Goal: Book appointment/travel/reservation

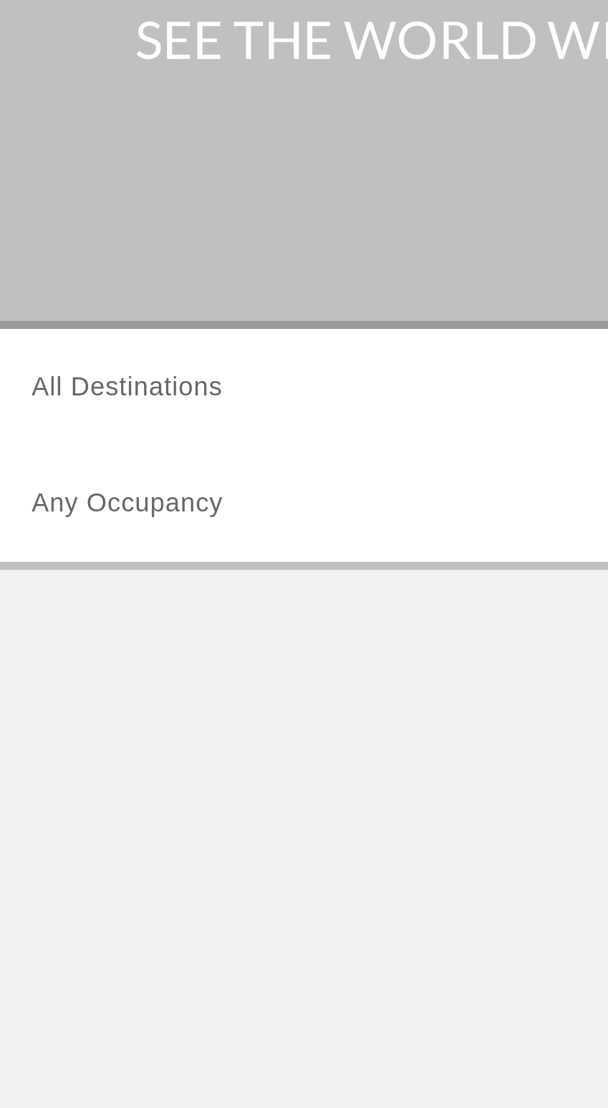
click at [126, 292] on input "Destination All Destinations" at bounding box center [169, 295] width 250 height 15
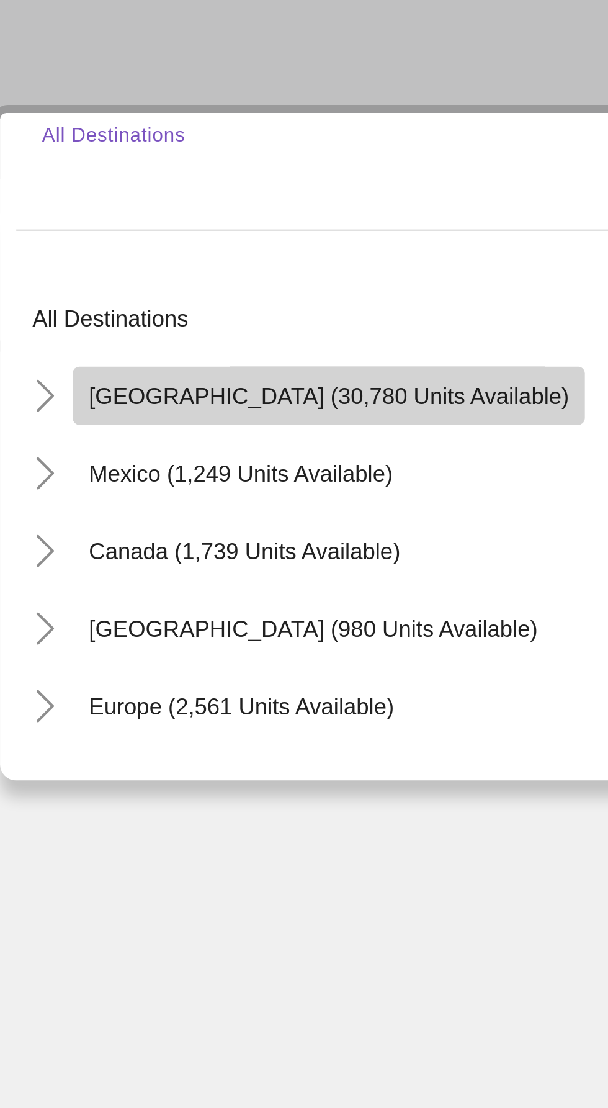
click at [166, 381] on span "United States (30,780 units available)" at bounding box center [154, 381] width 184 height 10
type input "**********"
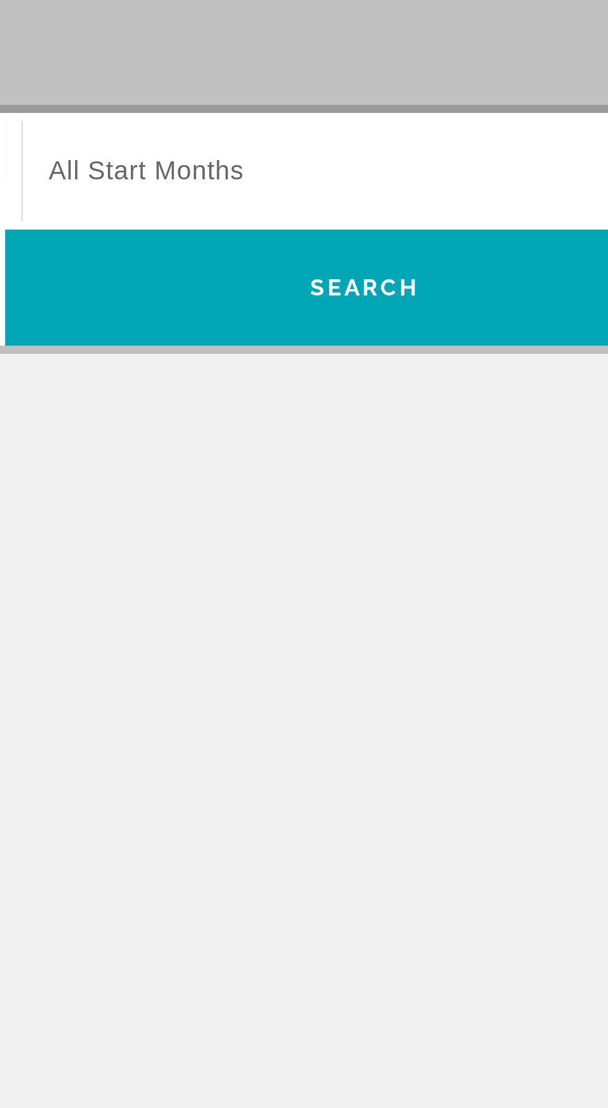
click at [426, 296] on span "Search widget" at bounding box center [442, 294] width 243 height 15
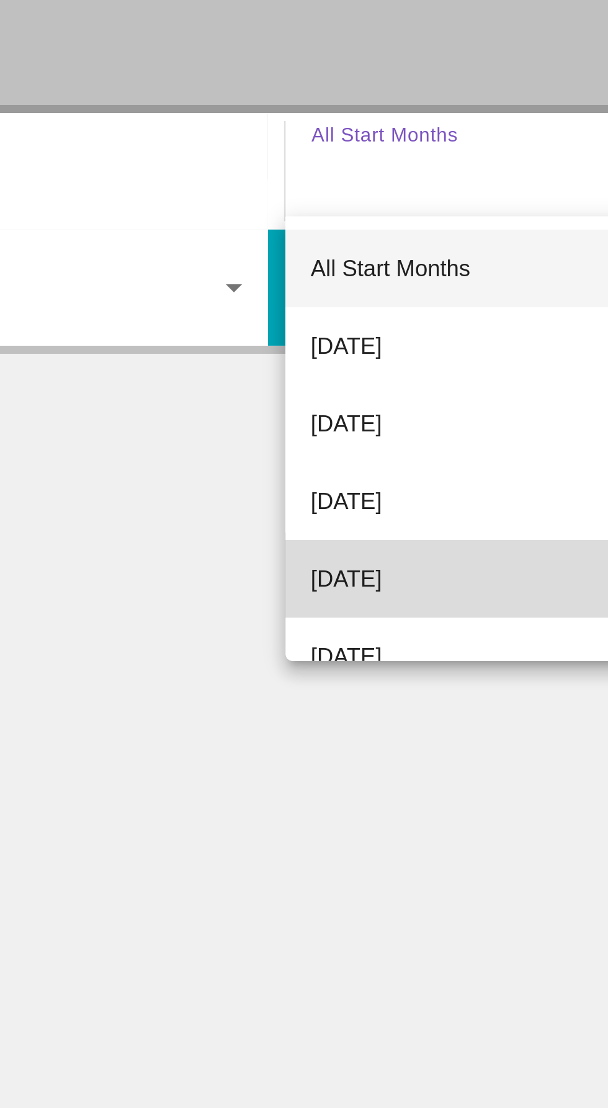
click at [348, 452] on span "[DATE]" at bounding box center [334, 451] width 27 height 15
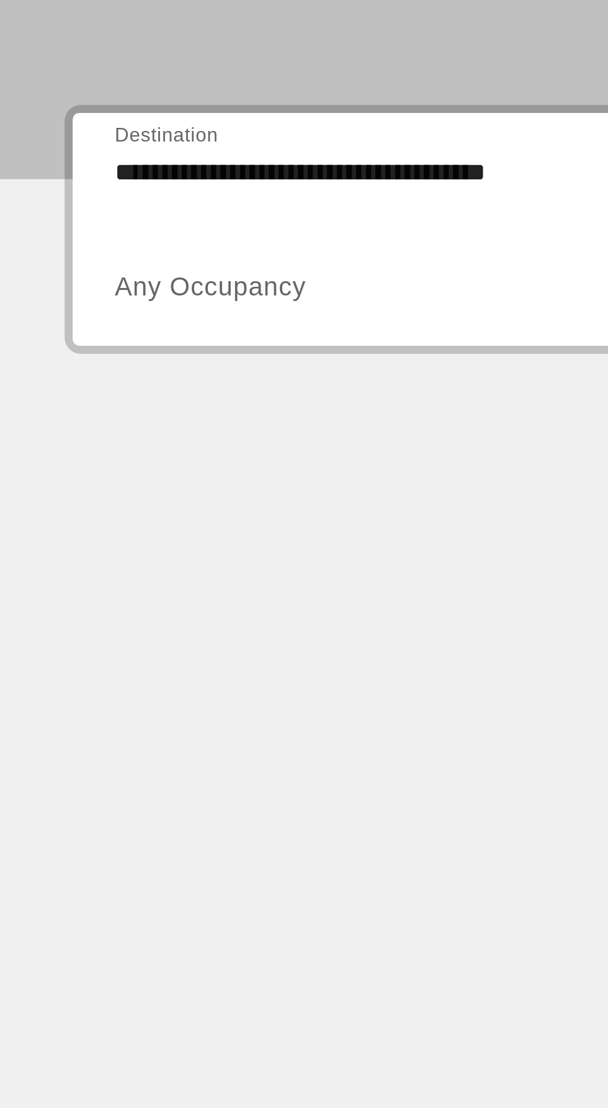
click at [173, 343] on span "Search widget" at bounding box center [166, 339] width 244 height 15
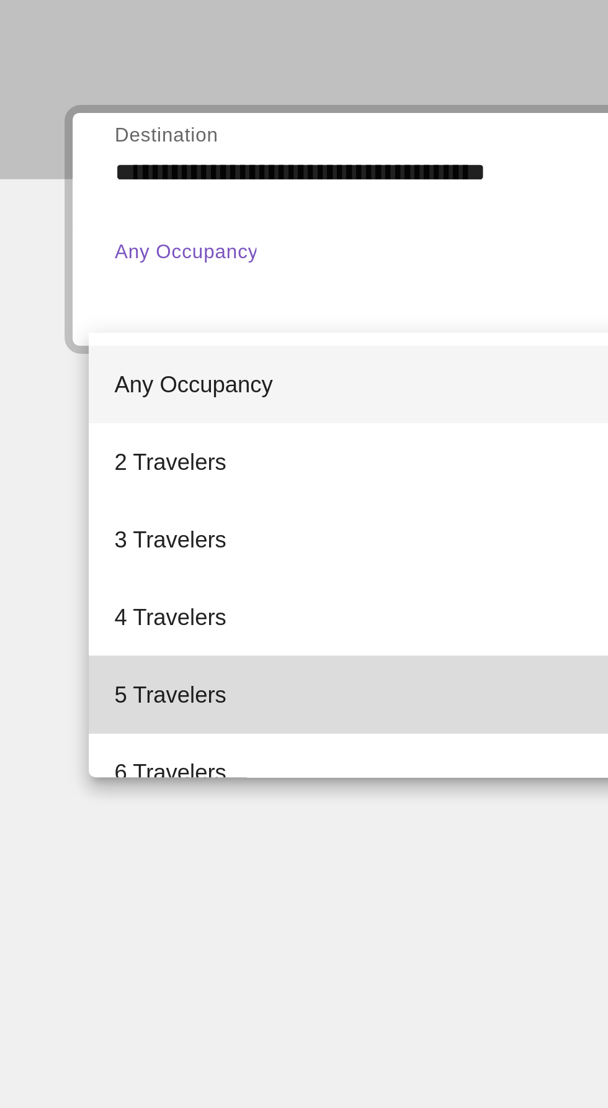
click at [82, 500] on span "5 Travelers" at bounding box center [65, 496] width 43 height 15
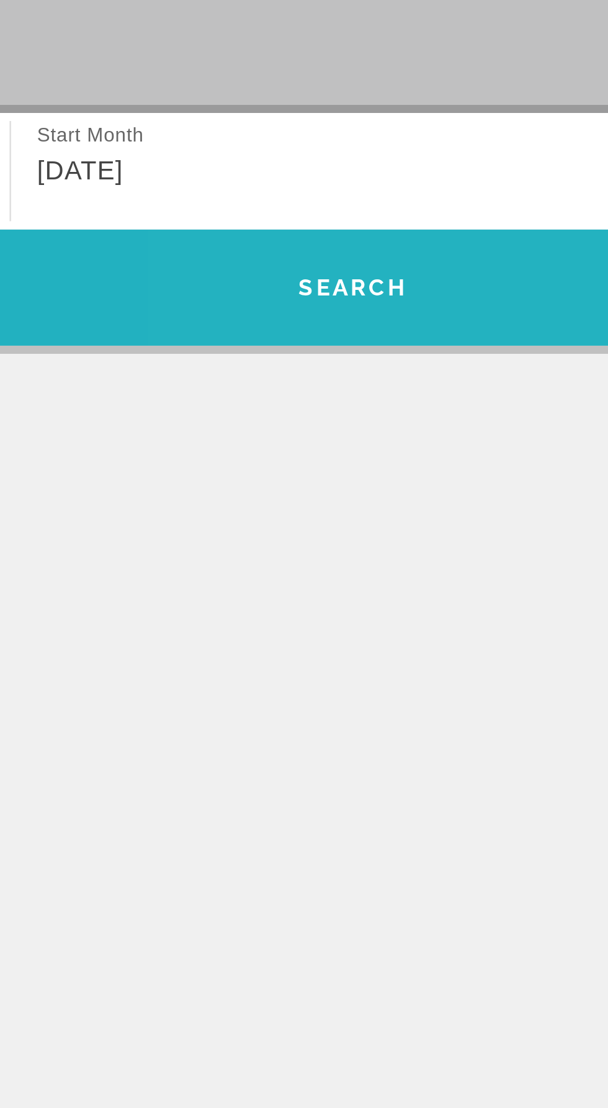
click at [487, 338] on span "Search widget" at bounding box center [442, 340] width 276 height 30
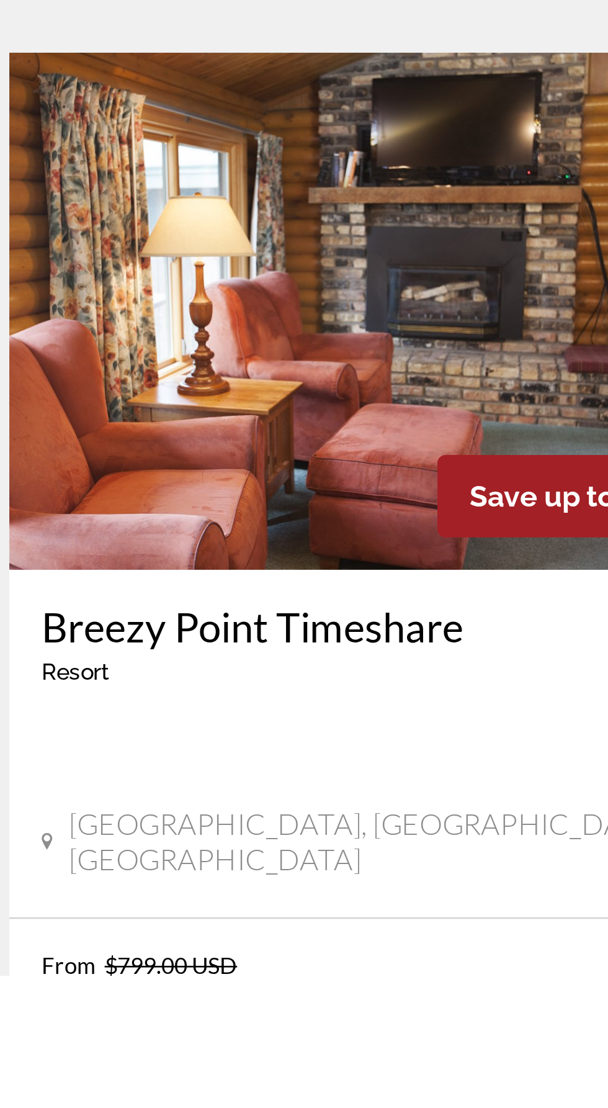
scroll to position [1973, 0]
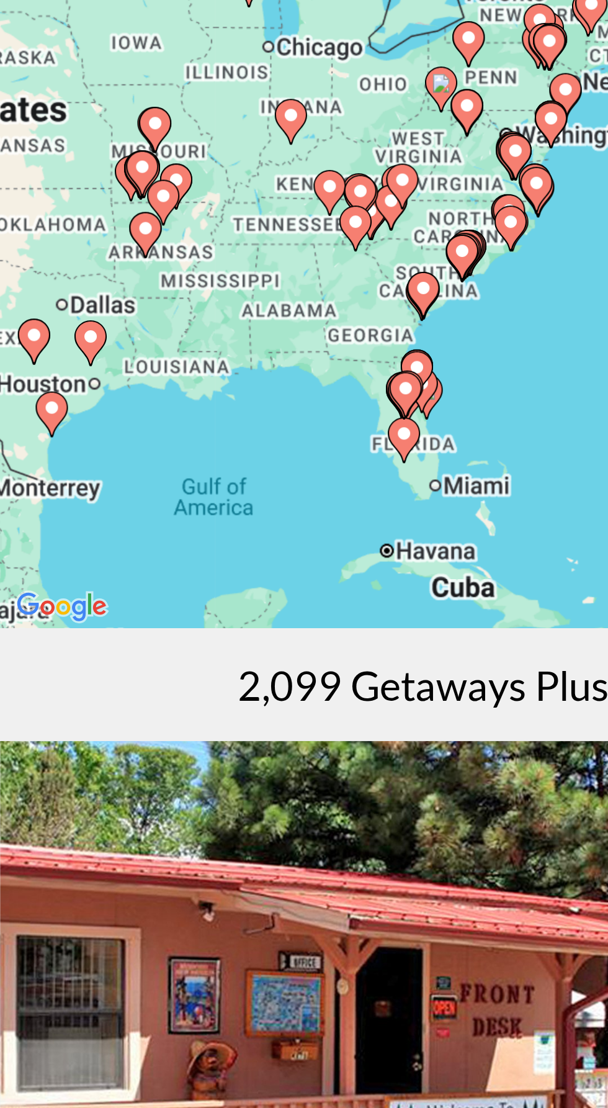
click at [145, 325] on div "To activate drag with keyboard, press Alt + Enter. Once in keyboard drag state,…" at bounding box center [304, 248] width 559 height 248
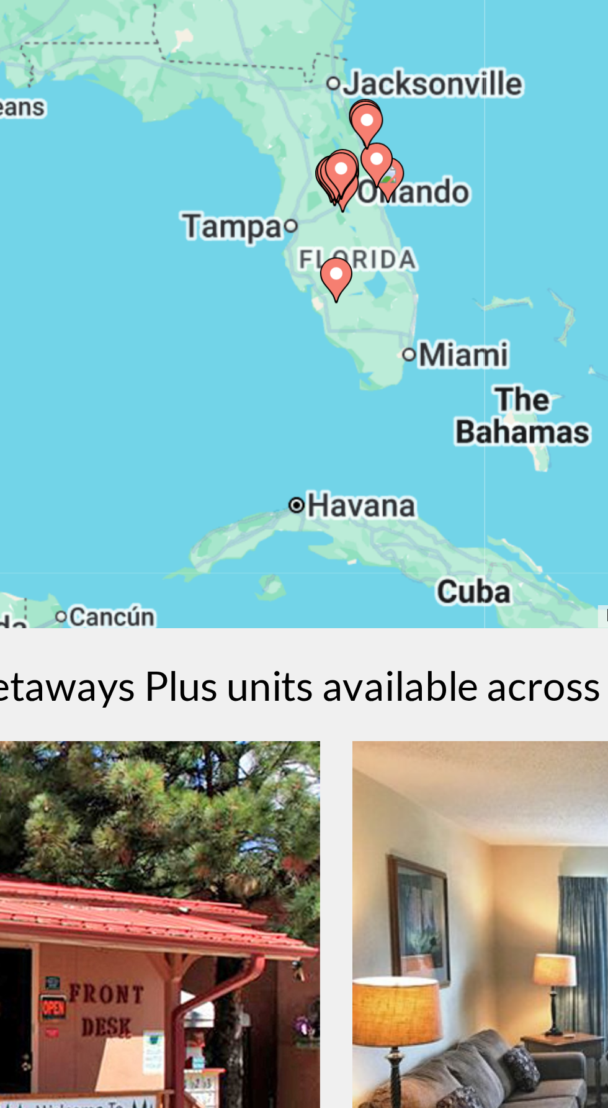
click at [306, 242] on icon "Main content" at bounding box center [304, 239] width 11 height 16
type input "**********"
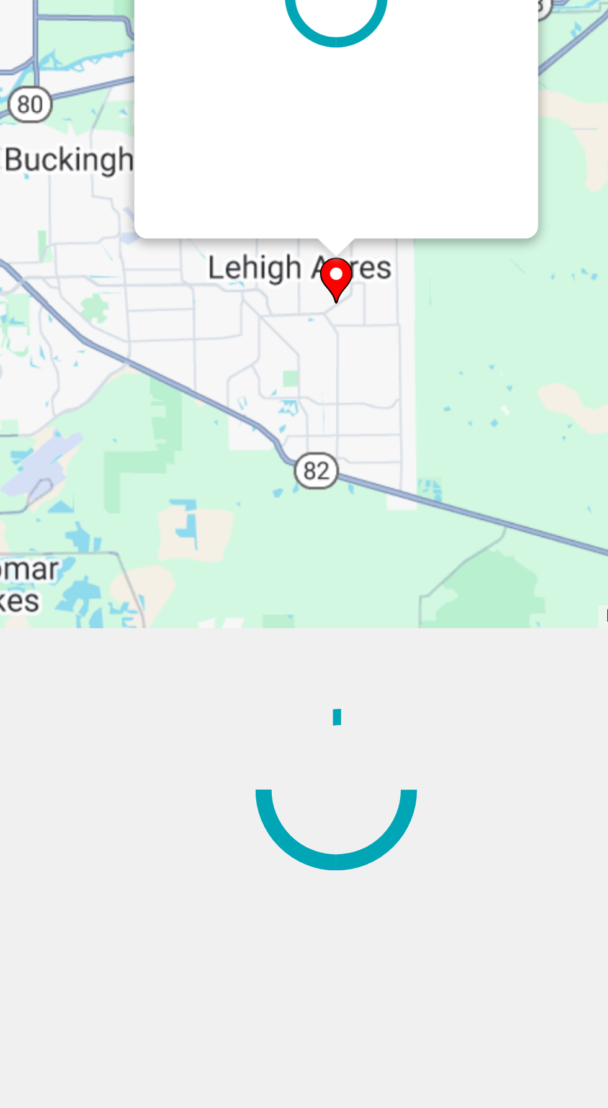
click at [309, 241] on gmp-advanced-marker "Main content" at bounding box center [304, 239] width 12 height 19
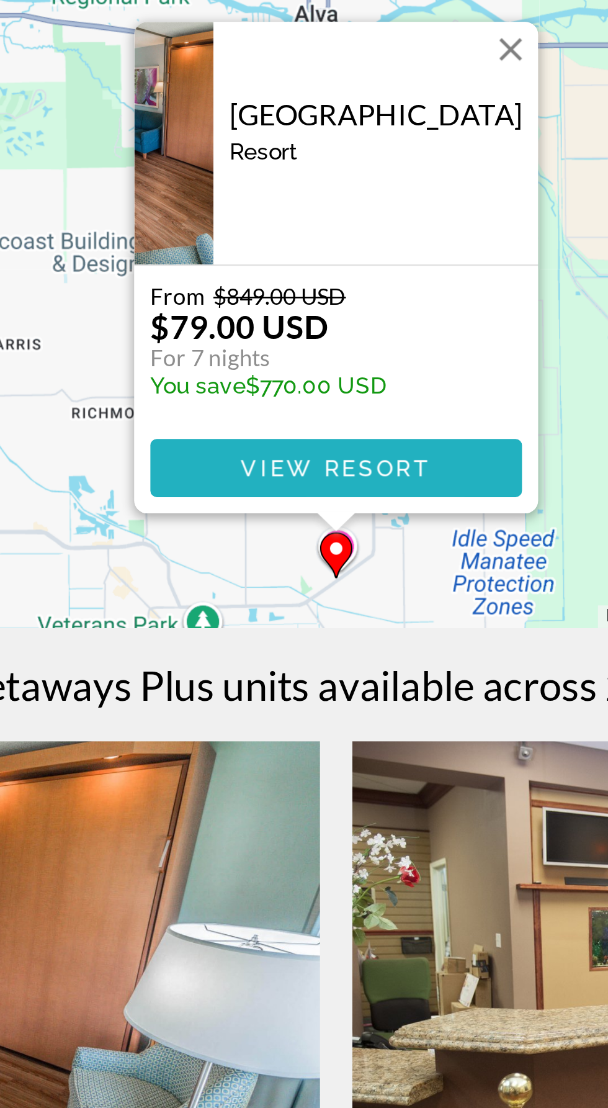
click at [344, 310] on span "Main content" at bounding box center [304, 311] width 143 height 30
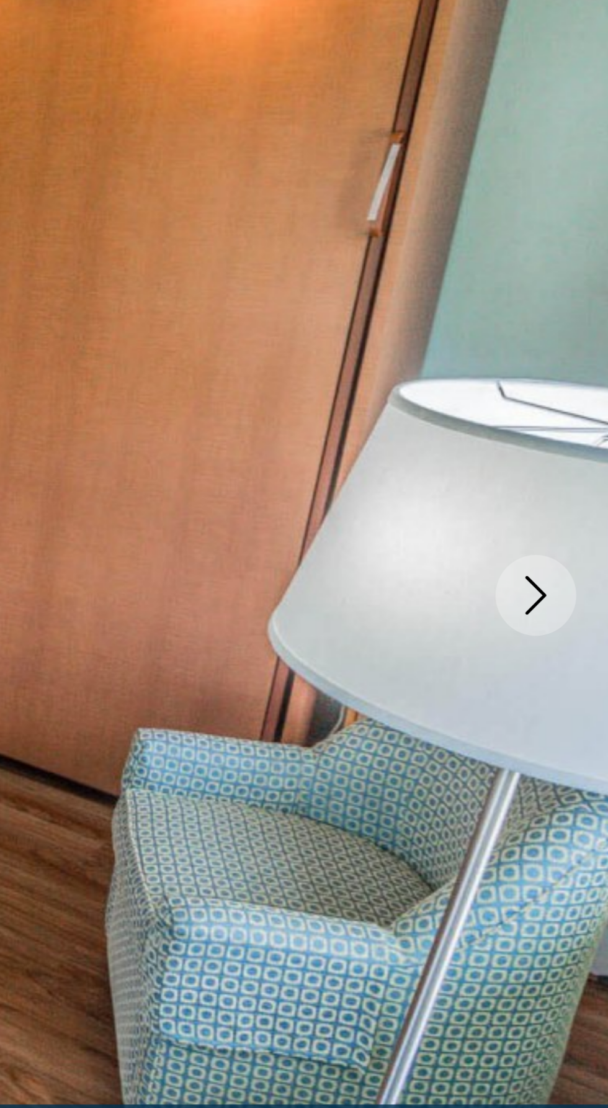
click at [589, 337] on button "Next image" at bounding box center [580, 332] width 31 height 31
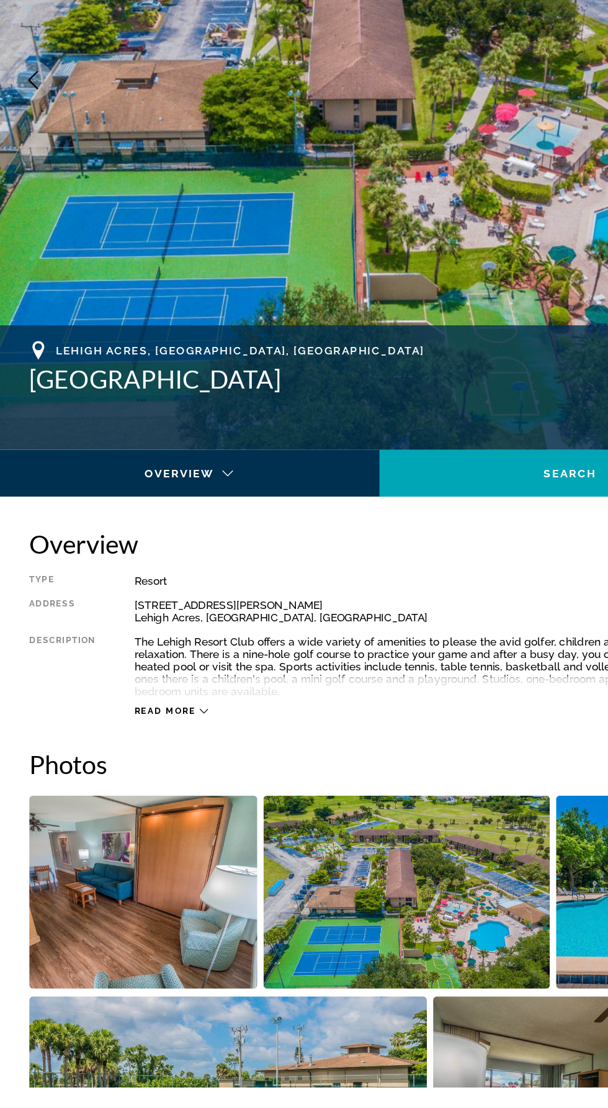
scroll to position [29, 0]
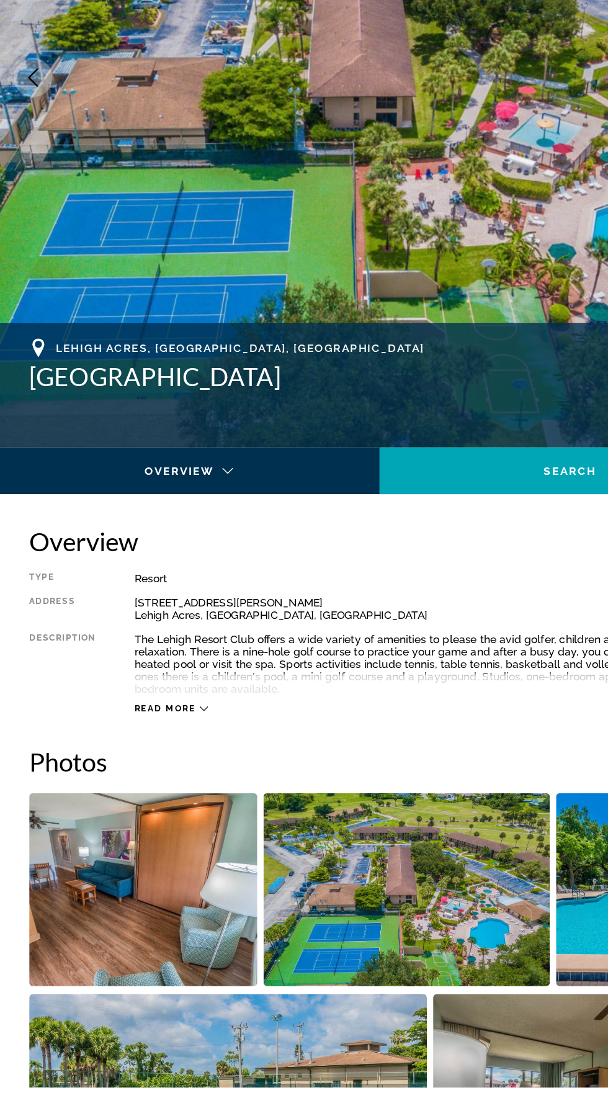
click at [146, 977] on img "Open full-screen image slider" at bounding box center [116, 950] width 182 height 154
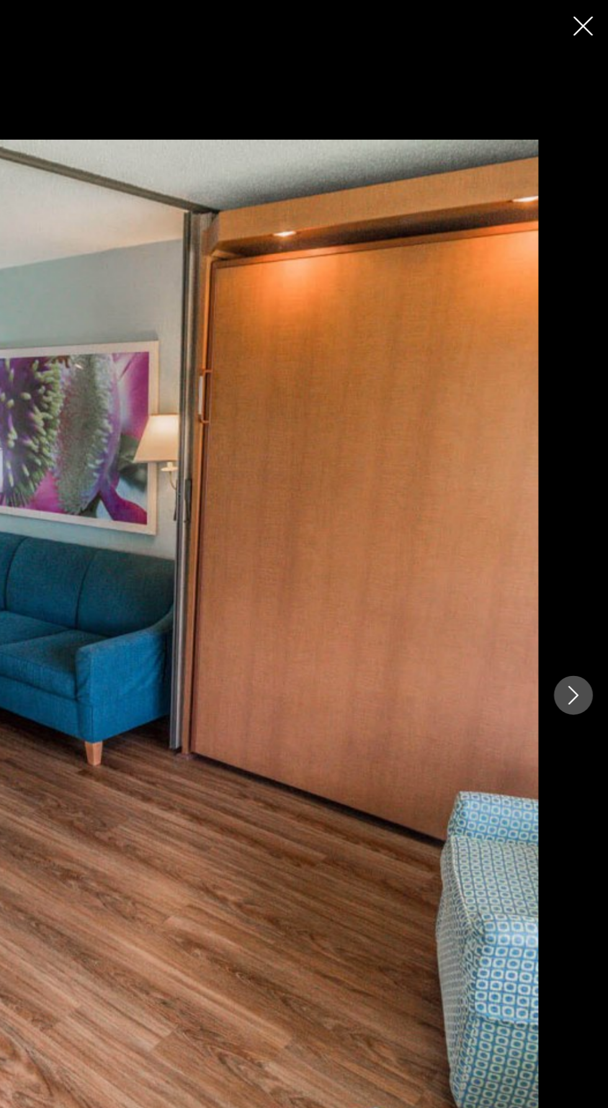
click at [582, 570] on button "Next image" at bounding box center [580, 554] width 31 height 31
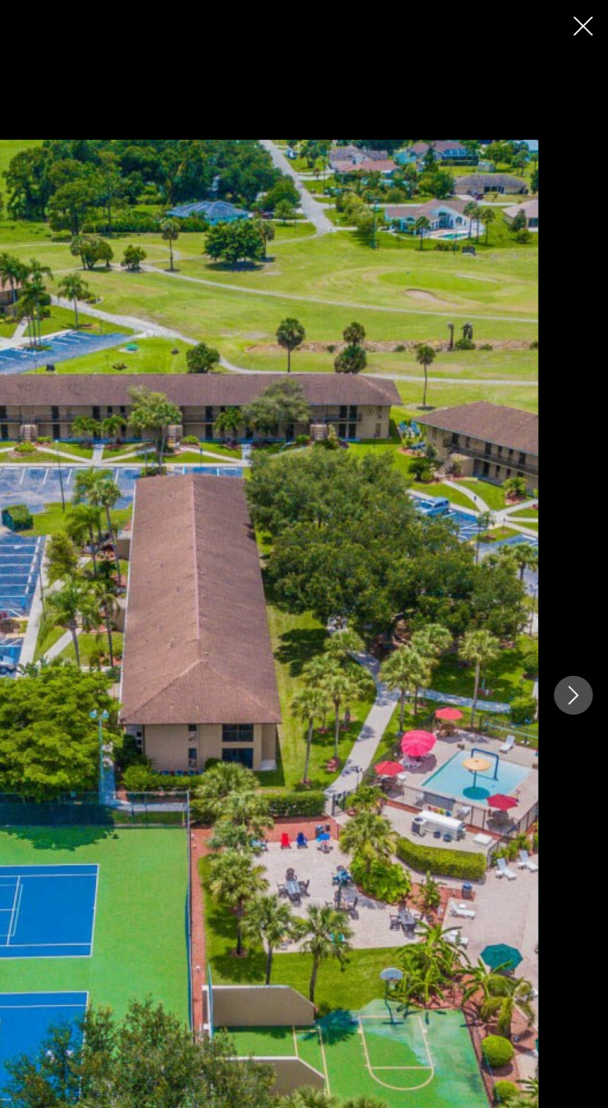
click at [588, 570] on button "Next image" at bounding box center [580, 554] width 31 height 31
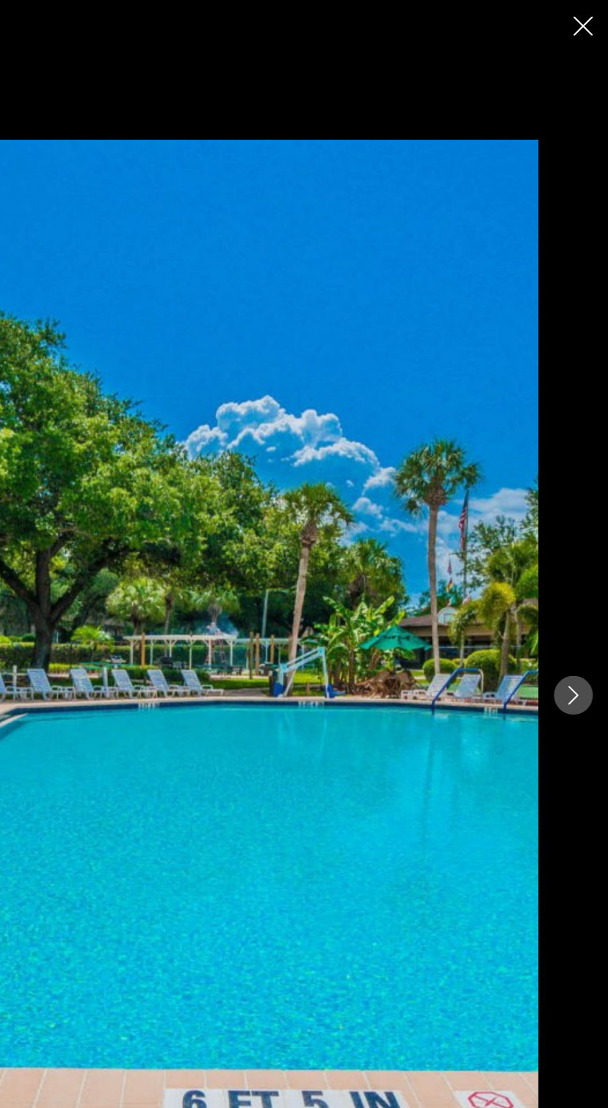
click at [578, 570] on button "Next image" at bounding box center [580, 554] width 31 height 31
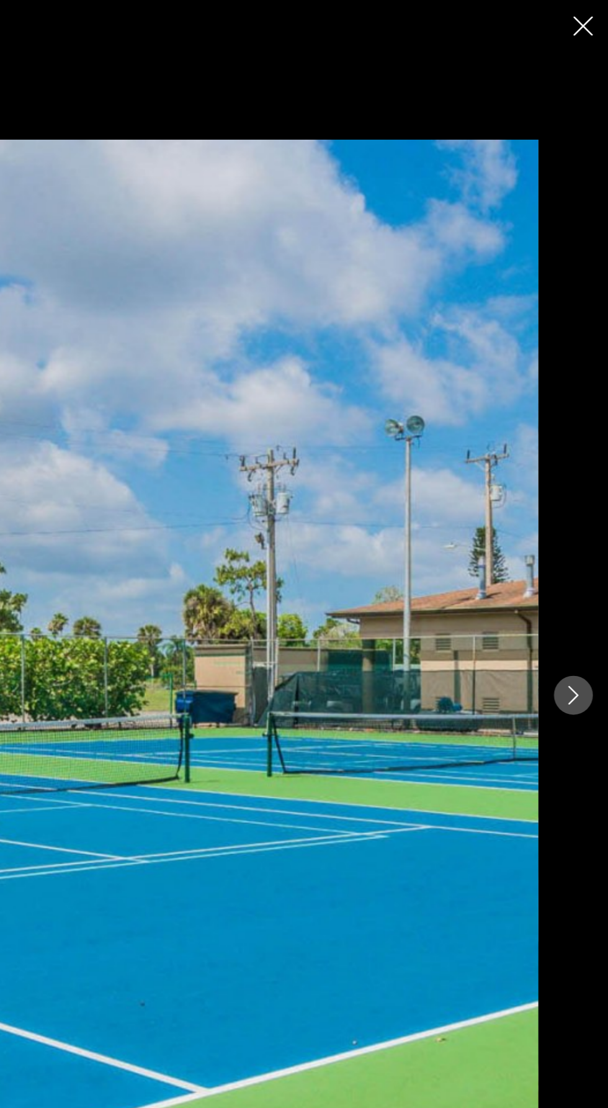
click at [561, 592] on div "prev next" at bounding box center [304, 554] width 608 height 886
click at [577, 570] on button "Next image" at bounding box center [580, 554] width 31 height 31
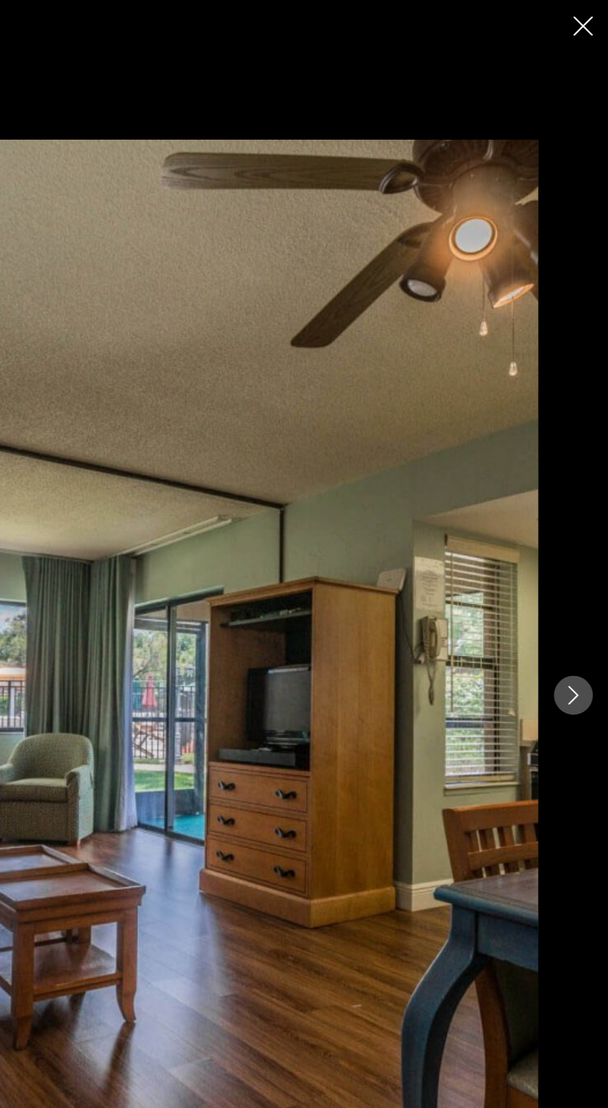
click at [582, 562] on icon "Next image" at bounding box center [580, 554] width 15 height 15
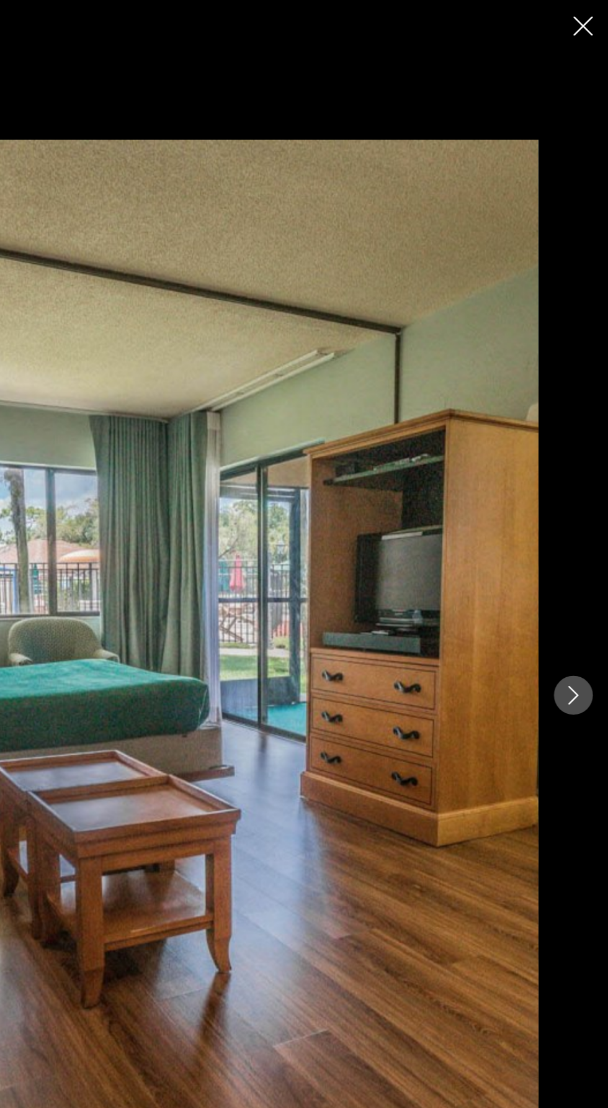
click at [580, 562] on icon "Next image" at bounding box center [580, 554] width 15 height 15
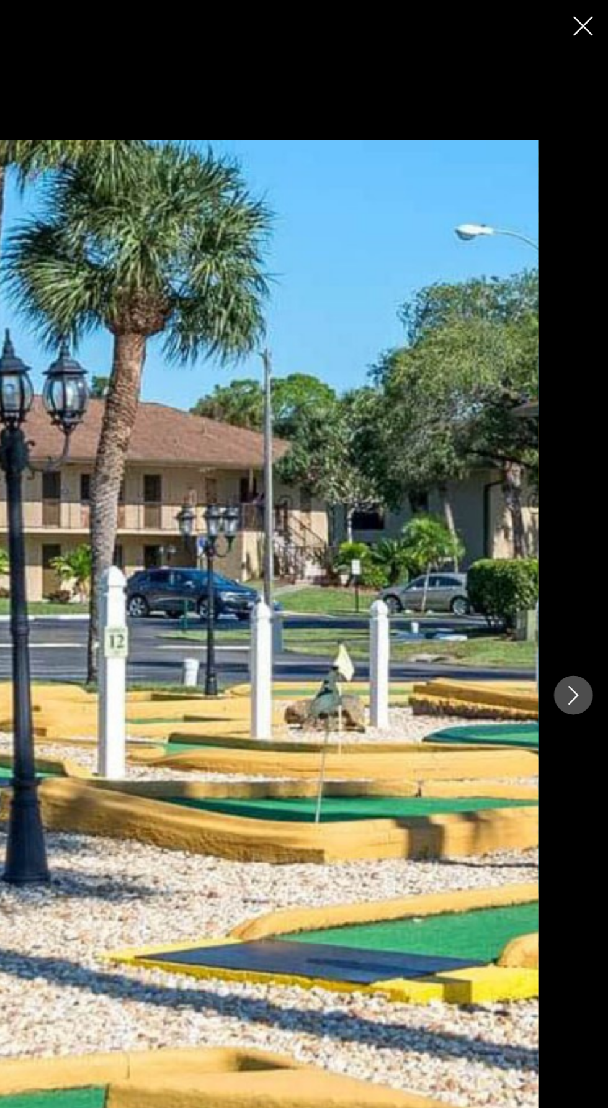
click at [577, 562] on icon "Next image" at bounding box center [580, 554] width 15 height 15
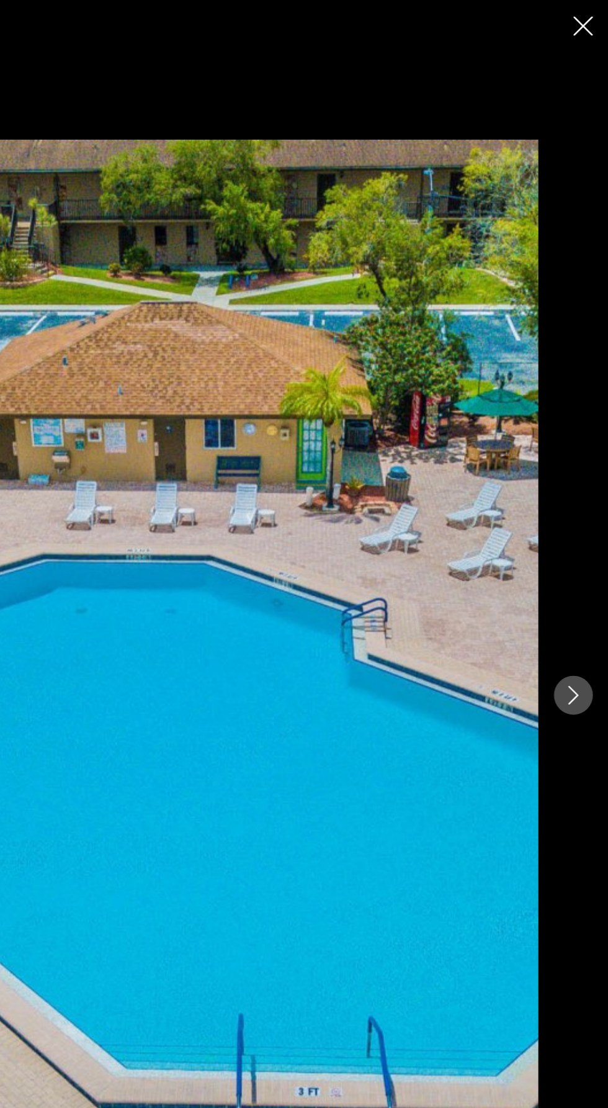
click at [595, 587] on div "prev next" at bounding box center [304, 554] width 608 height 886
click at [592, 570] on button "Next image" at bounding box center [580, 554] width 31 height 31
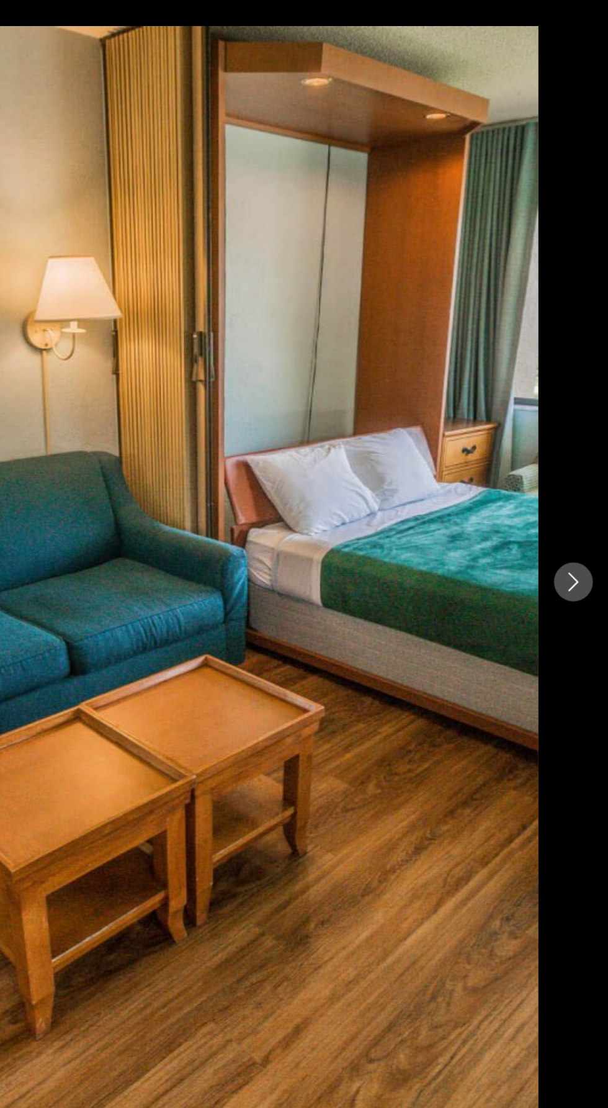
click at [601, 592] on div "prev next" at bounding box center [304, 554] width 608 height 886
click at [579, 562] on icon "Next image" at bounding box center [581, 554] width 8 height 15
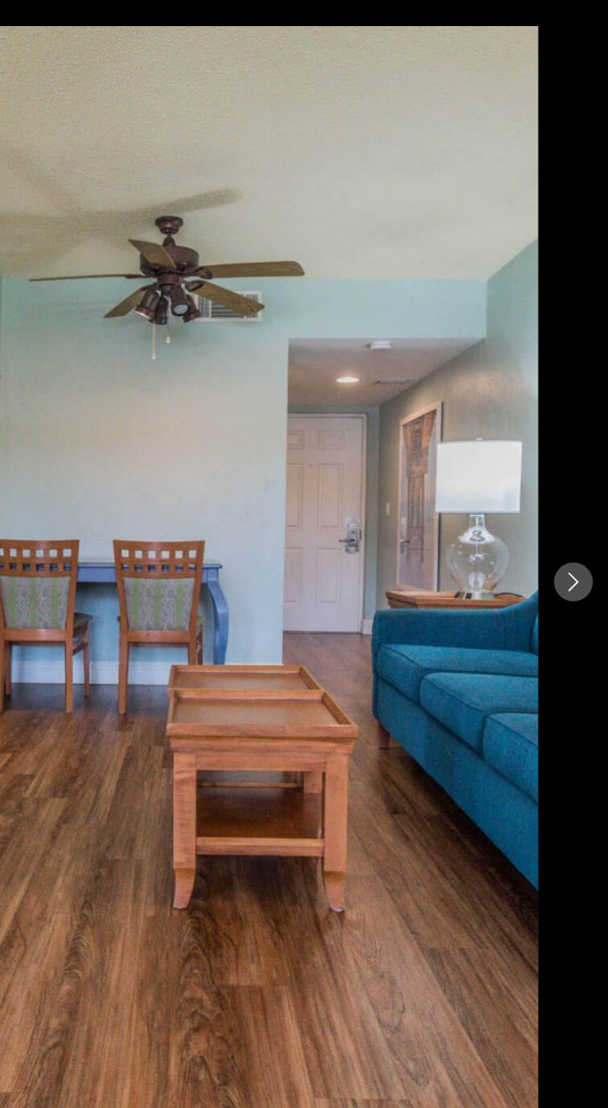
click at [573, 570] on button "Next image" at bounding box center [580, 554] width 31 height 31
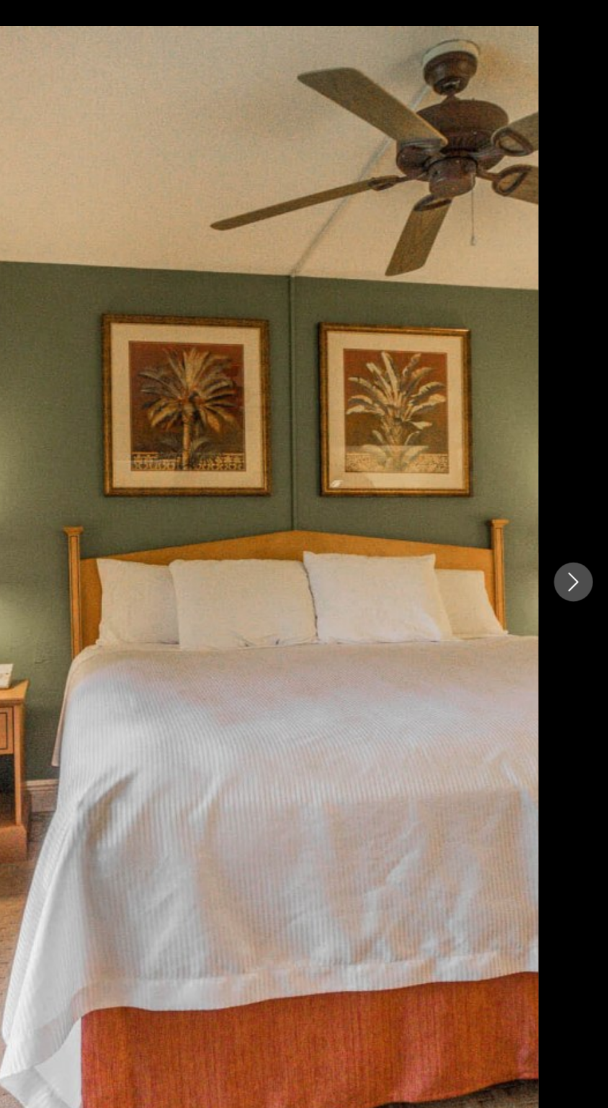
click at [577, 562] on icon "Next image" at bounding box center [580, 554] width 15 height 15
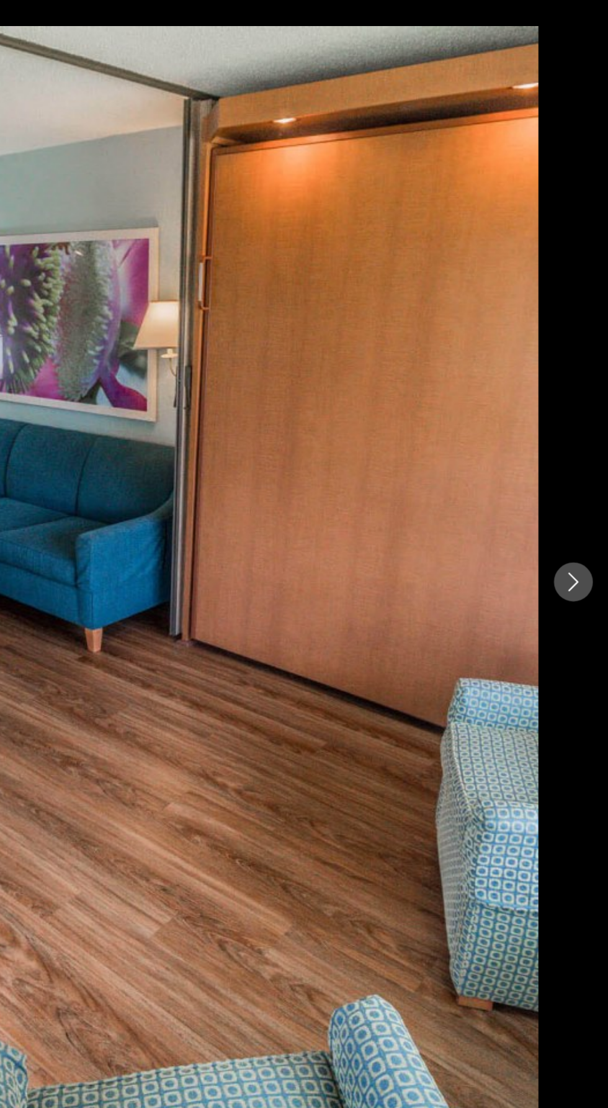
click at [580, 562] on icon "Next image" at bounding box center [580, 554] width 15 height 15
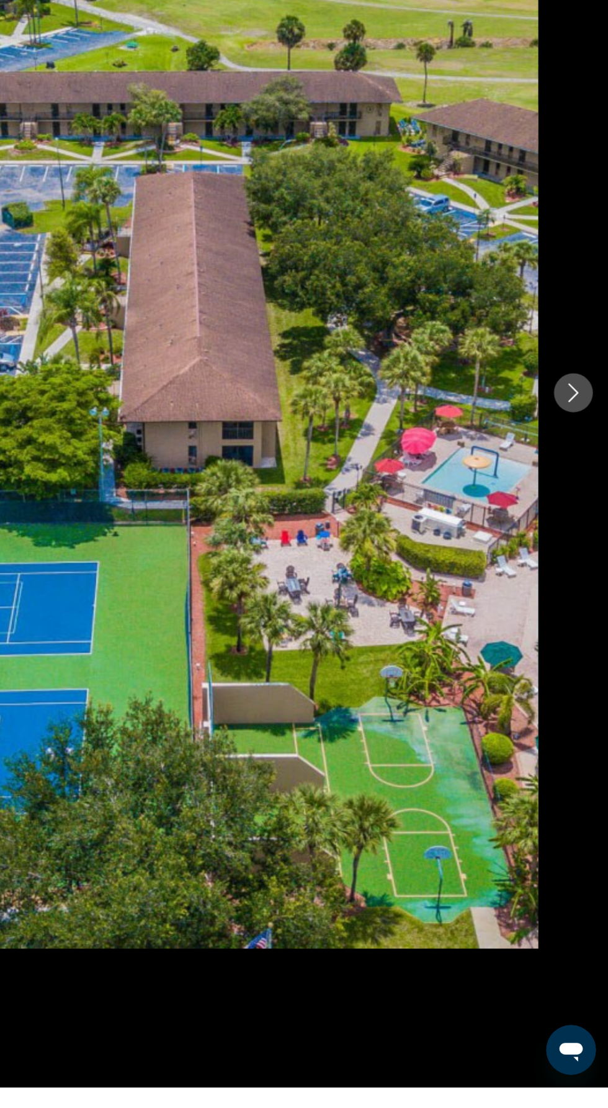
scroll to position [184, 0]
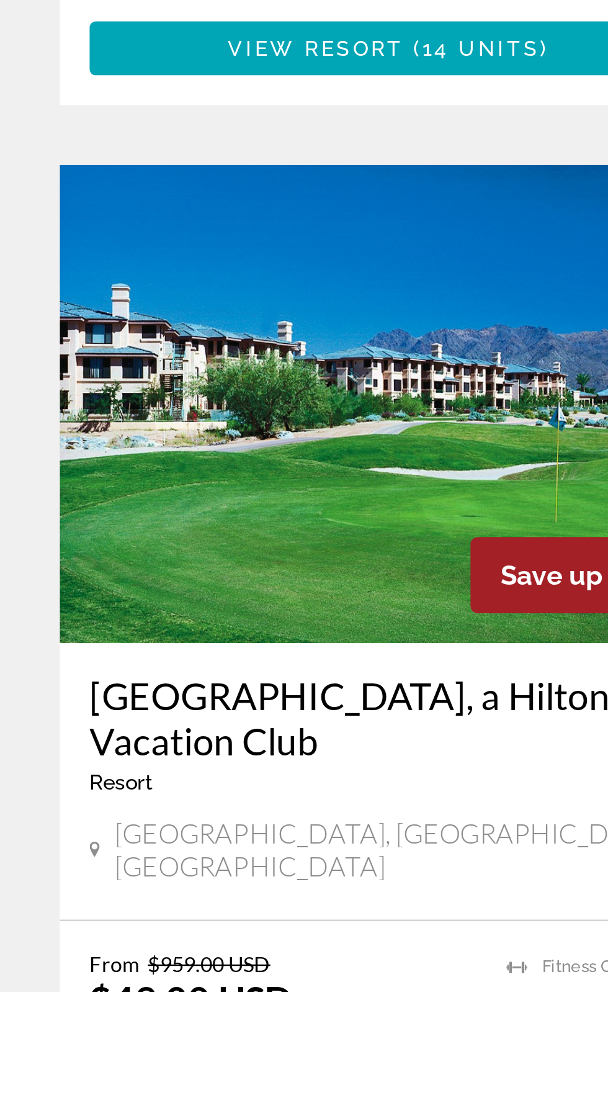
scroll to position [1931, 0]
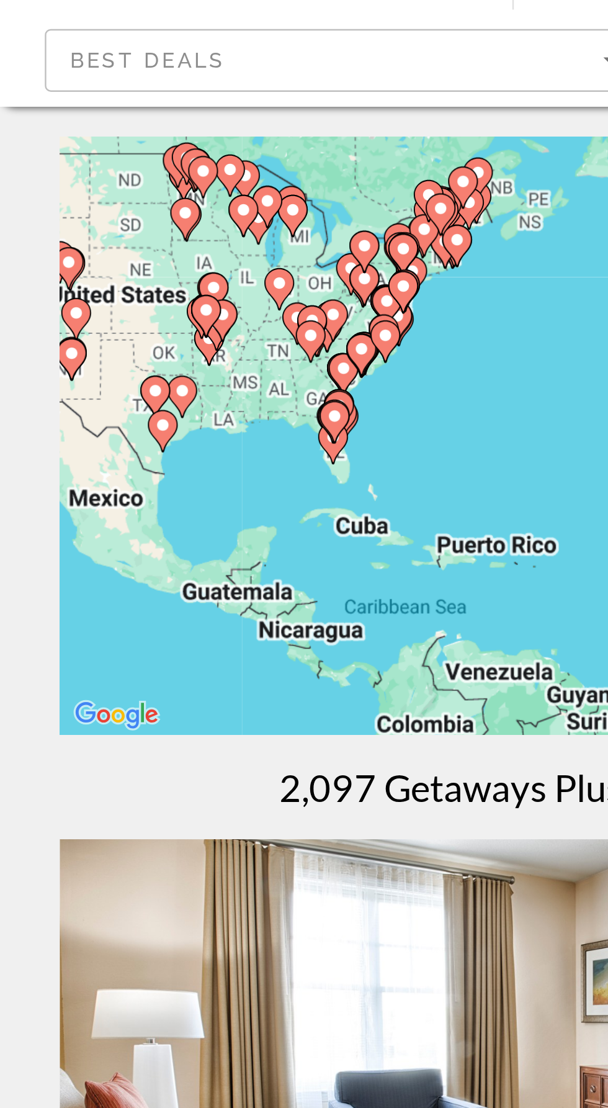
click at [128, 257] on div "To activate drag with keyboard, press Alt + Enter. Once in keyboard drag state,…" at bounding box center [304, 248] width 559 height 248
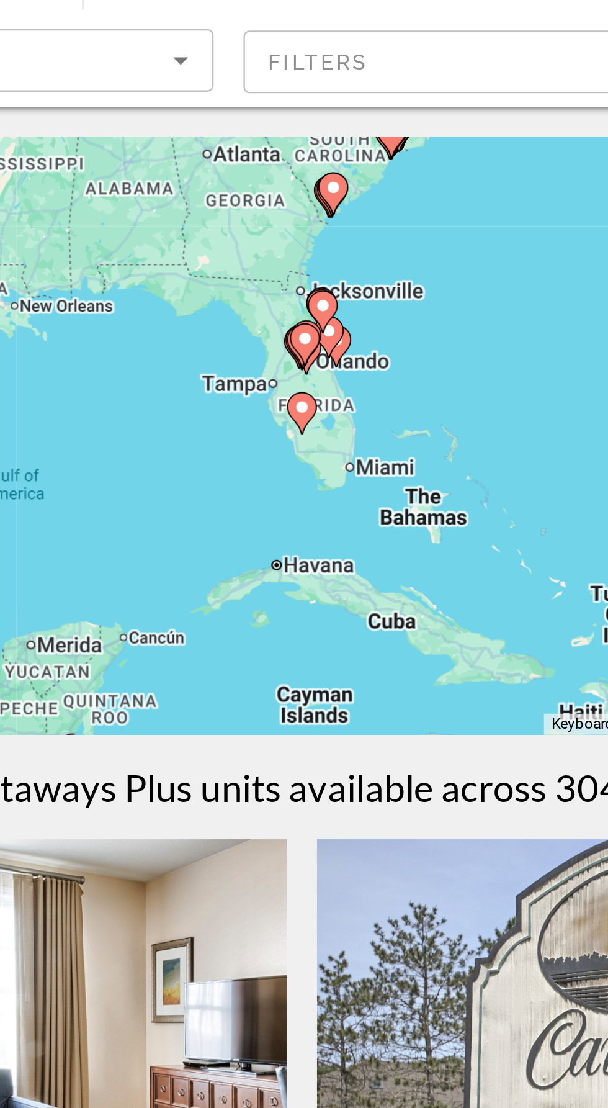
click at [307, 243] on gmp-advanced-marker "Main content" at bounding box center [304, 239] width 12 height 19
type input "**********"
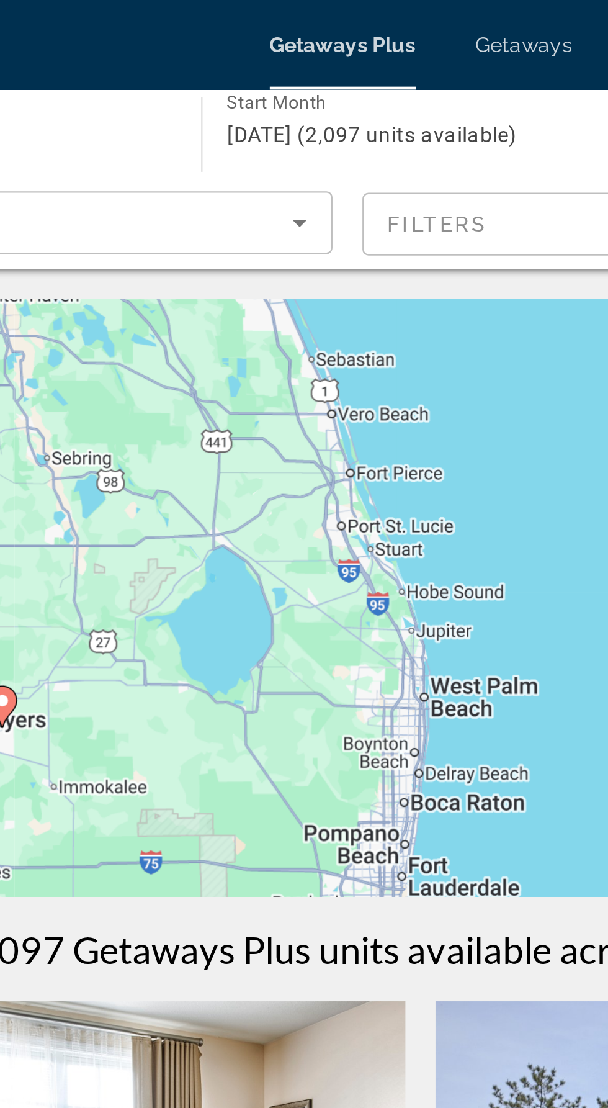
click at [300, 60] on span "December 2025 (2,097 units available)" at bounding box center [283, 56] width 120 height 10
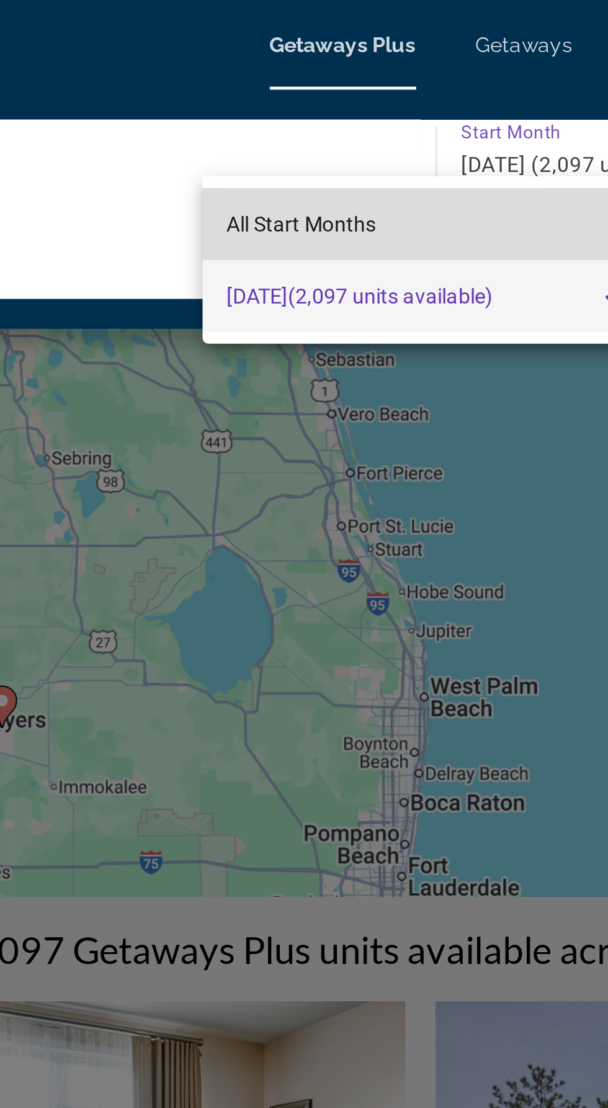
click at [279, 96] on span "All Start Months" at bounding box center [254, 93] width 62 height 10
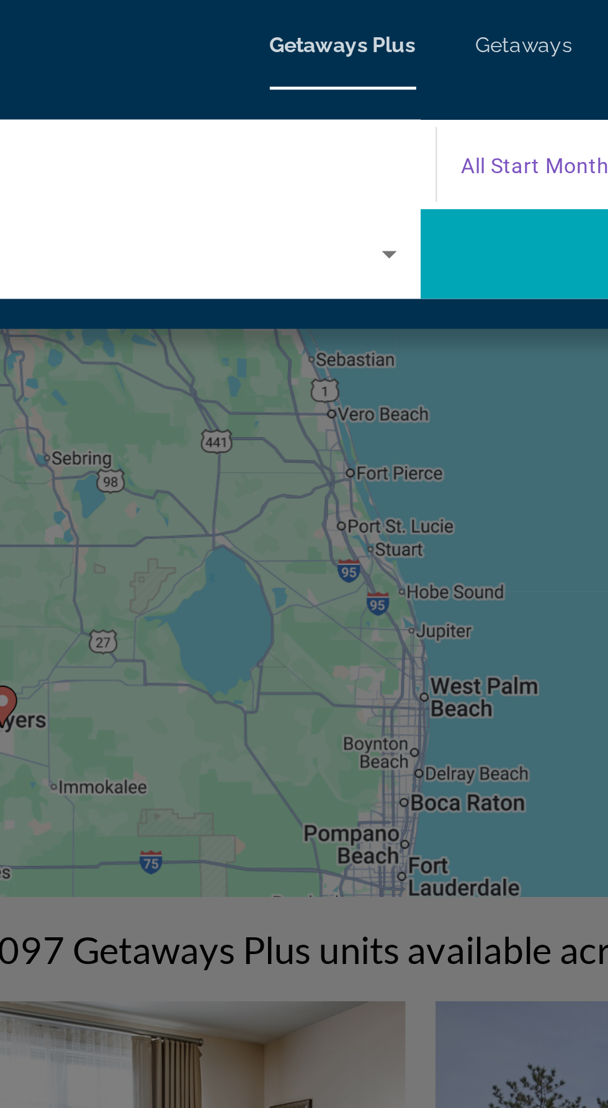
click at [363, 69] on span "All Start Months" at bounding box center [354, 69] width 66 height 10
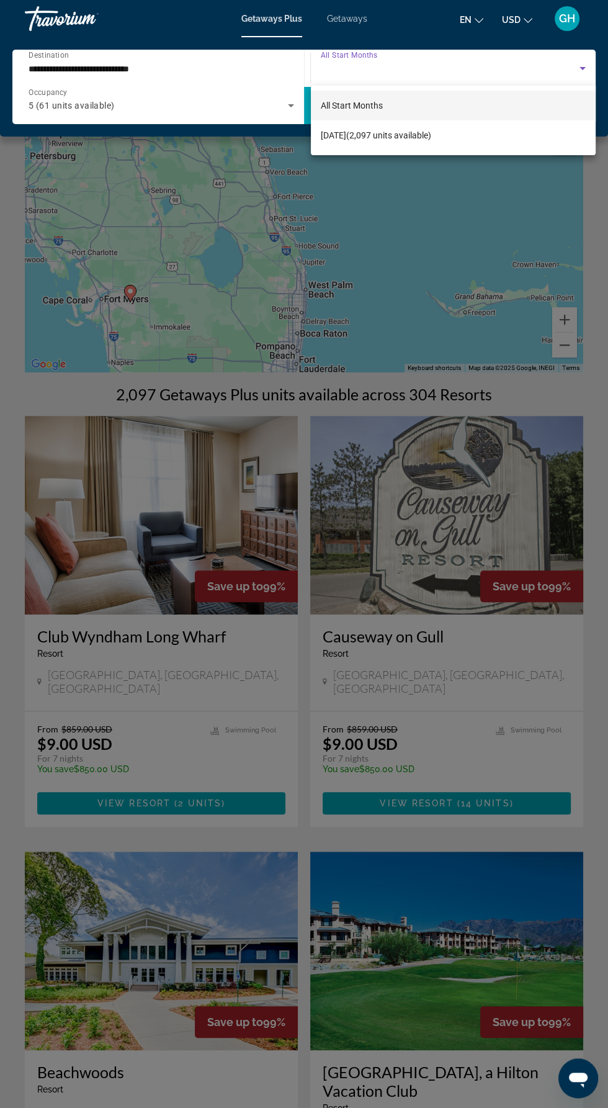
scroll to position [1, 0]
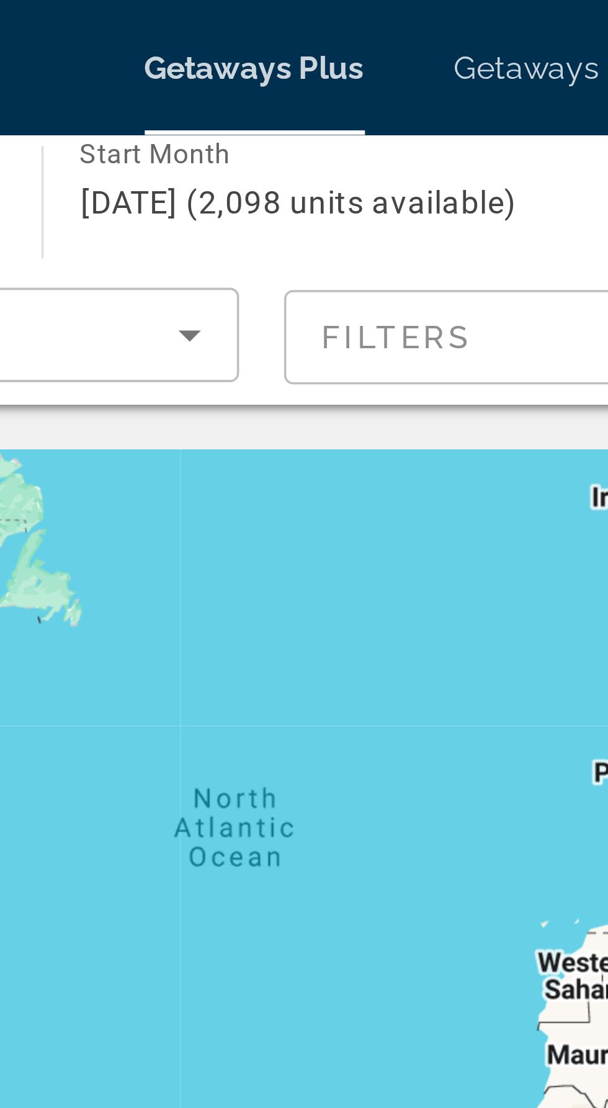
click at [330, 96] on mat-form-field "Filters" at bounding box center [404, 93] width 249 height 26
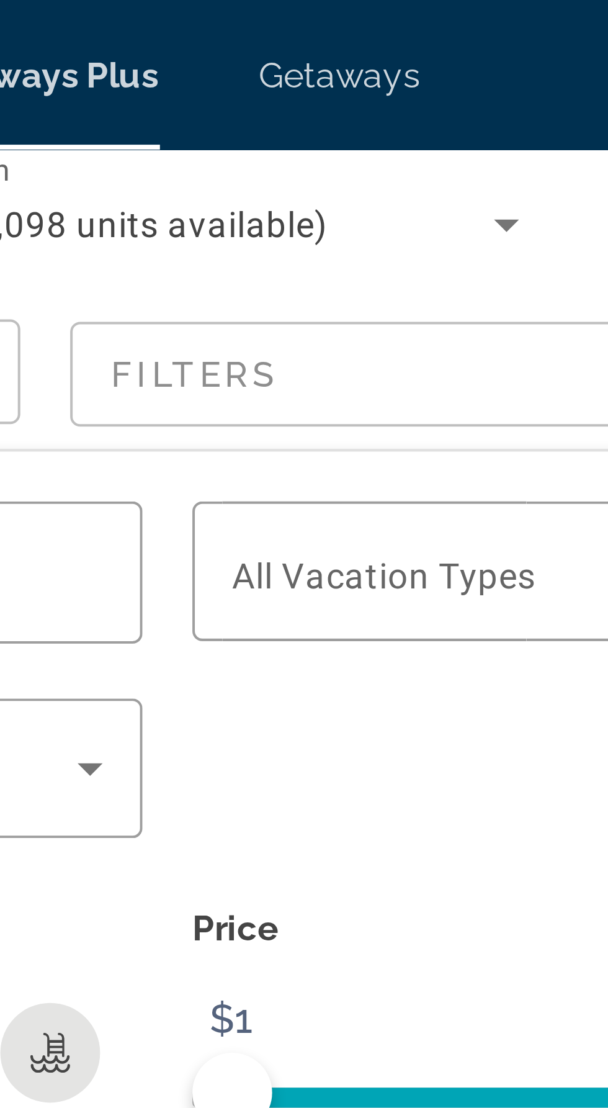
click at [358, 21] on span "Getaways" at bounding box center [347, 19] width 40 height 10
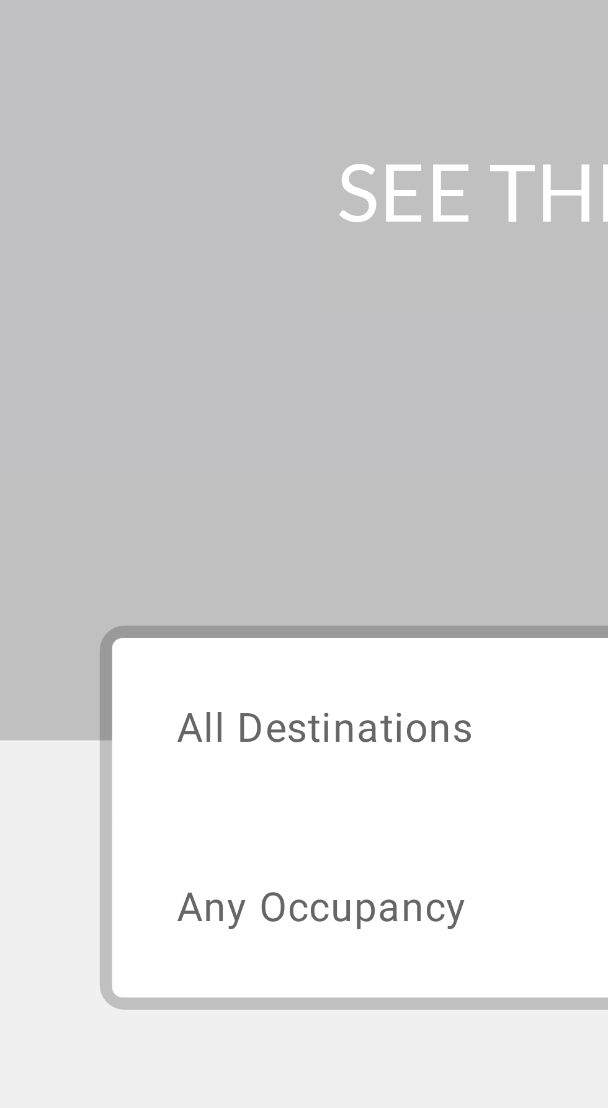
click at [90, 297] on span "All Destinations" at bounding box center [81, 295] width 74 height 12
click at [90, 297] on input "Destination All Destinations" at bounding box center [169, 295] width 250 height 15
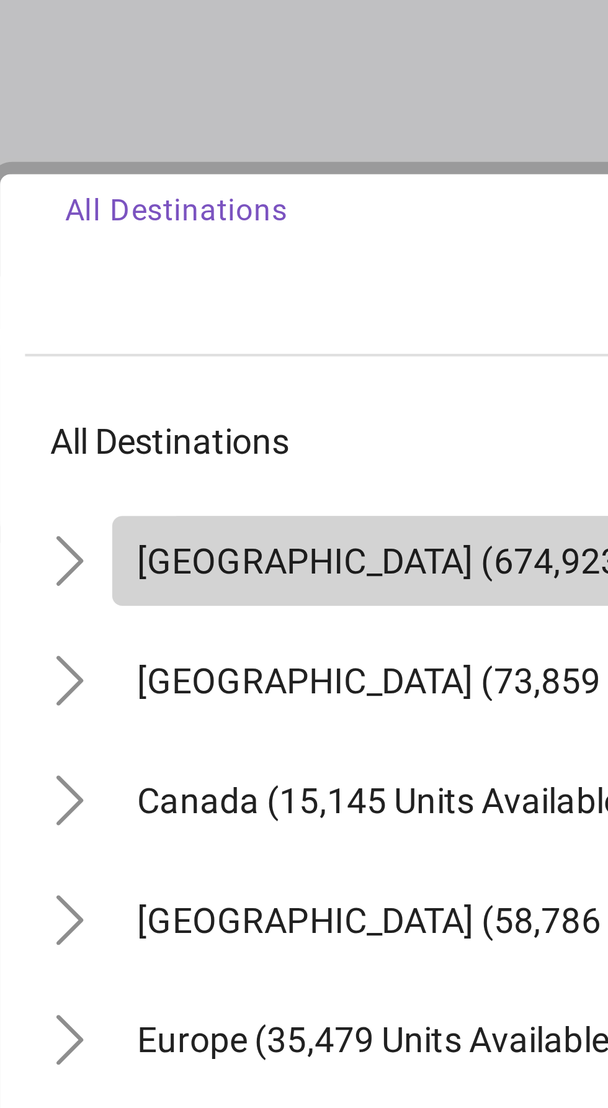
click at [149, 370] on span "United States (674,923 units available)" at bounding box center [153, 369] width 182 height 10
type input "**********"
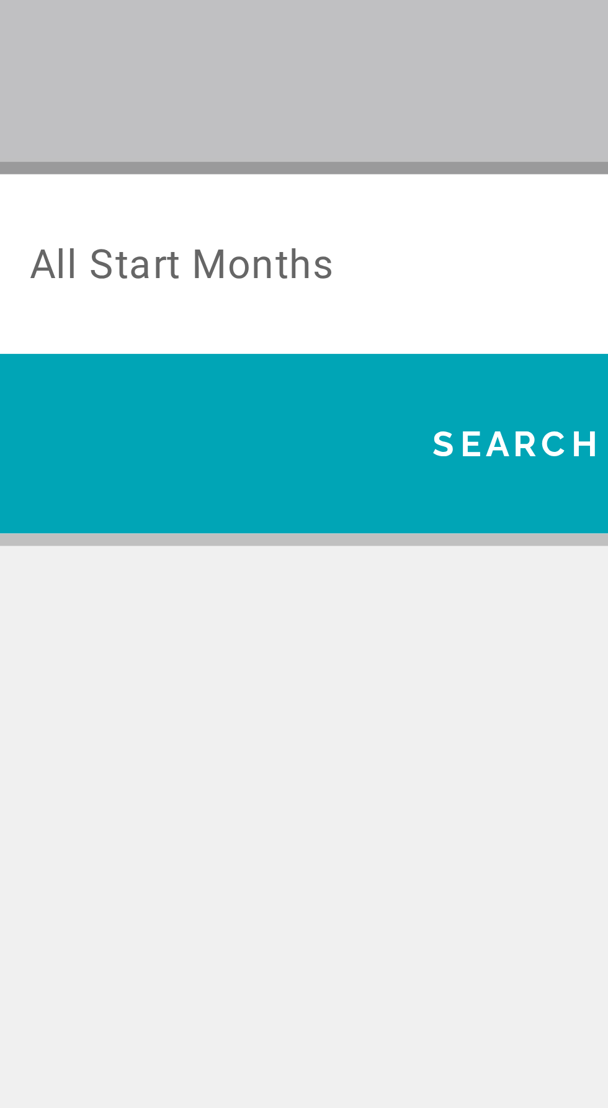
click at [395, 296] on span "All Start Months" at bounding box center [359, 295] width 76 height 12
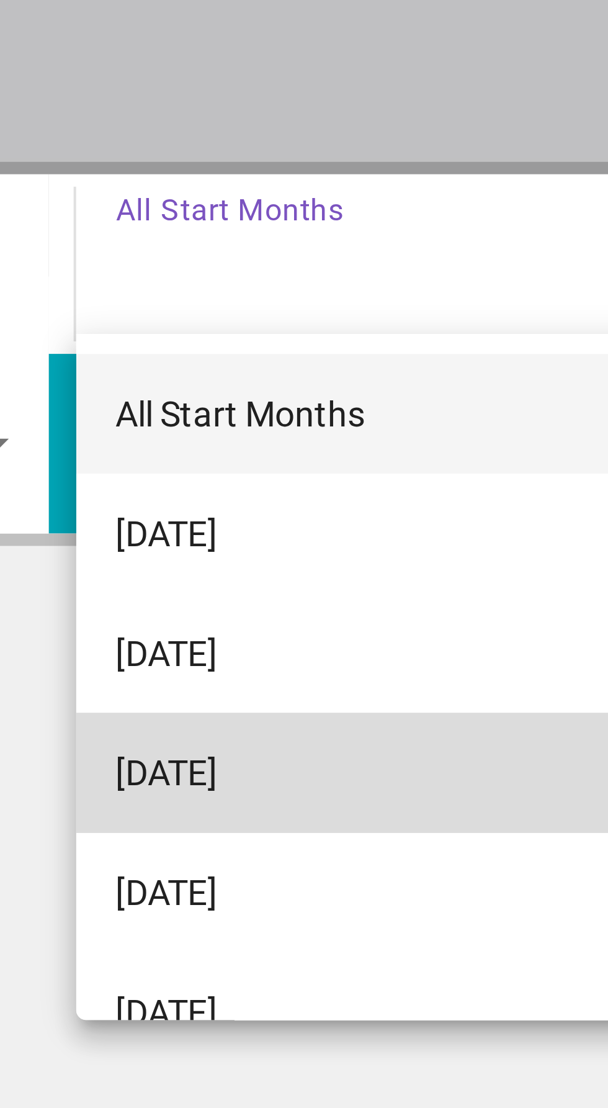
click at [346, 419] on span "November 2025" at bounding box center [333, 421] width 25 height 15
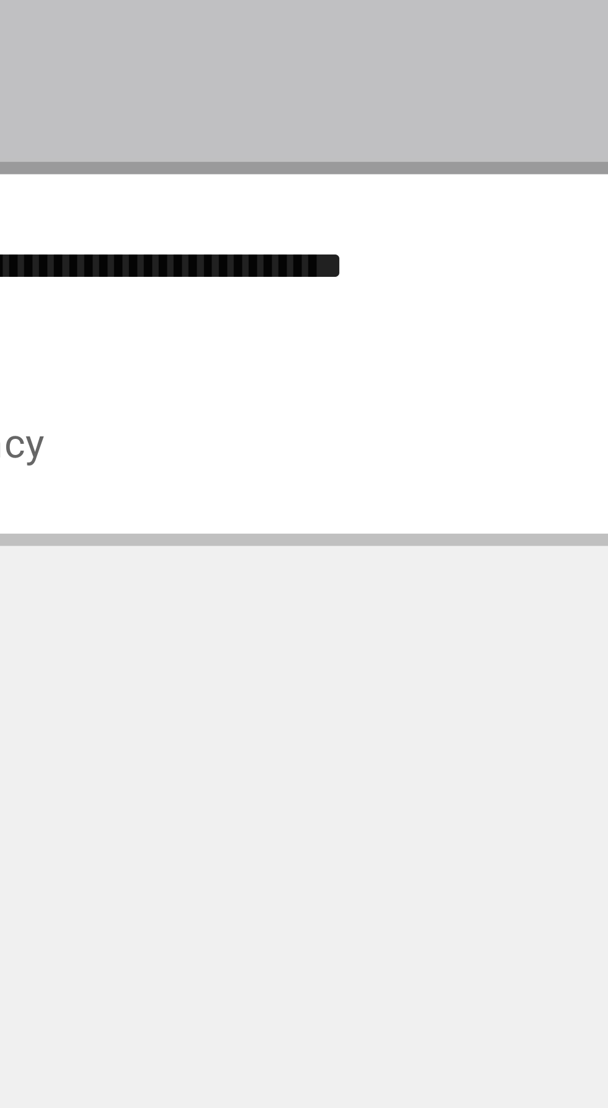
click at [202, 344] on span "Search widget" at bounding box center [166, 339] width 244 height 15
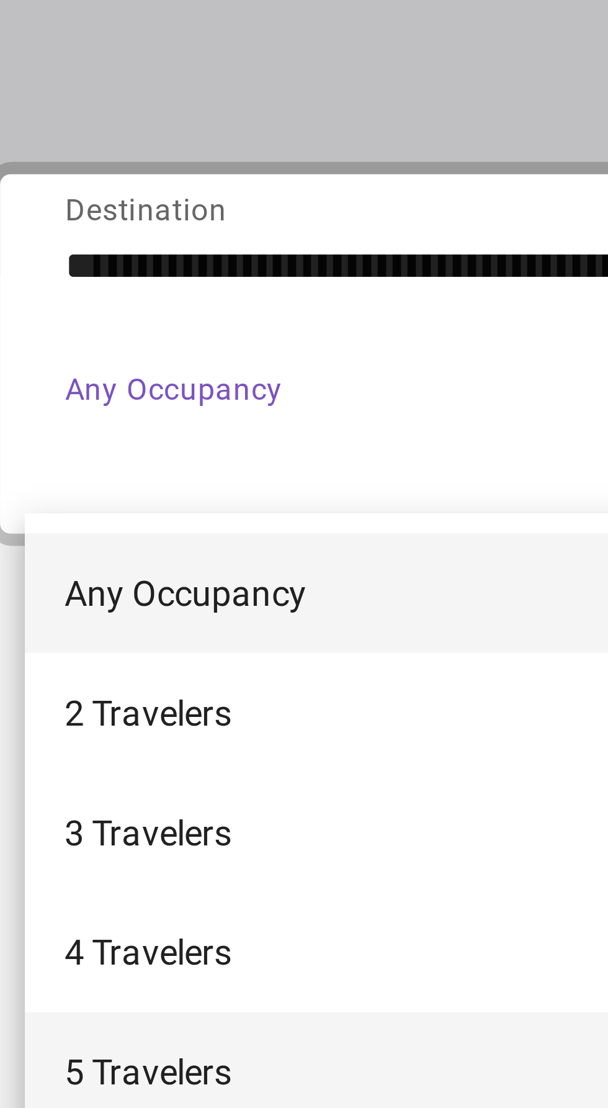
click at [74, 496] on span "5 Travelers" at bounding box center [65, 496] width 42 height 15
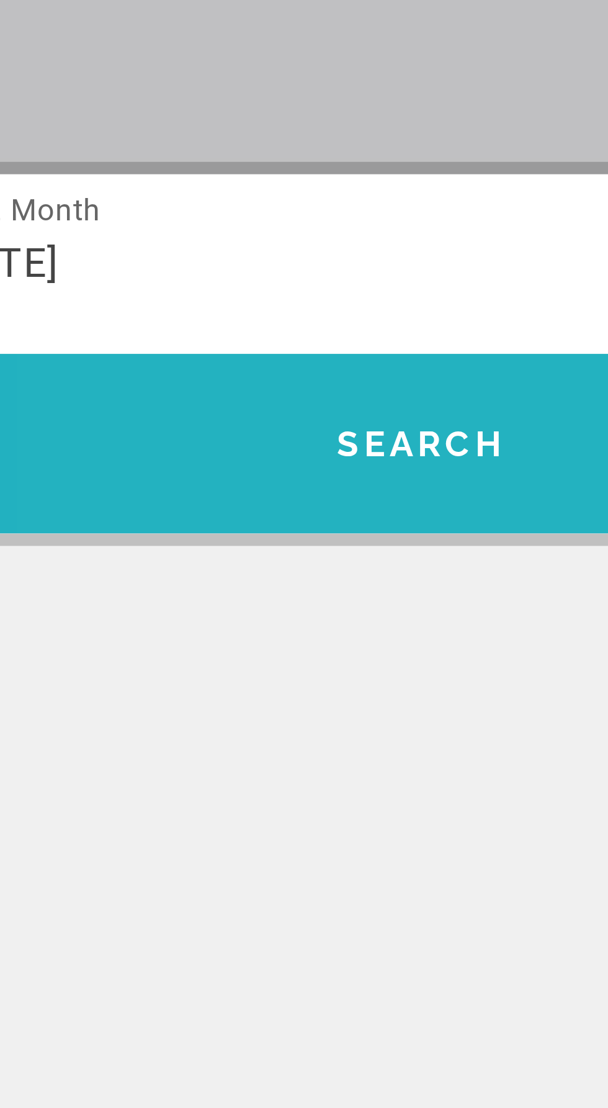
click at [458, 340] on span "Search" at bounding box center [443, 340] width 42 height 10
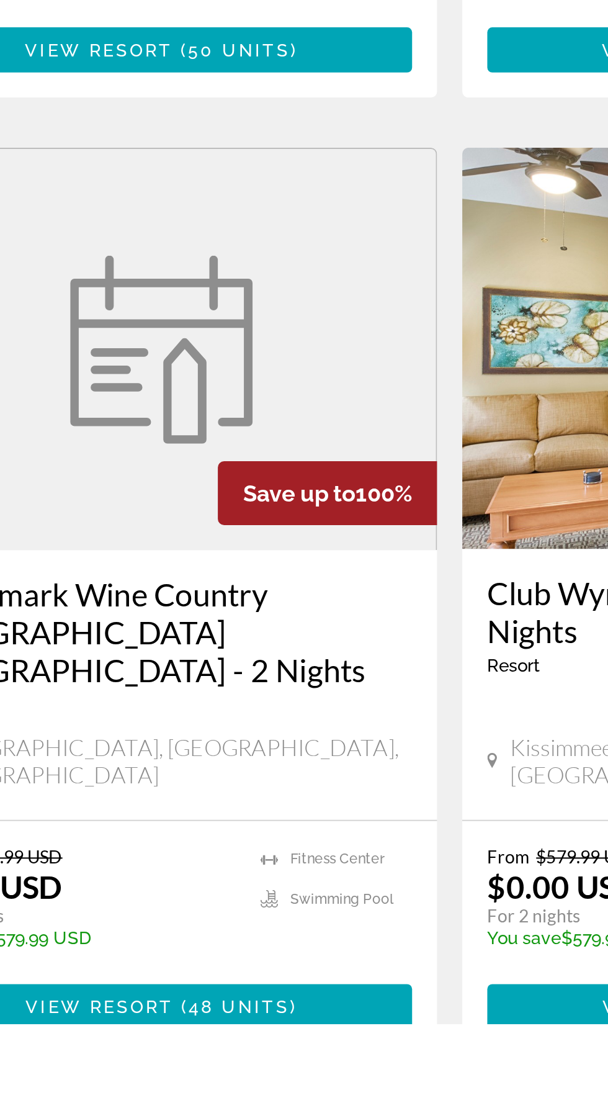
scroll to position [1736, 0]
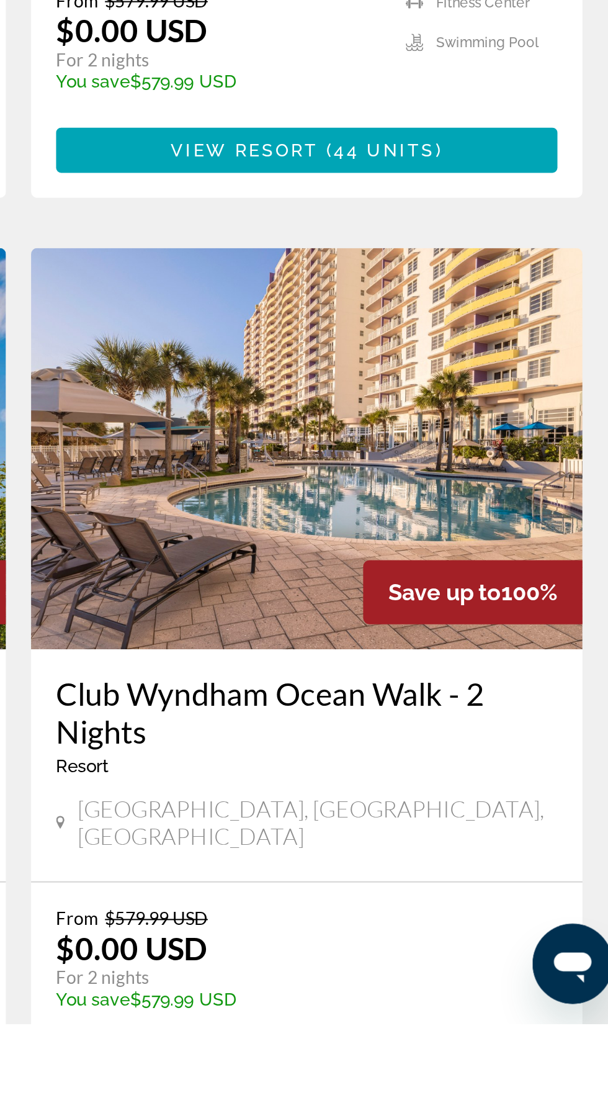
scroll to position [1707, 0]
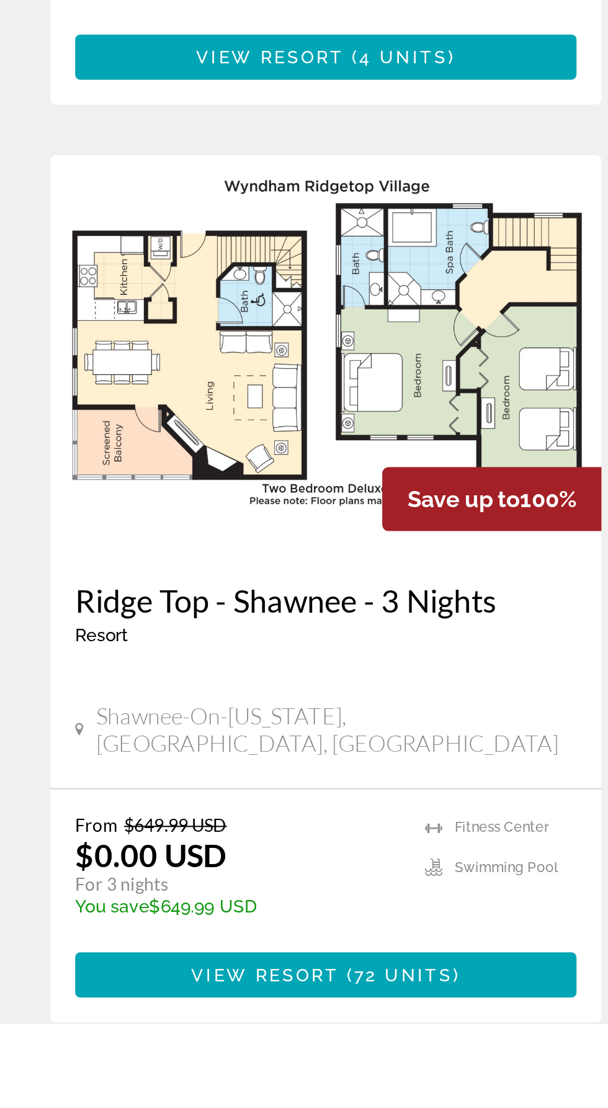
scroll to position [1810, 0]
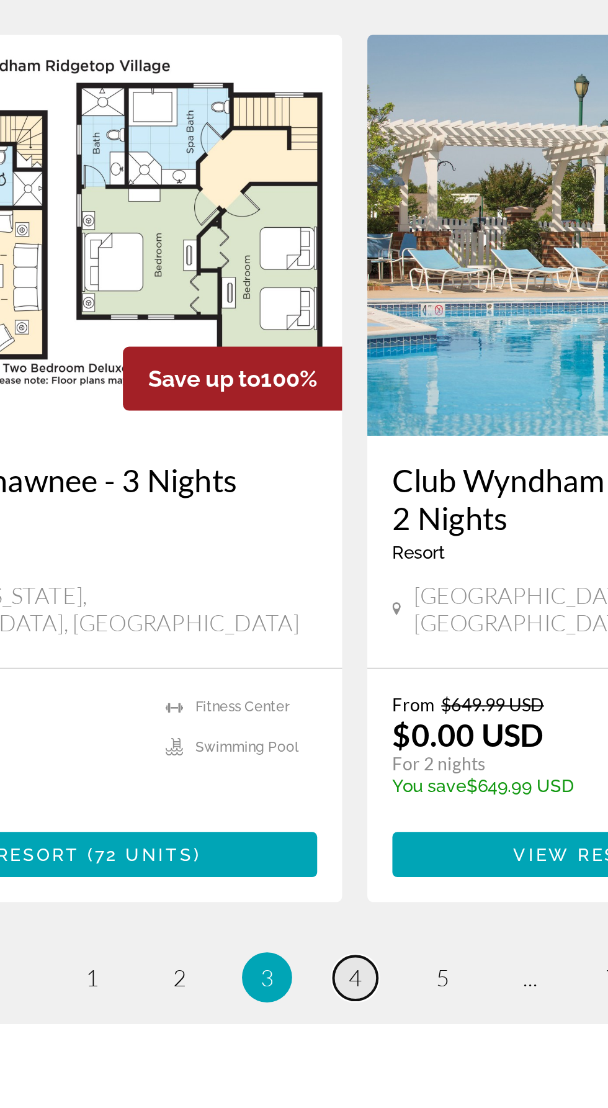
click at [307, 1078] on span "4" at bounding box center [304, 1085] width 6 height 14
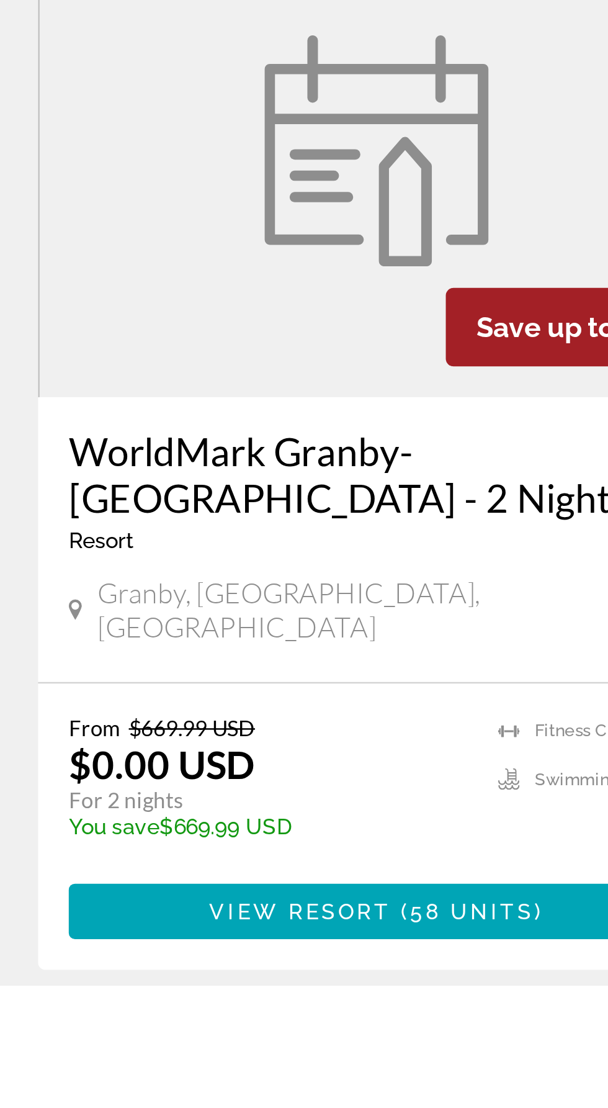
scroll to position [1791, 0]
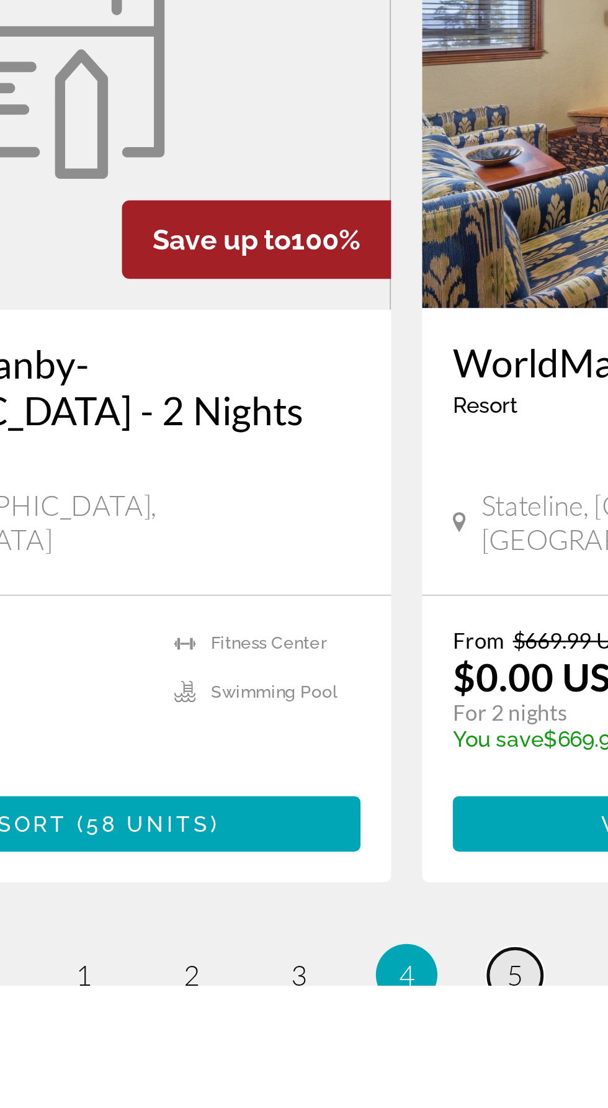
click at [354, 1093] on link "page 5" at bounding box center [348, 1104] width 22 height 22
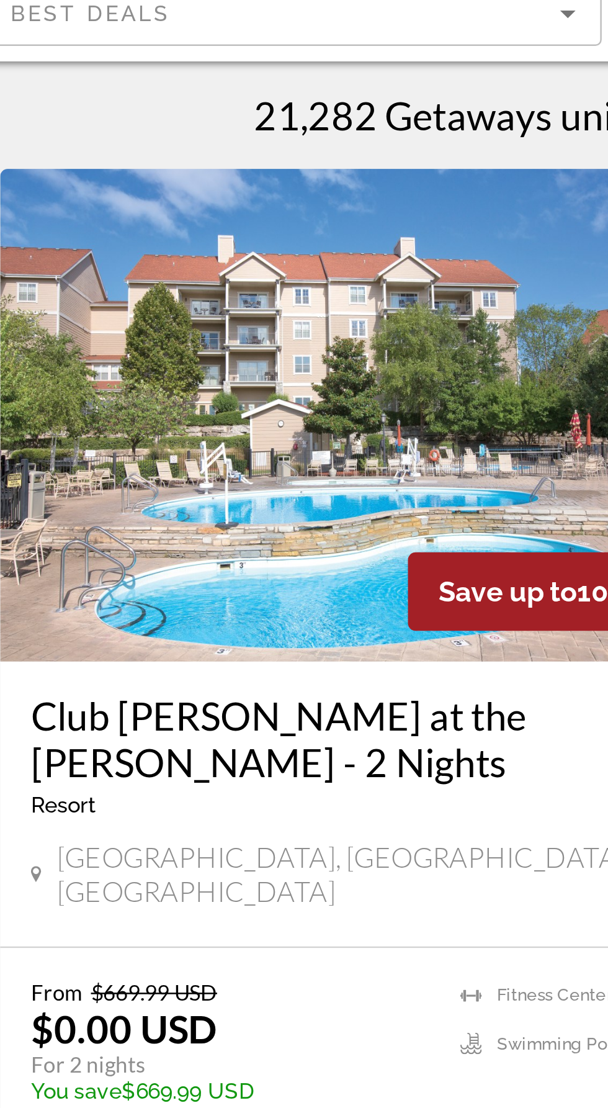
click at [199, 482] on div "From $669.99 USD $0.00 USD For 2 nights You save $669.99 USD temp Fitness Cente…" at bounding box center [161, 511] width 248 height 59
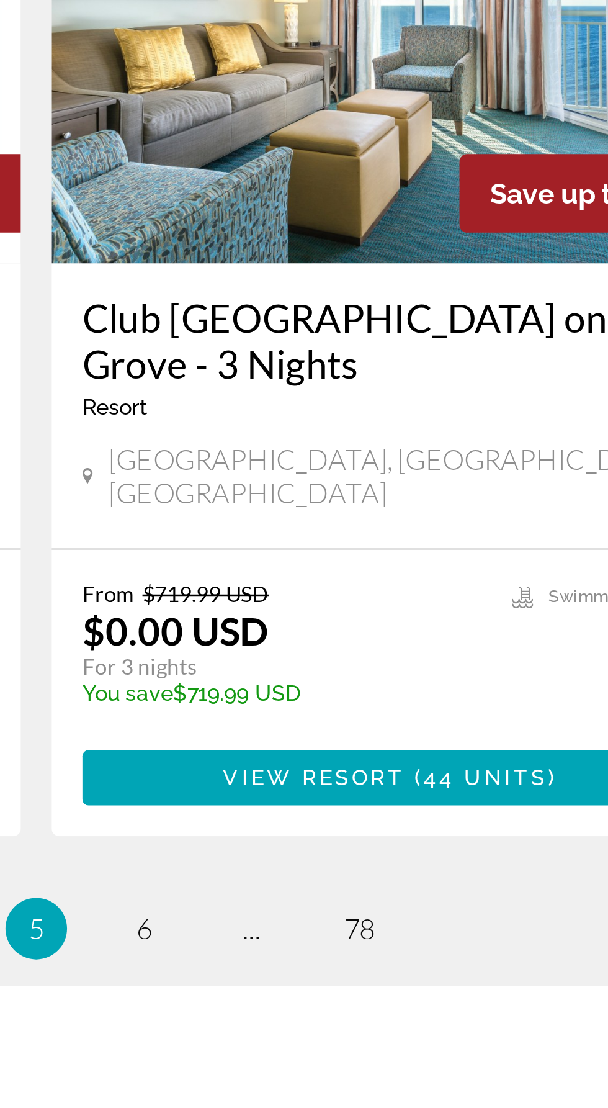
scroll to position [1791, 0]
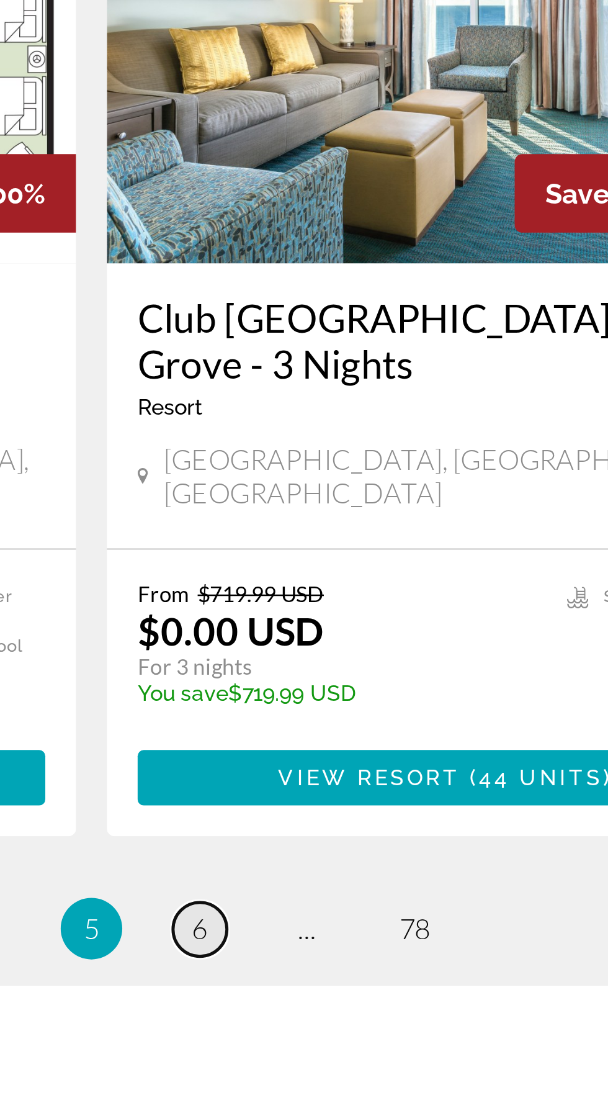
click at [350, 1075] on link "page 6" at bounding box center [348, 1086] width 22 height 22
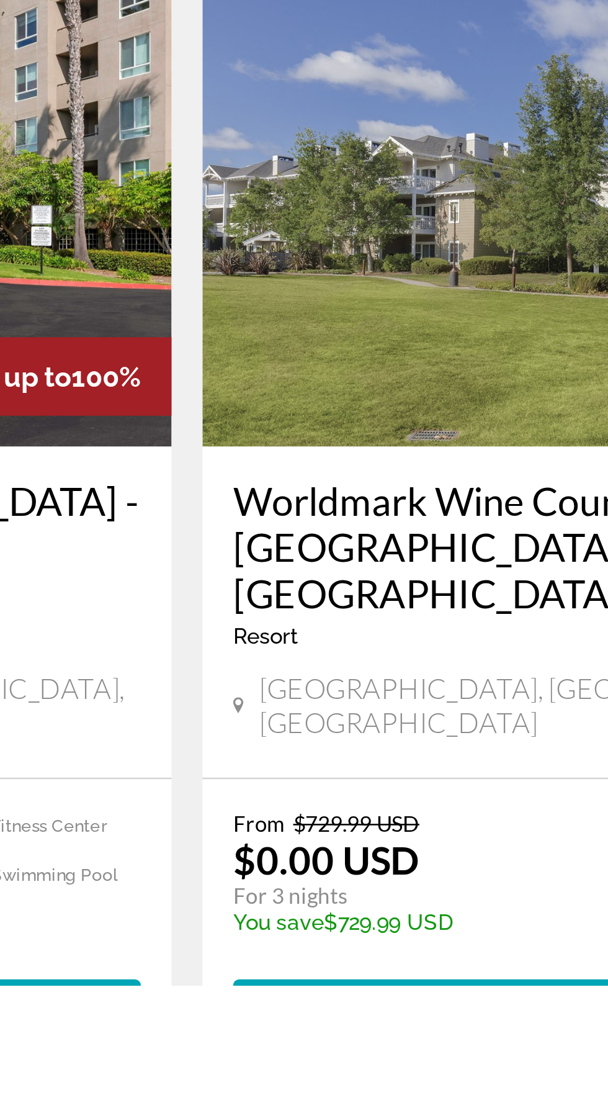
scroll to position [1717, 0]
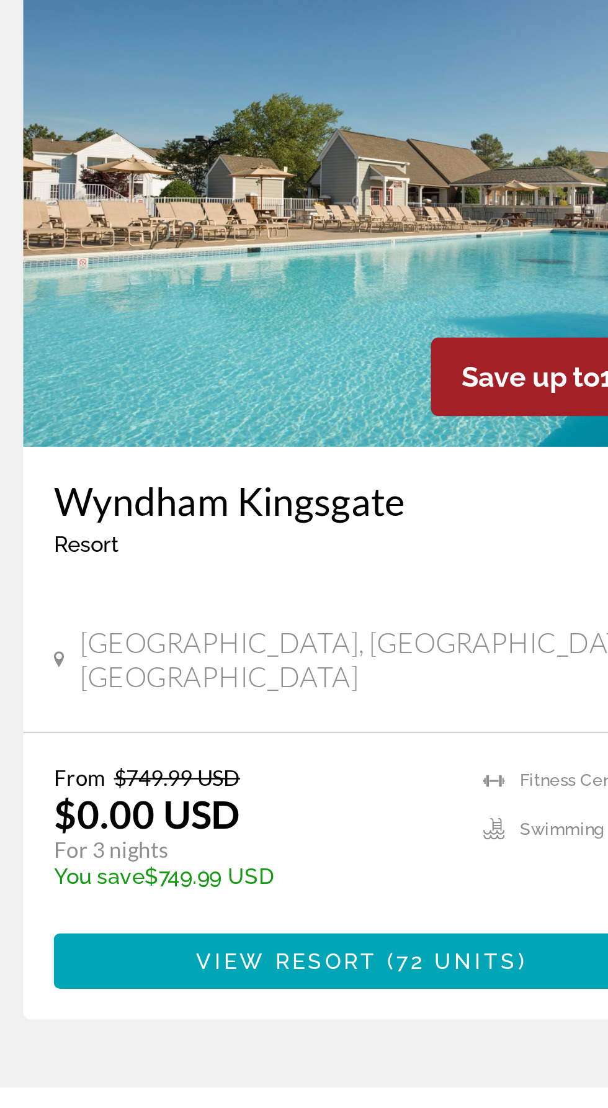
scroll to position [1798, 0]
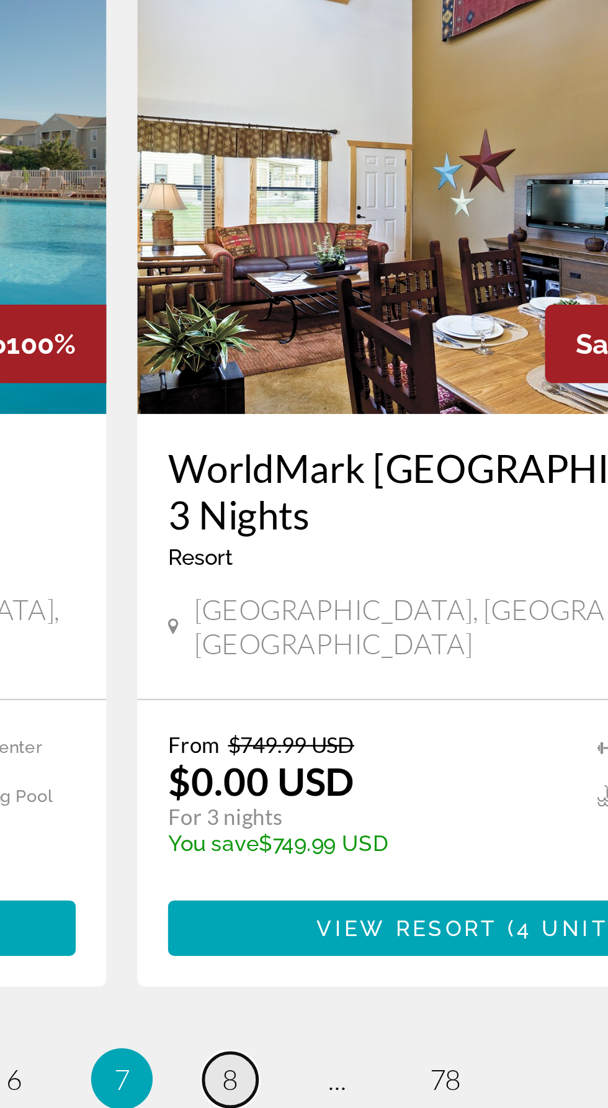
click at [350, 1089] on span "8" at bounding box center [348, 1096] width 6 height 14
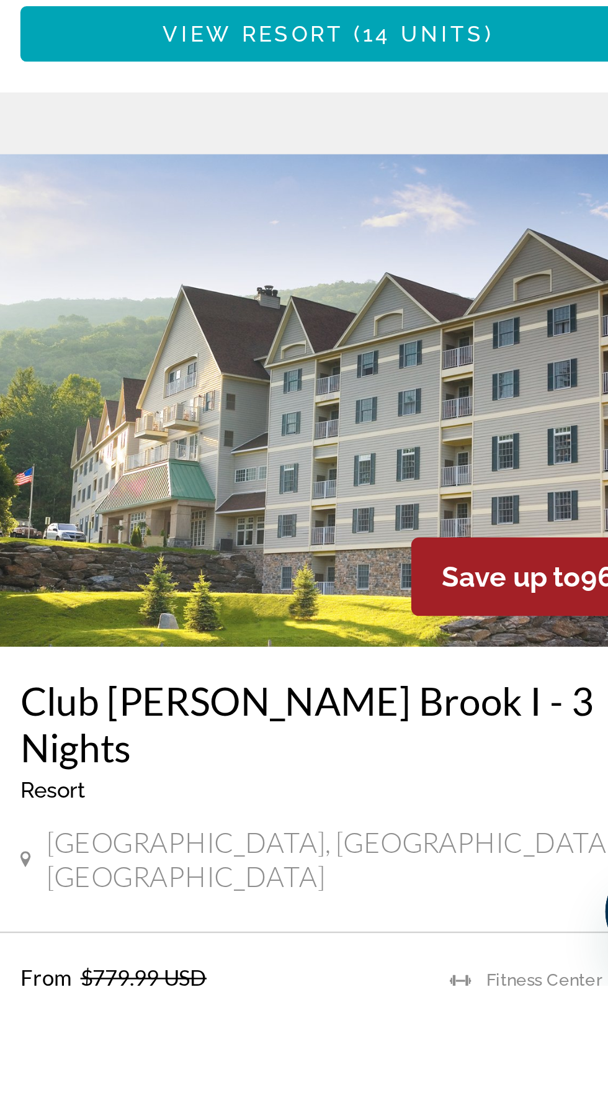
scroll to position [1791, 0]
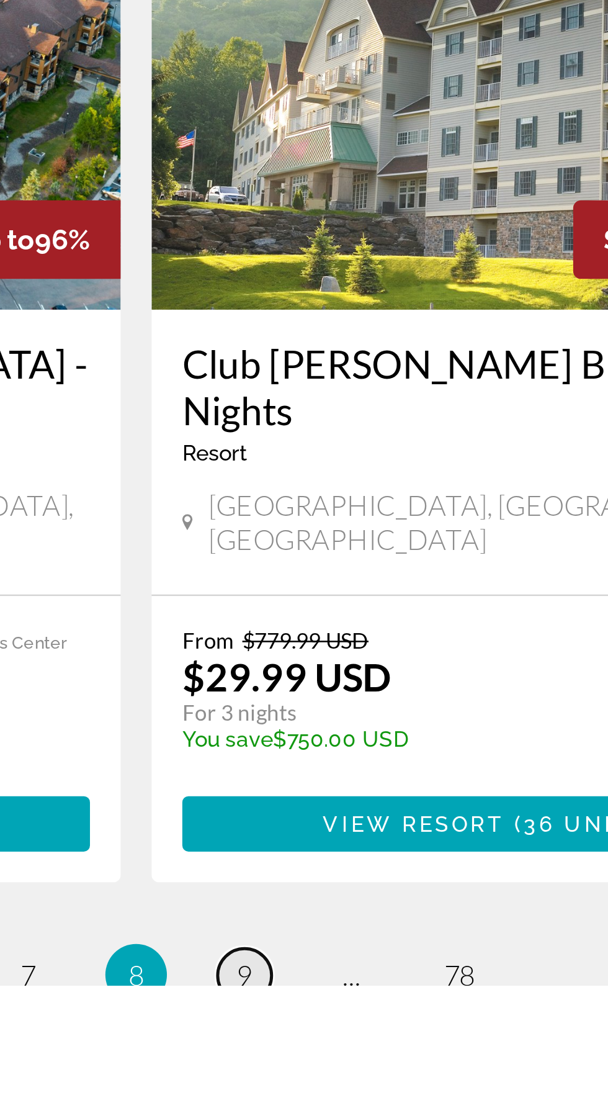
click at [347, 1097] on span "9" at bounding box center [348, 1104] width 6 height 14
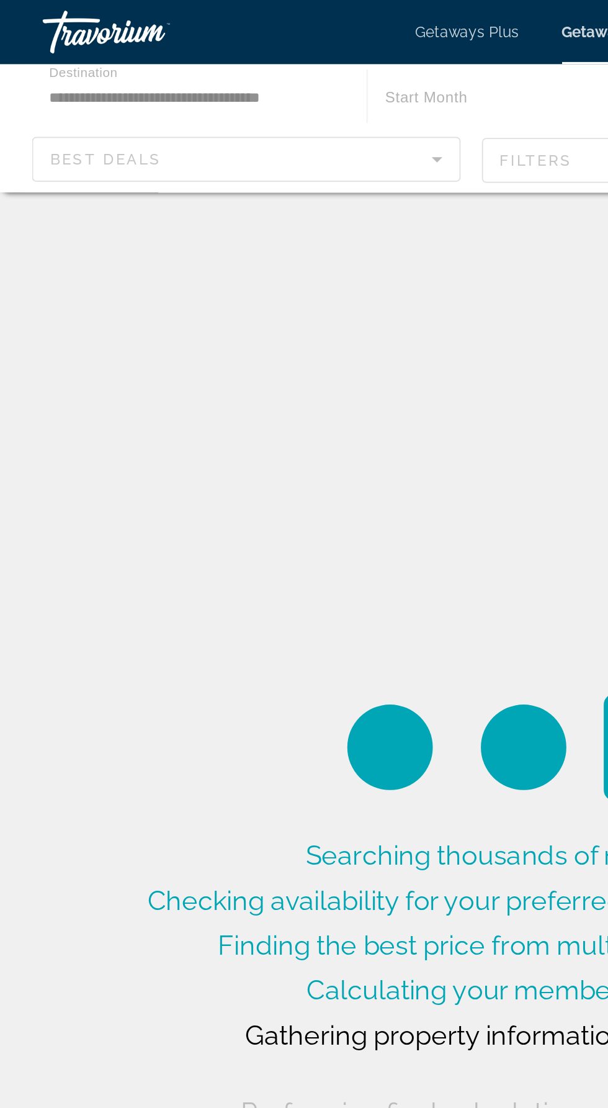
click at [297, 349] on div "Searching thousands of resorts... Checking availability for your preferred date…" at bounding box center [304, 481] width 608 height 962
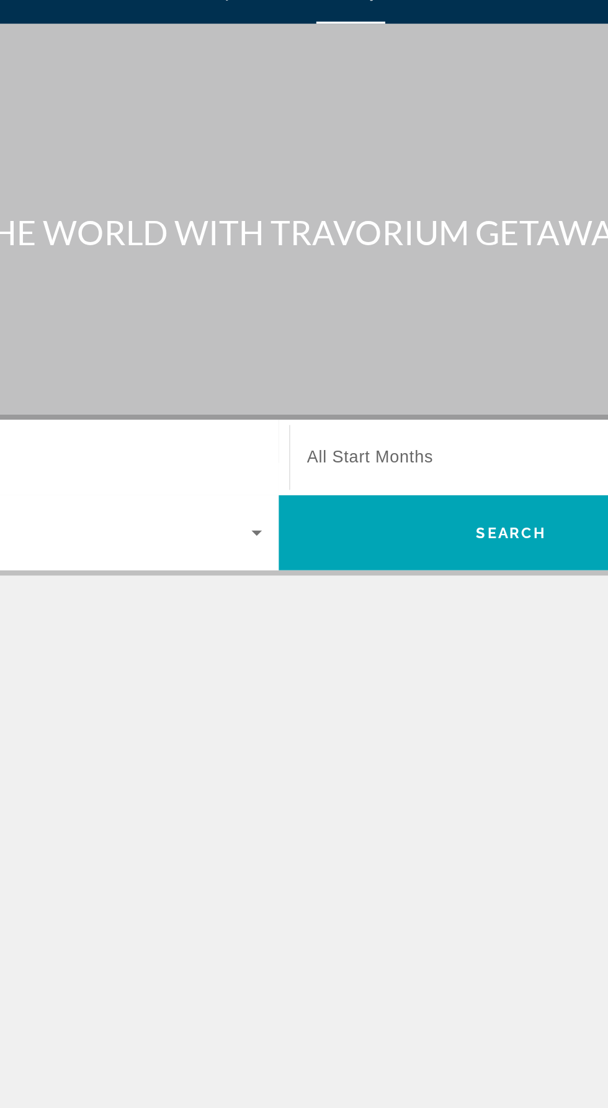
click at [409, 291] on span "Search widget" at bounding box center [442, 294] width 243 height 15
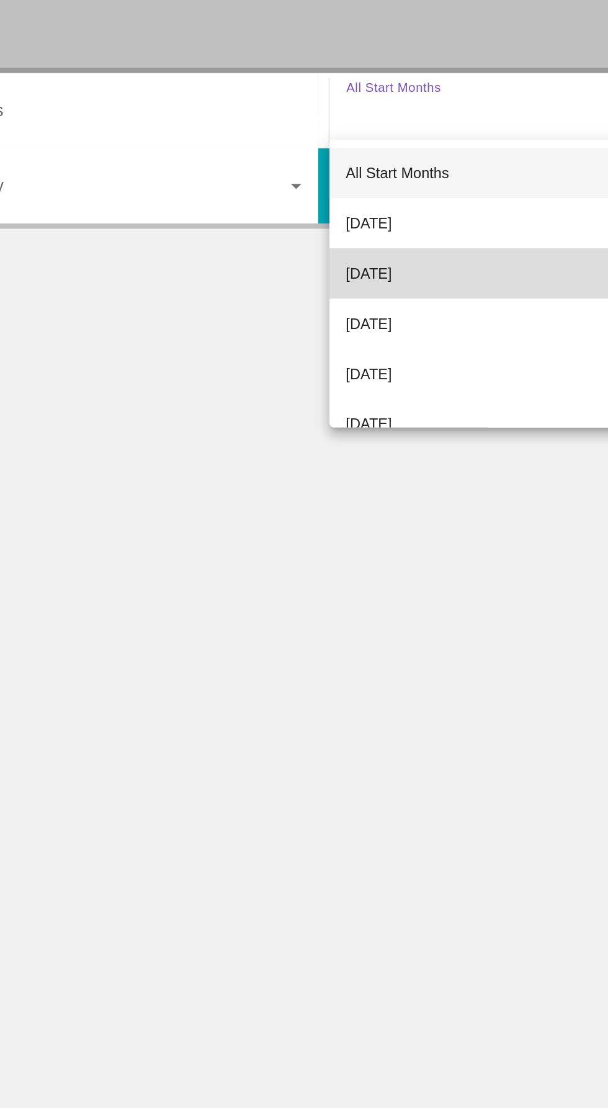
click at [348, 388] on span "[DATE]" at bounding box center [334, 391] width 27 height 15
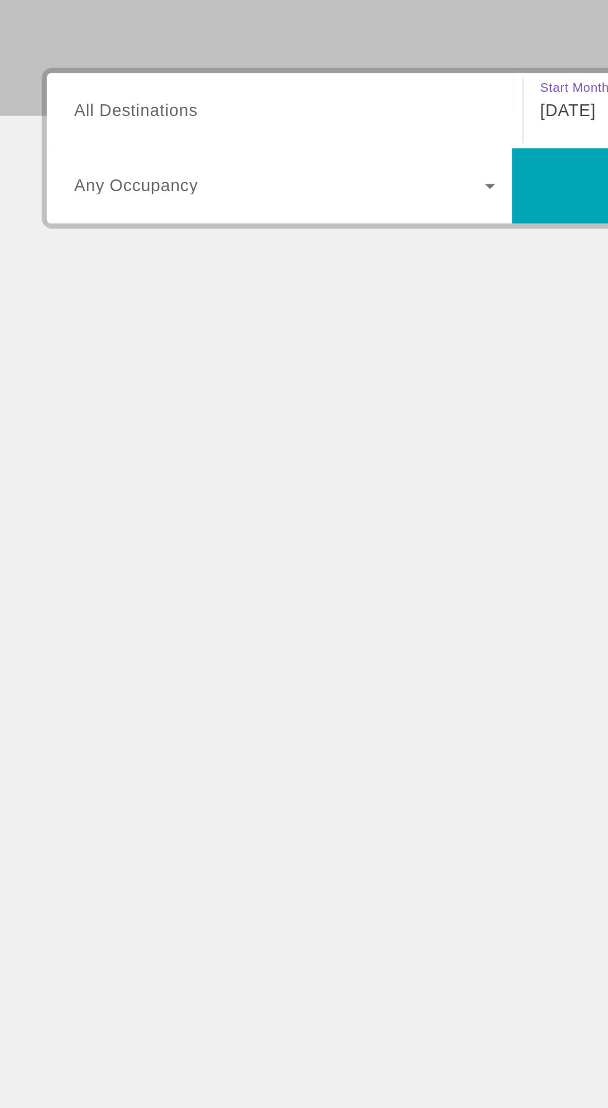
click at [221, 343] on span "Search widget" at bounding box center [166, 339] width 244 height 15
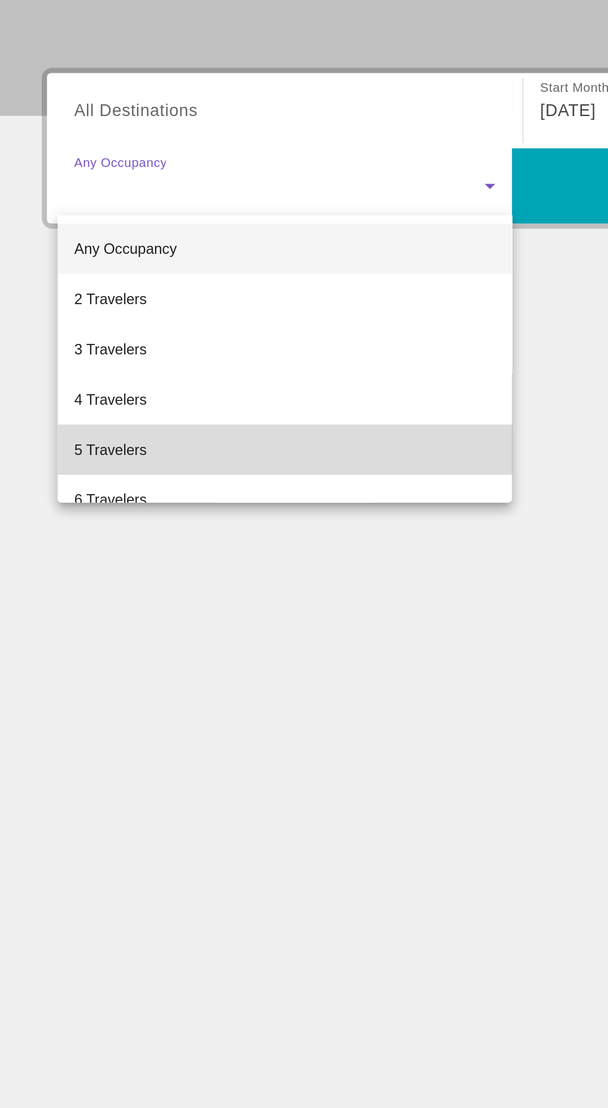
click at [107, 494] on mat-option "5 Travelers" at bounding box center [169, 496] width 270 height 30
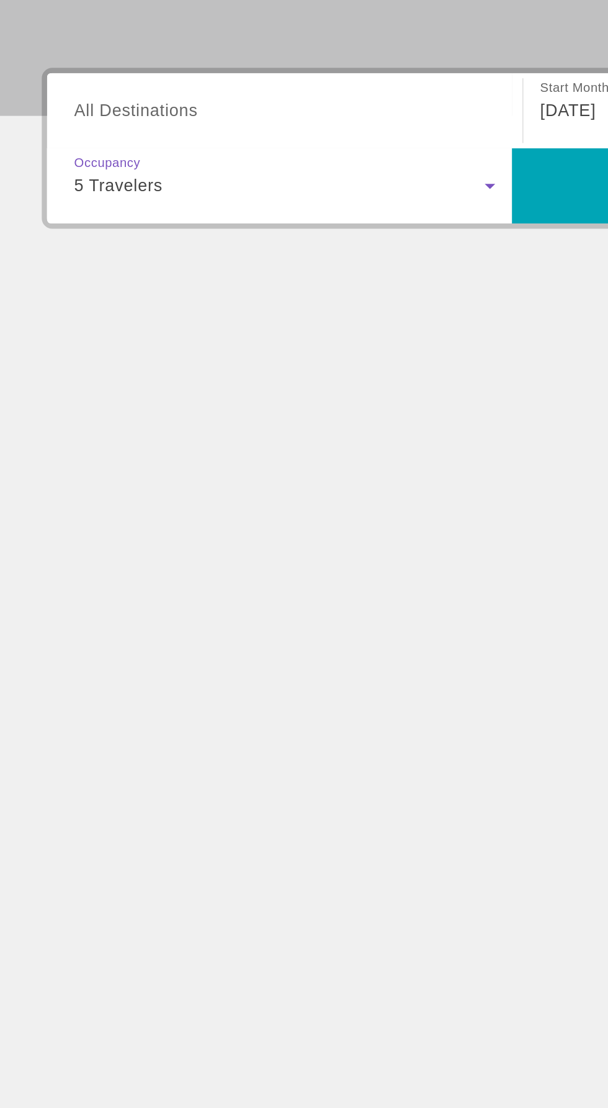
click at [155, 300] on input "Destination All Destinations" at bounding box center [169, 295] width 250 height 15
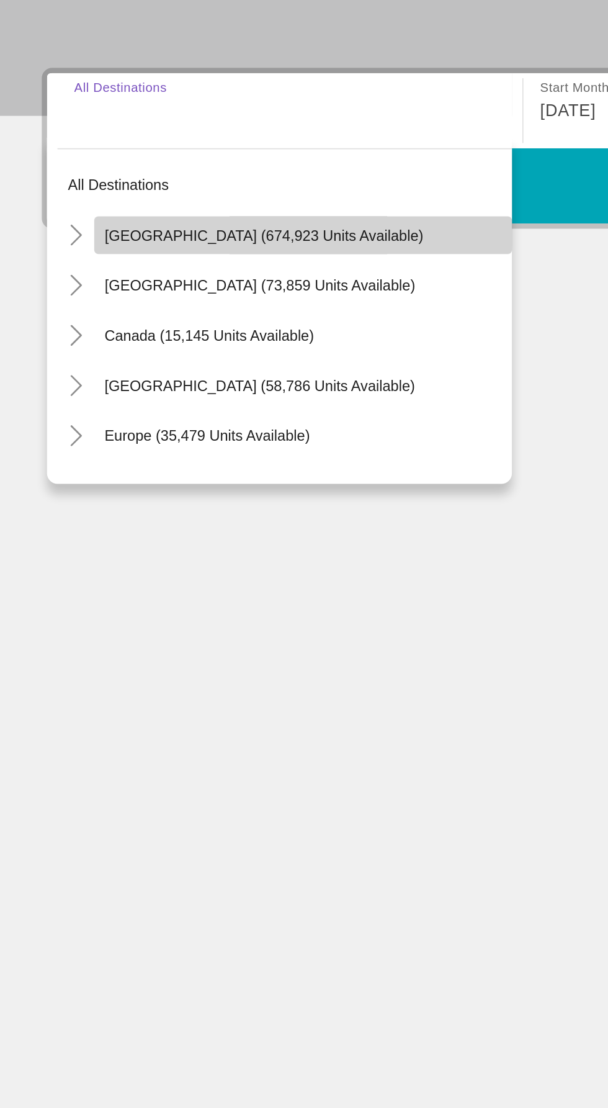
click at [173, 364] on span "[GEOGRAPHIC_DATA] (674,923 units available)" at bounding box center [156, 369] width 189 height 10
type input "**********"
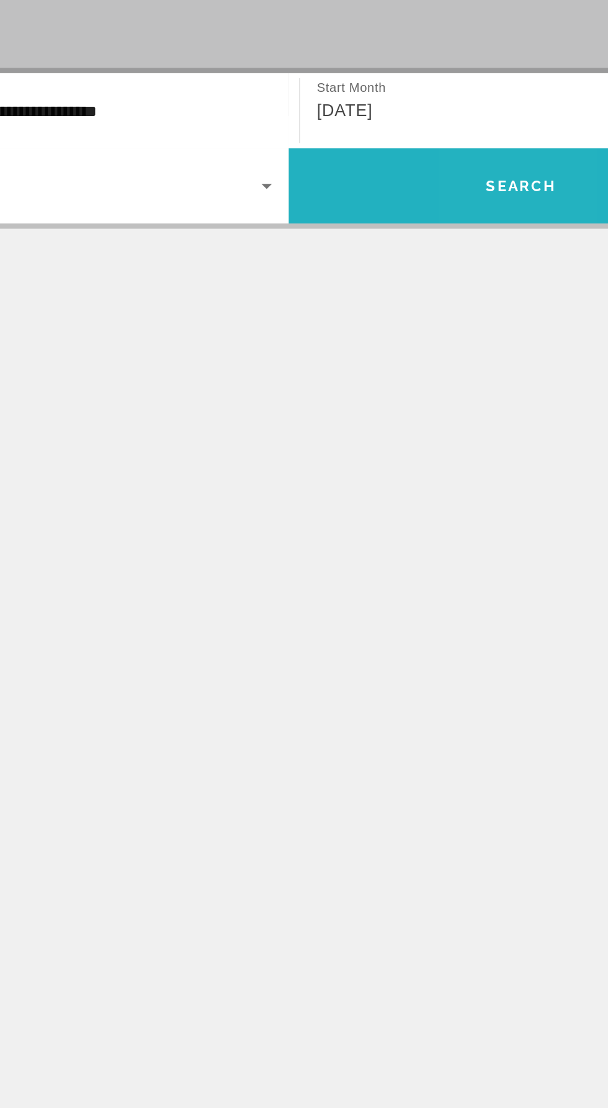
click at [441, 338] on span "Search" at bounding box center [443, 340] width 42 height 10
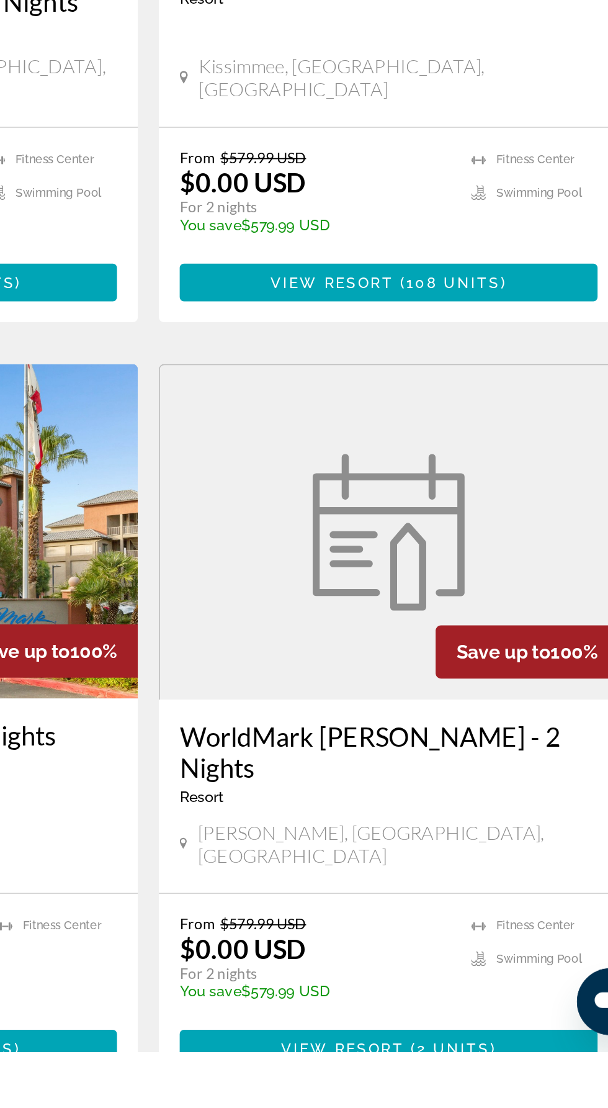
scroll to position [1773, 0]
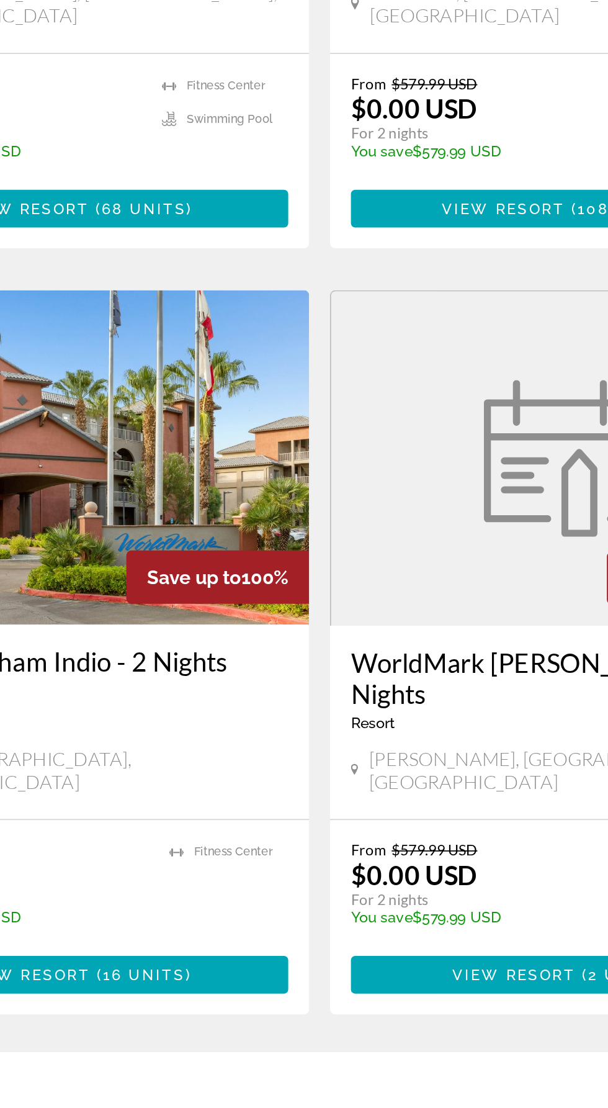
click at [355, 1107] on link "page 5" at bounding box center [348, 1123] width 22 height 22
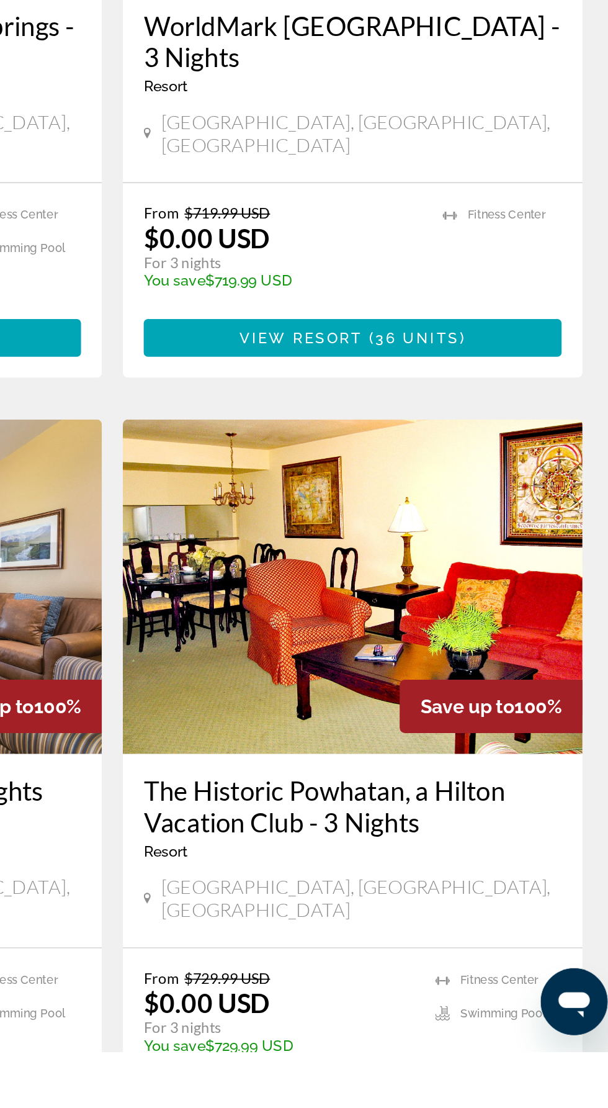
scroll to position [1810, 0]
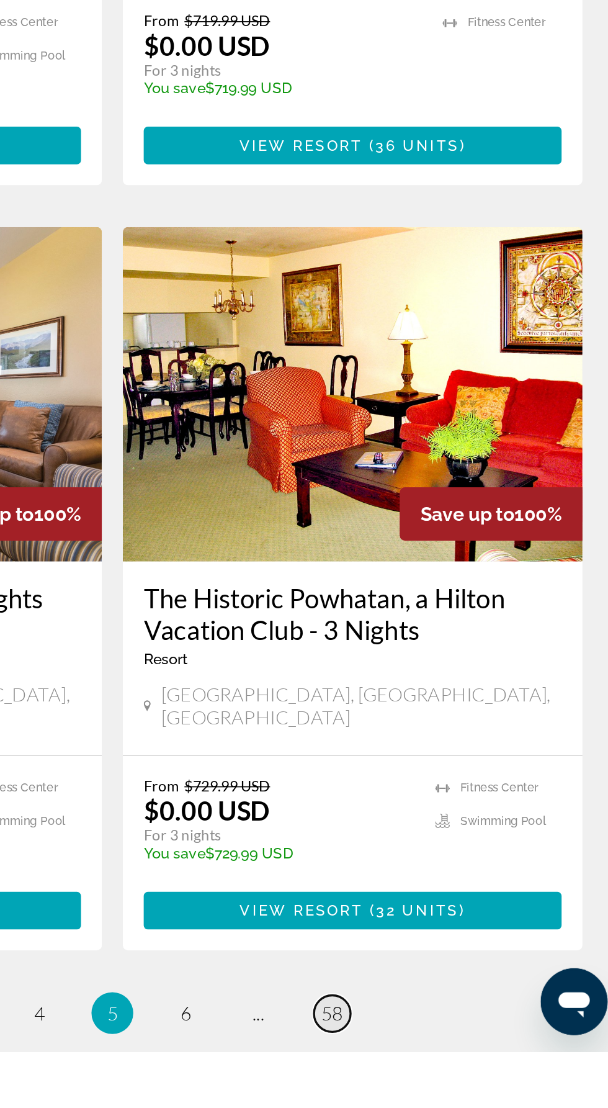
click at [439, 1078] on span "58" at bounding box center [434, 1085] width 12 height 14
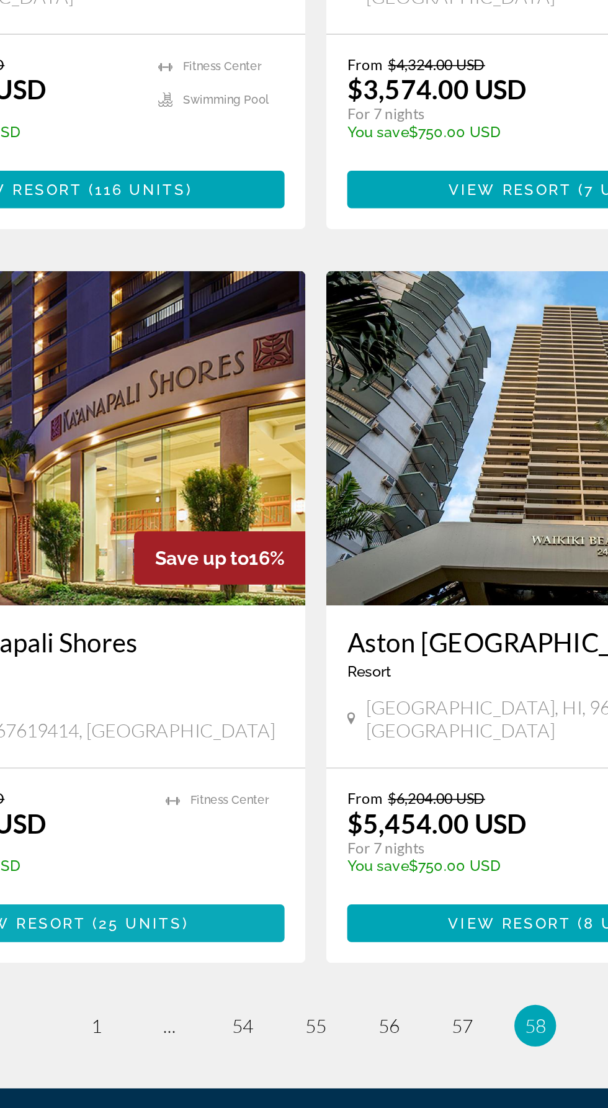
scroll to position [9, 0]
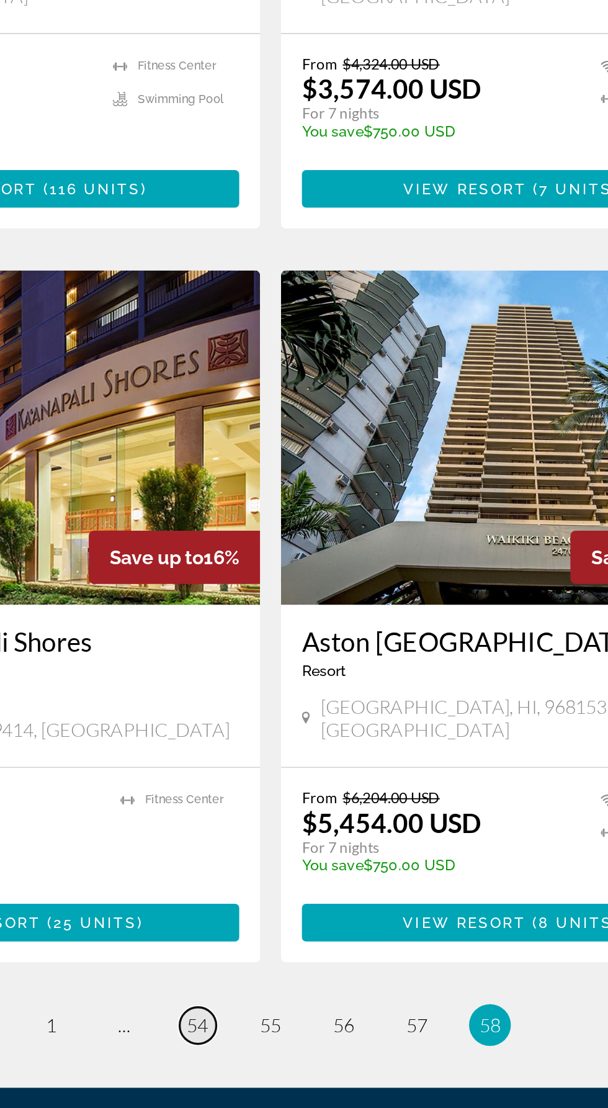
click at [266, 1042] on span "54" at bounding box center [261, 1049] width 12 height 14
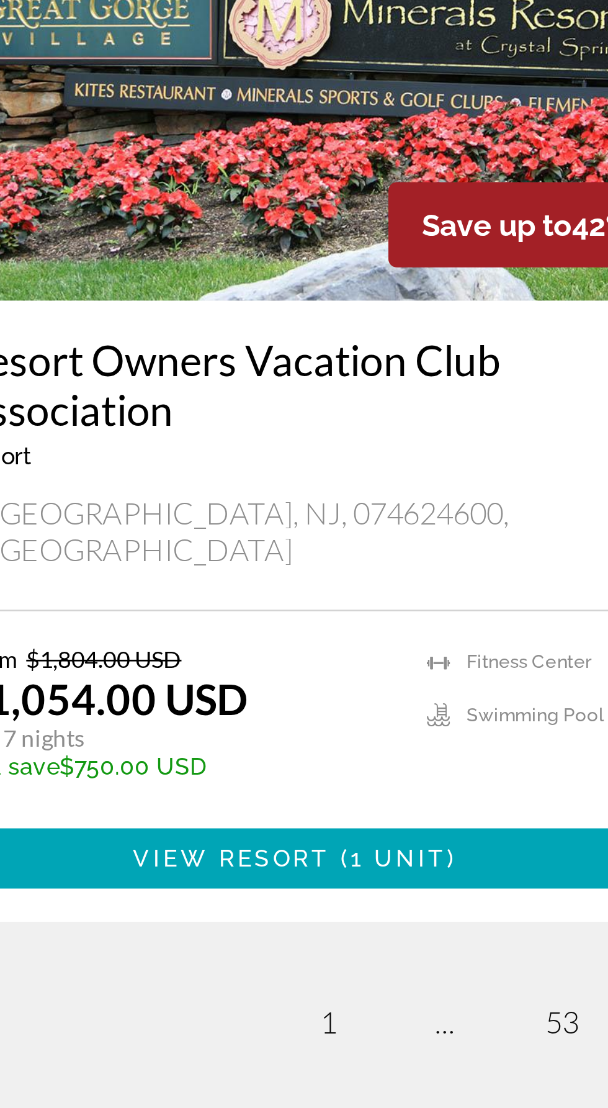
scroll to position [1831, 0]
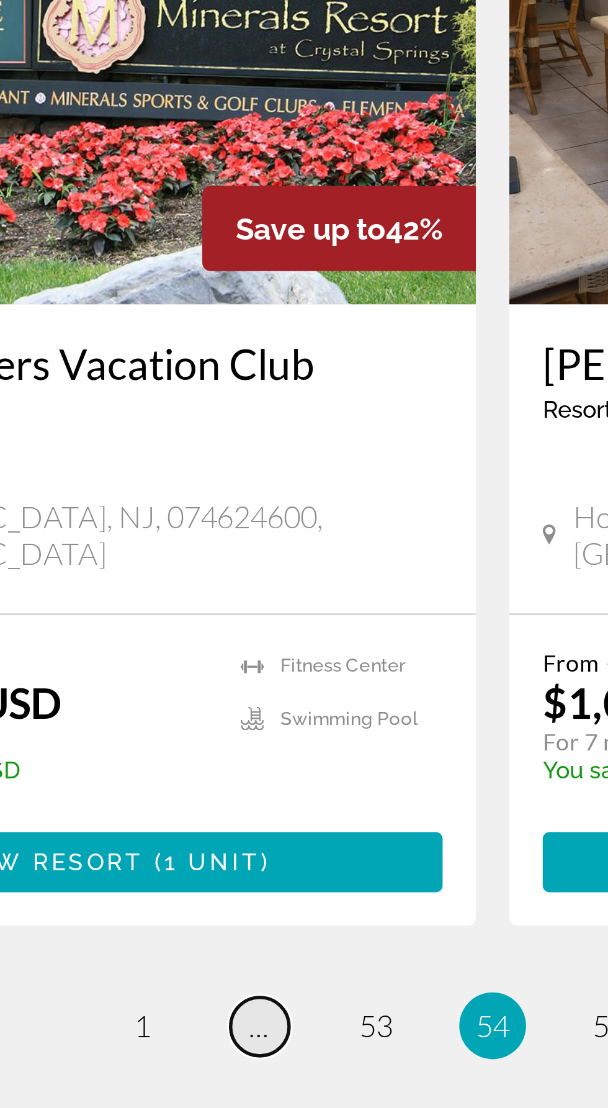
click at [219, 997] on link "page ..." at bounding box center [218, 1008] width 22 height 22
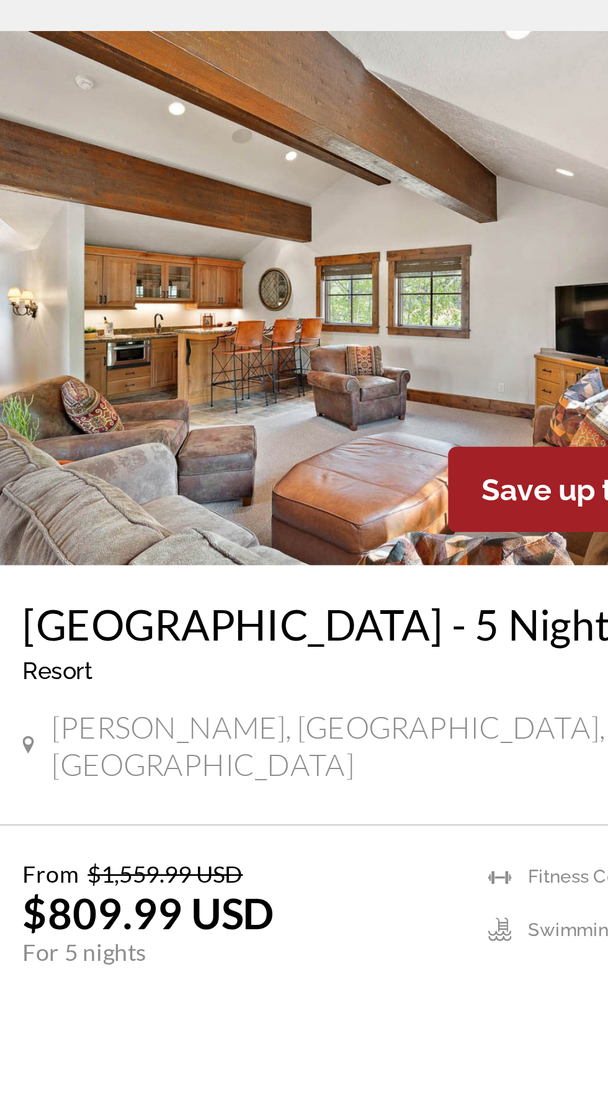
scroll to position [1708, 0]
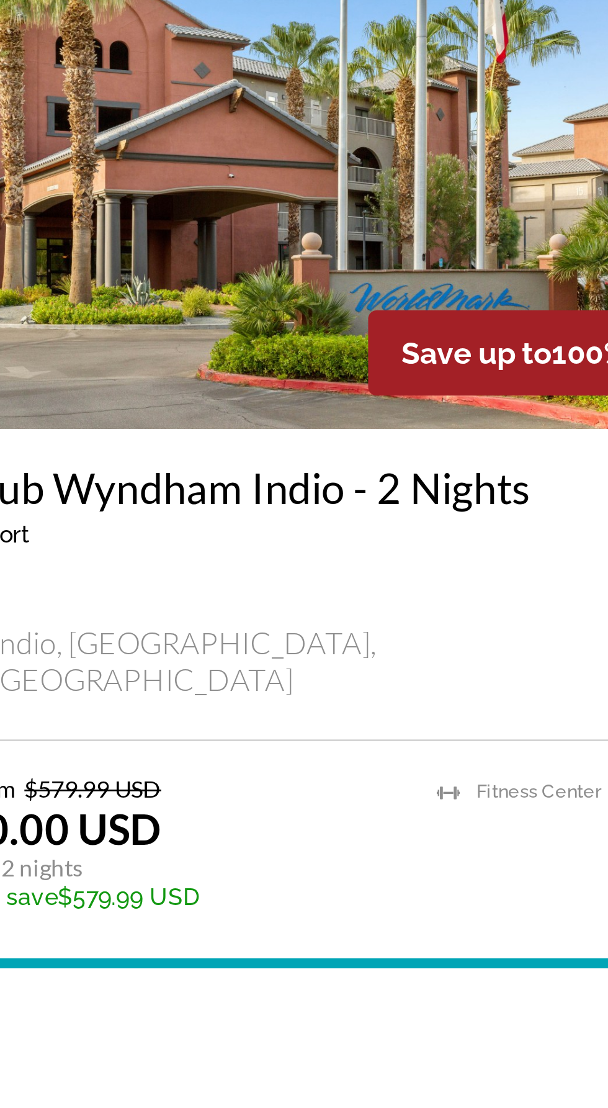
scroll to position [1728, 0]
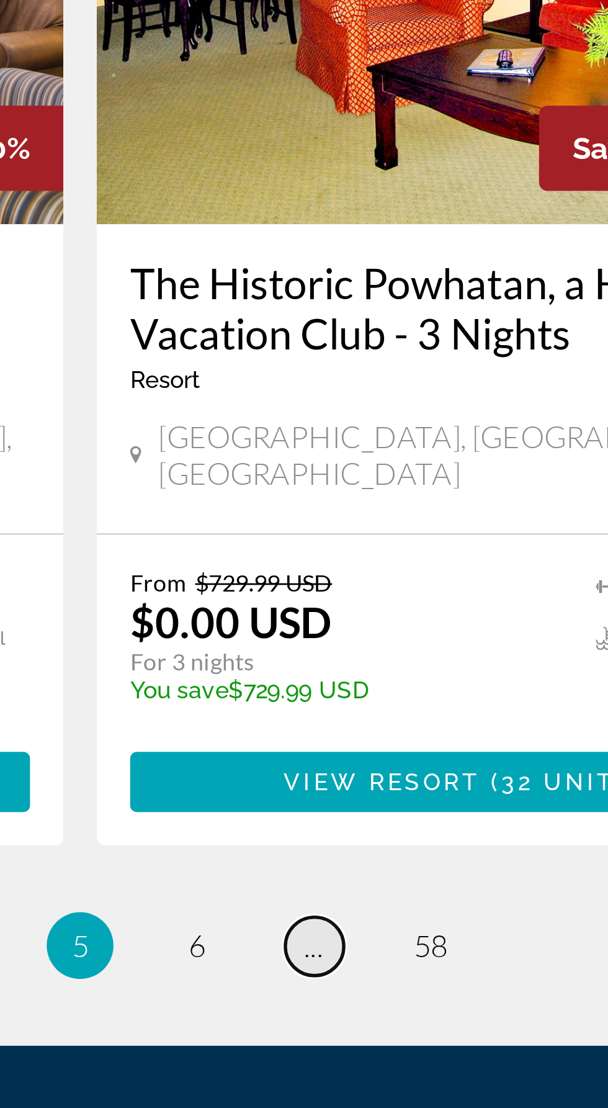
scroll to position [1890, 0]
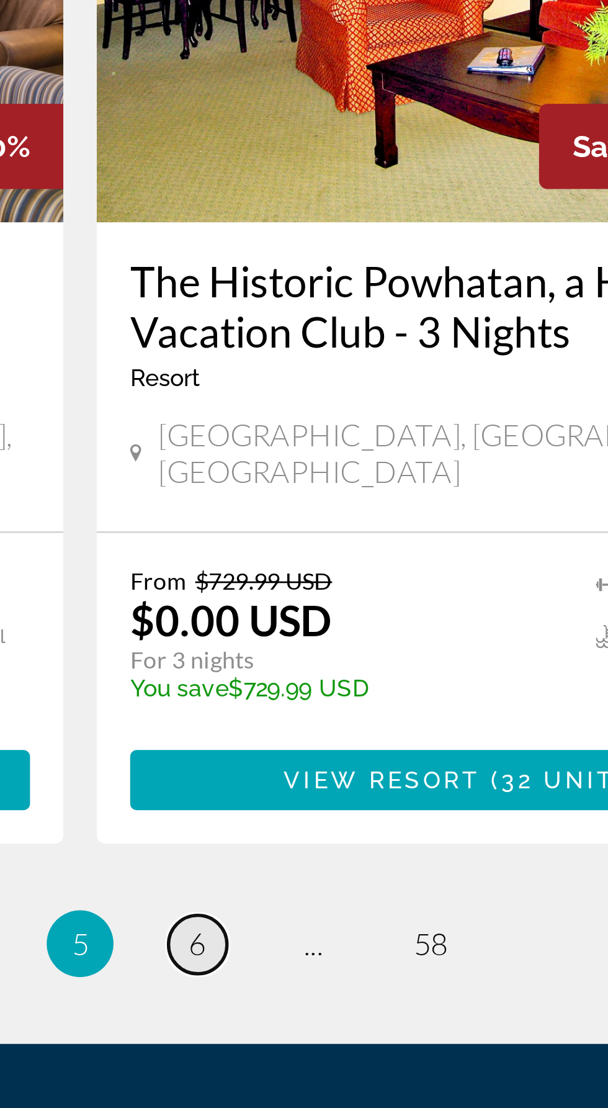
click at [349, 998] on span "6" at bounding box center [348, 1005] width 6 height 14
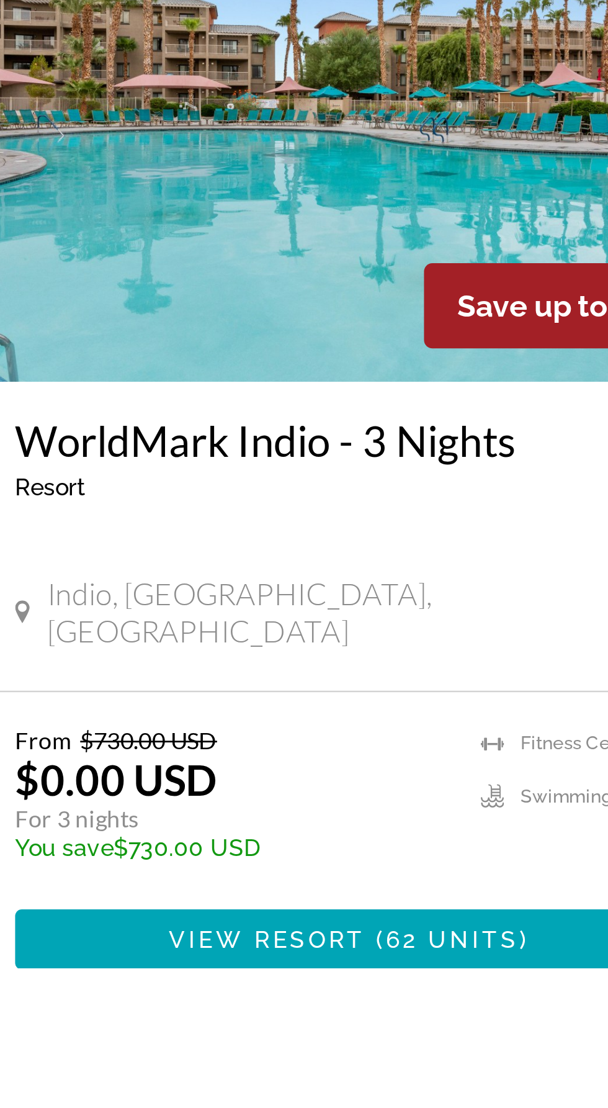
scroll to position [1772, 0]
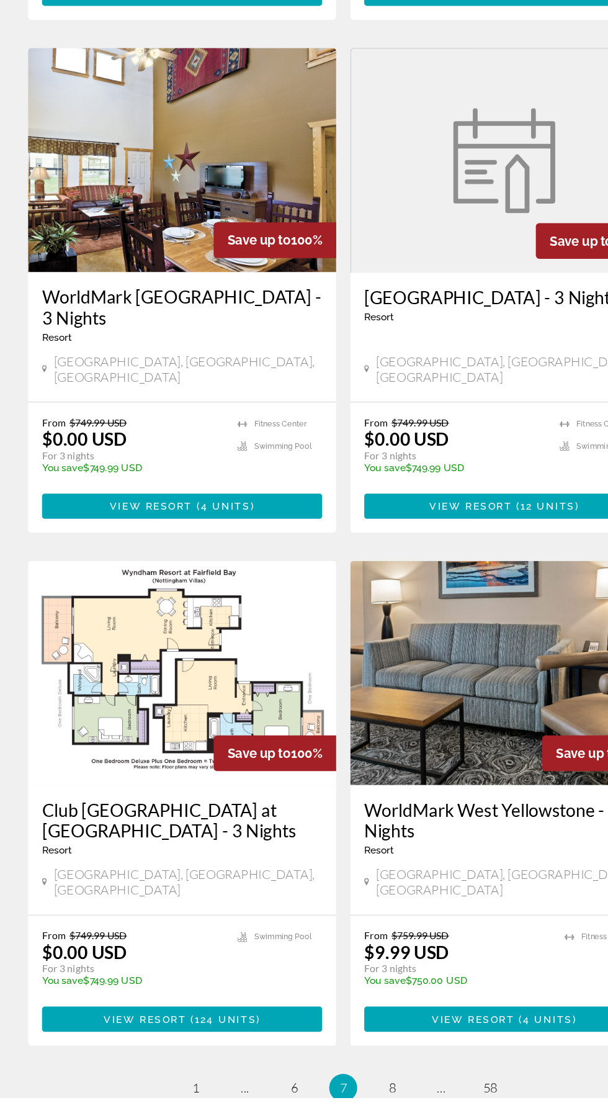
scroll to position [1791, 0]
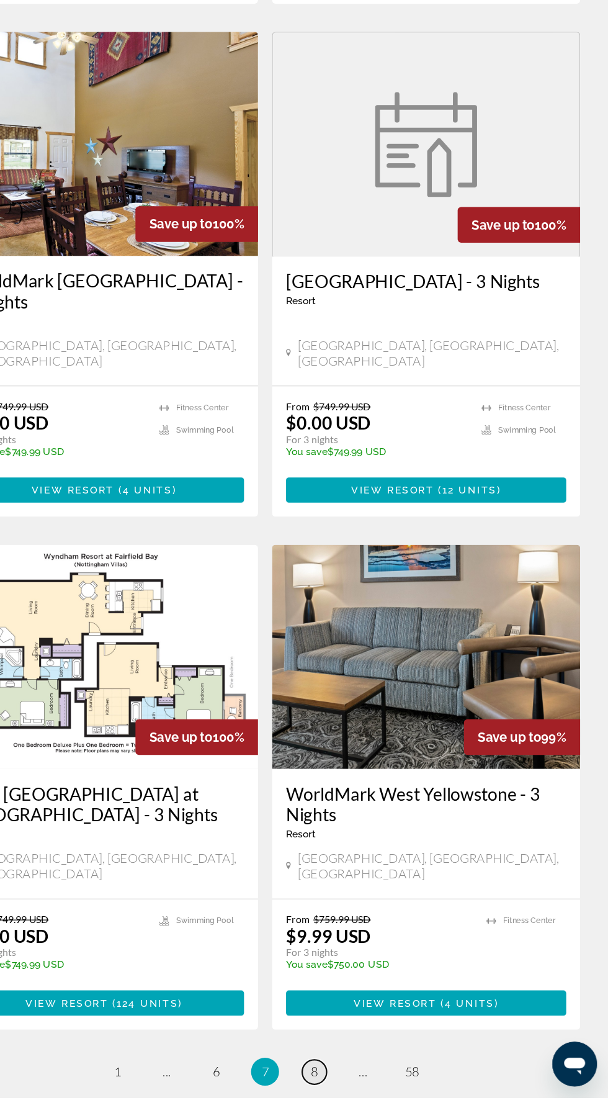
click at [353, 1075] on link "page 8" at bounding box center [348, 1086] width 22 height 22
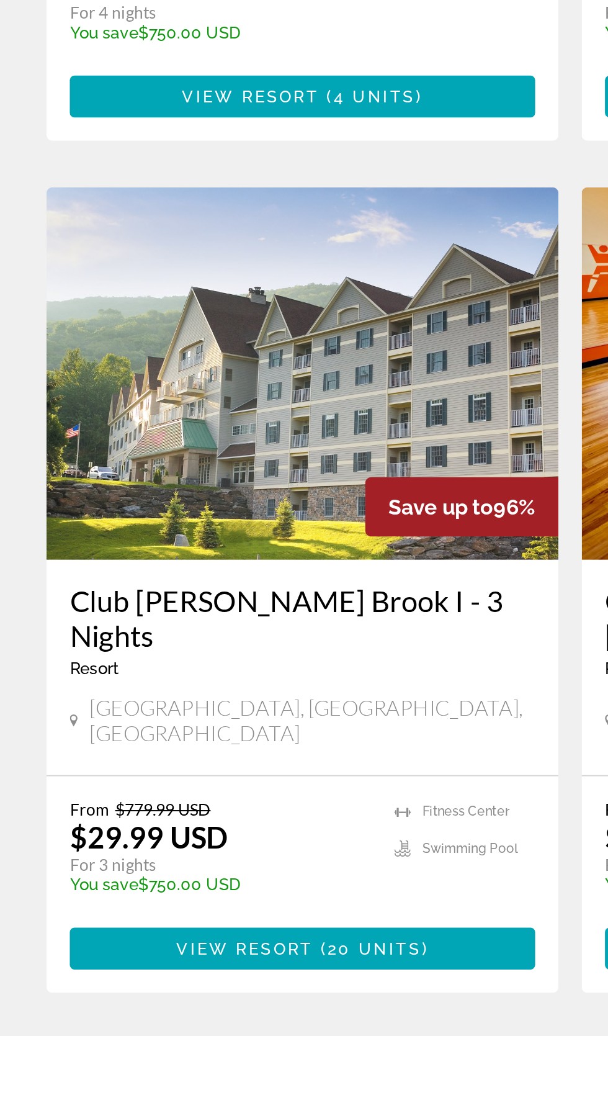
scroll to position [1772, 0]
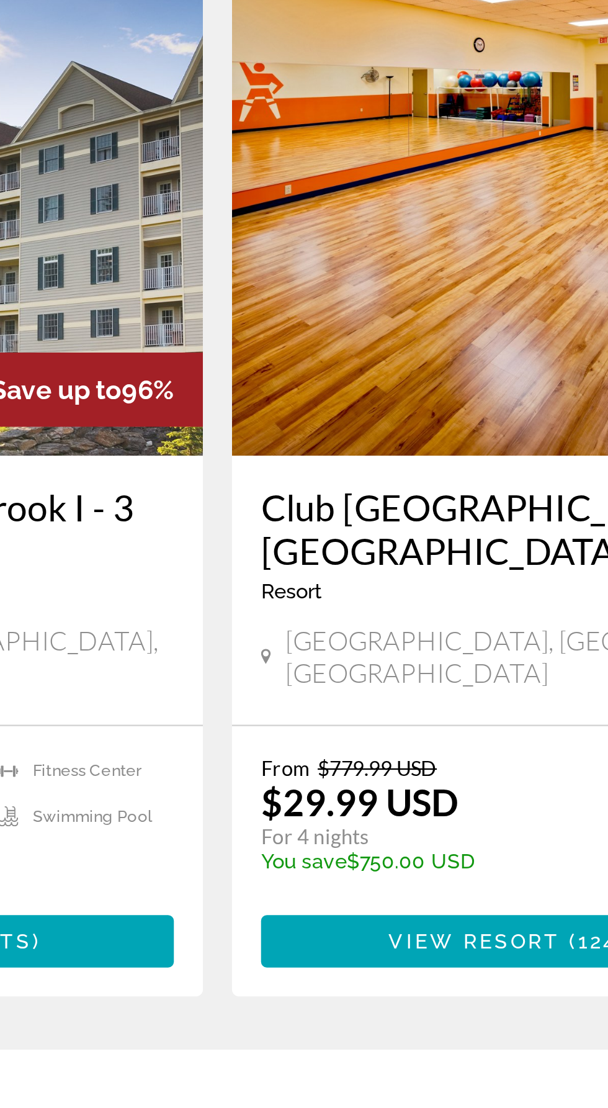
click at [348, 1107] on span "9" at bounding box center [348, 1123] width 6 height 14
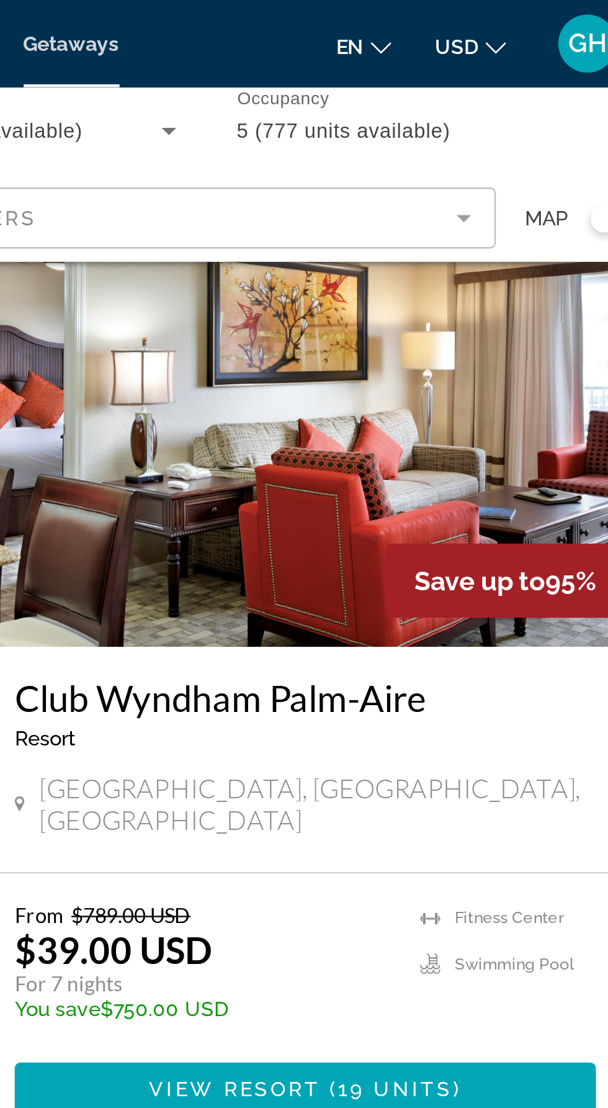
scroll to position [531, 0]
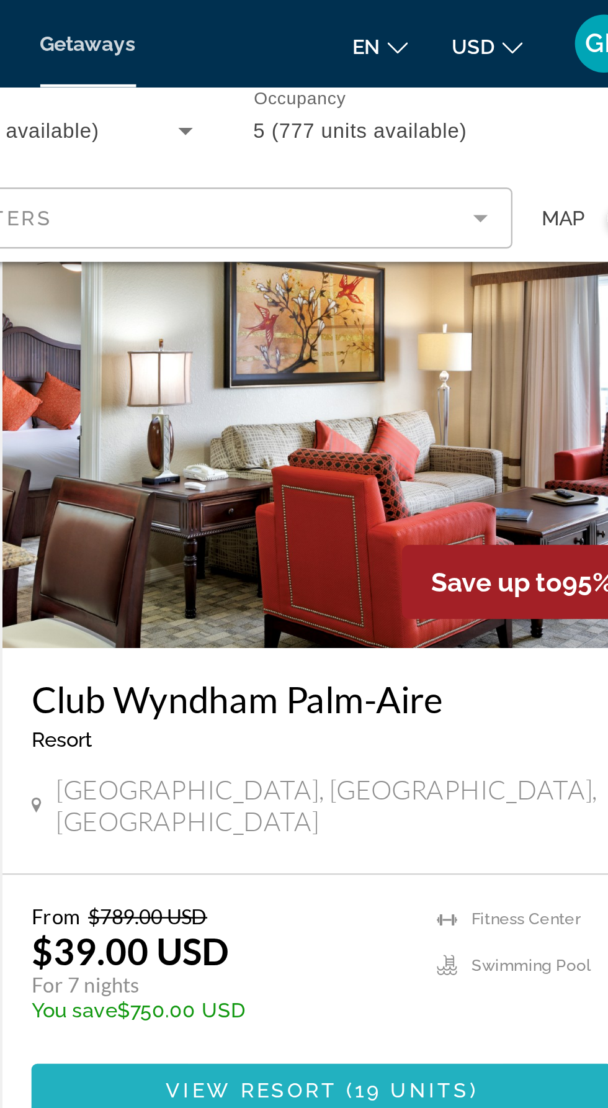
click at [518, 451] on span "Main content" at bounding box center [447, 466] width 248 height 30
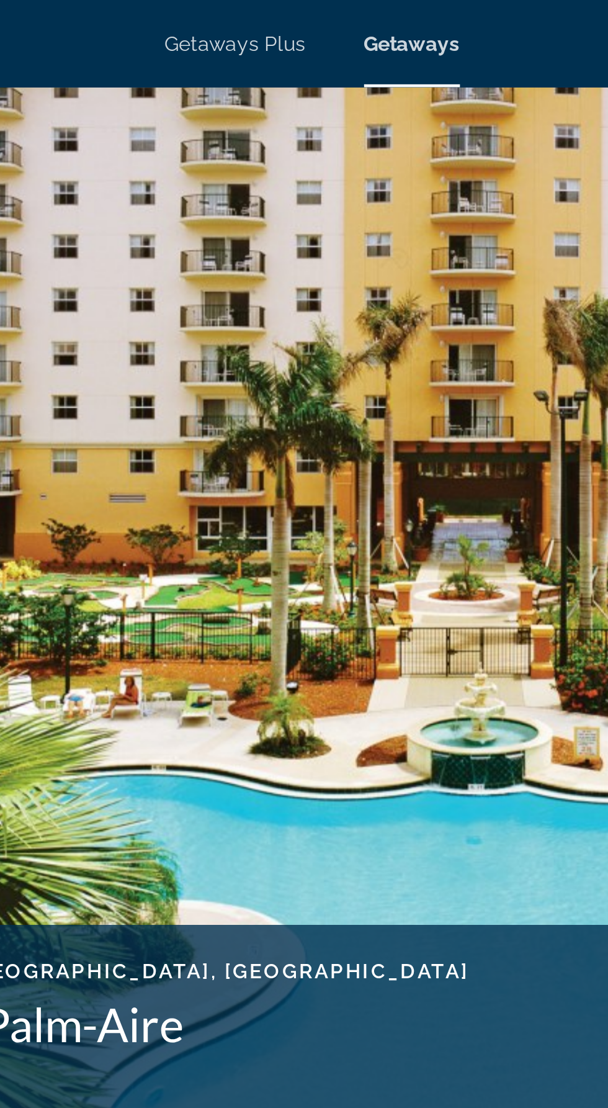
scroll to position [132, 0]
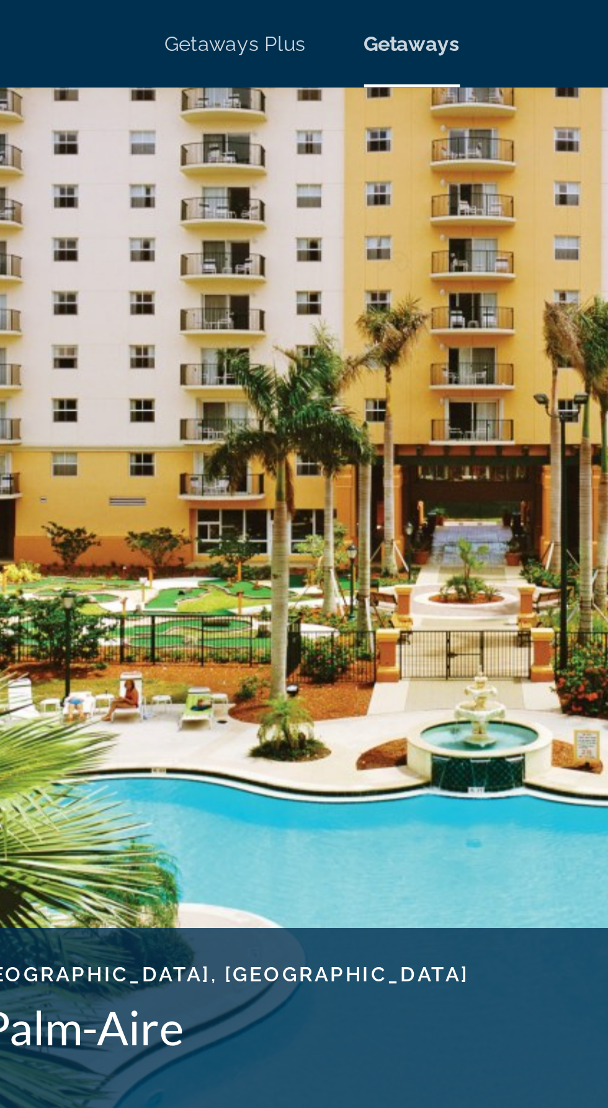
click at [286, 23] on span "Getaways Plus" at bounding box center [271, 19] width 60 height 10
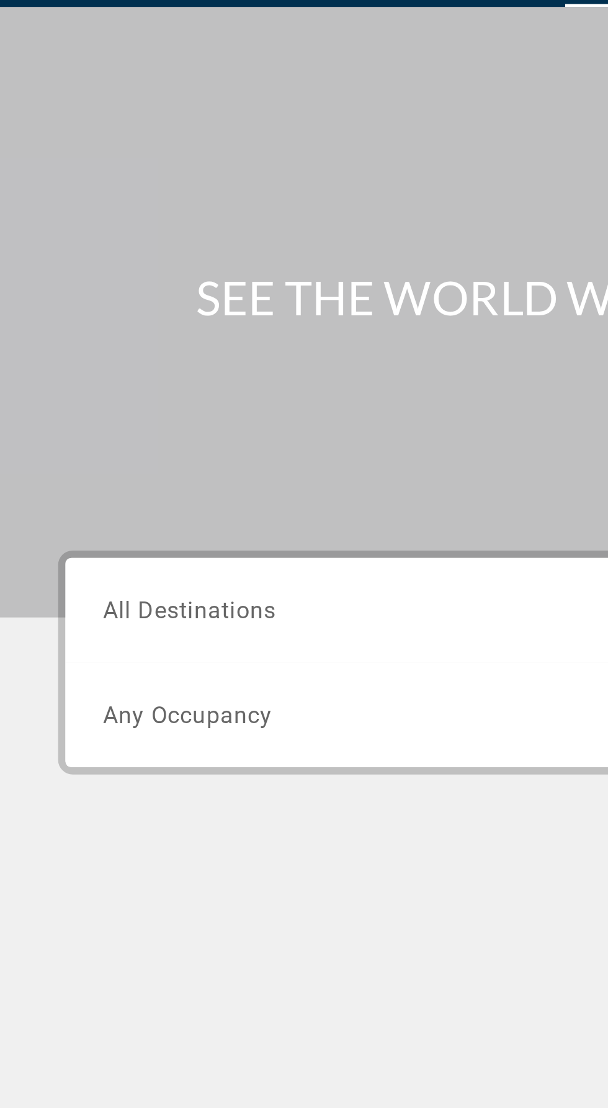
click at [184, 288] on input "Destination All Destinations" at bounding box center [169, 295] width 250 height 15
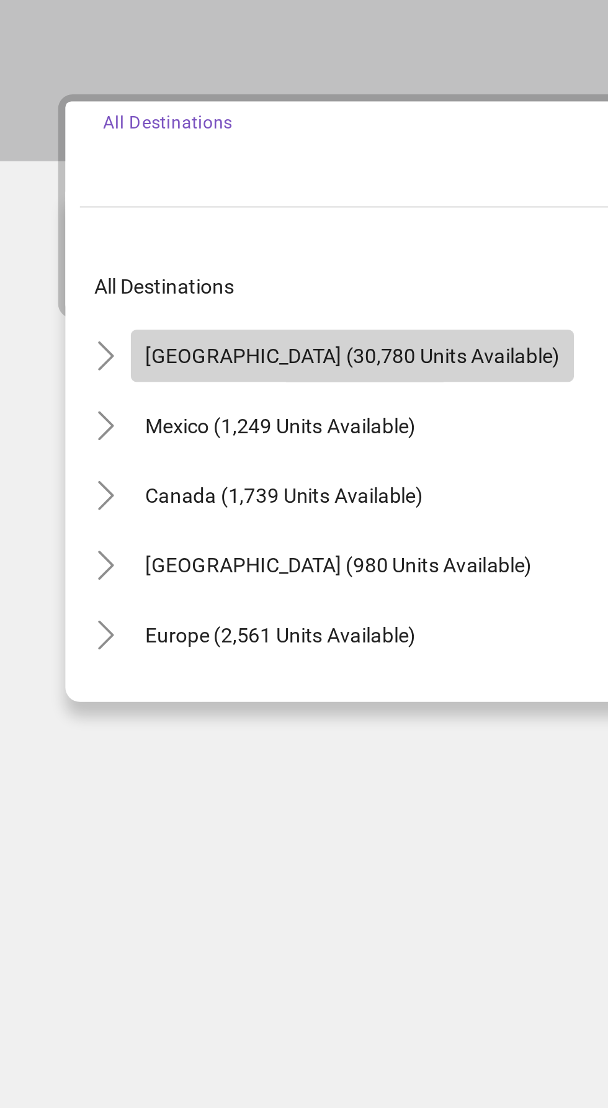
click at [199, 387] on span "Search widget" at bounding box center [150, 381] width 189 height 30
type input "**********"
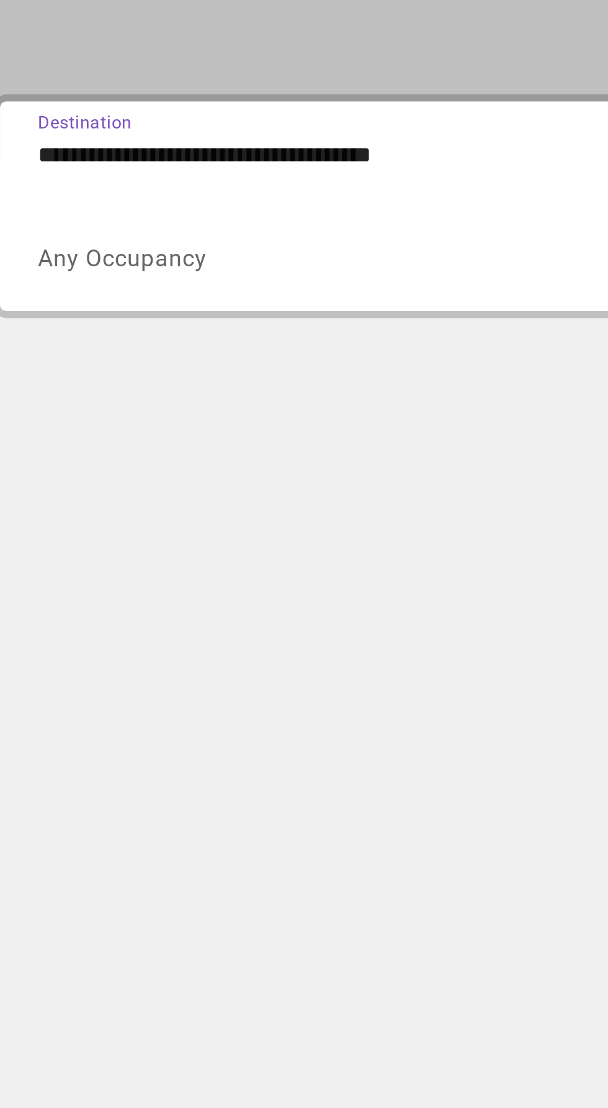
click at [179, 346] on span "Search widget" at bounding box center [166, 339] width 244 height 15
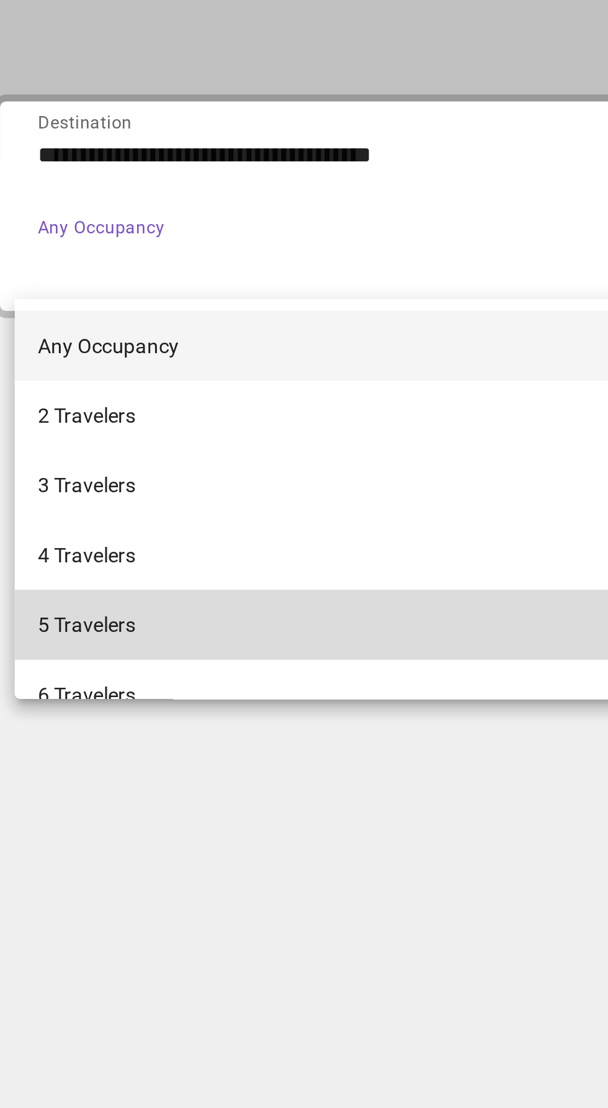
click at [89, 497] on mat-option "5 Travelers" at bounding box center [169, 496] width 270 height 30
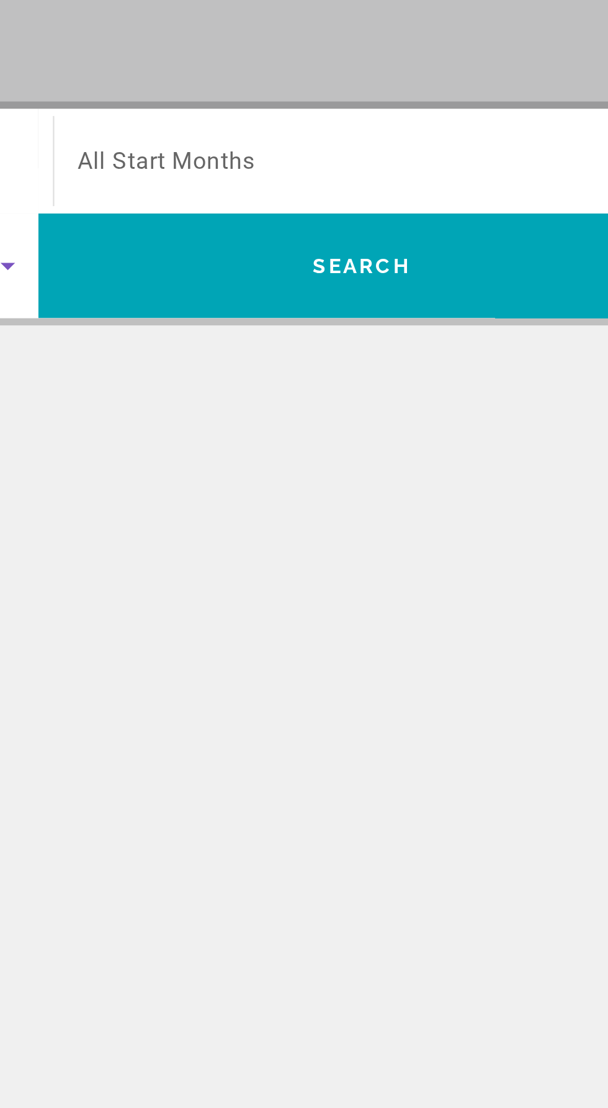
click at [415, 296] on span "Search widget" at bounding box center [442, 294] width 243 height 15
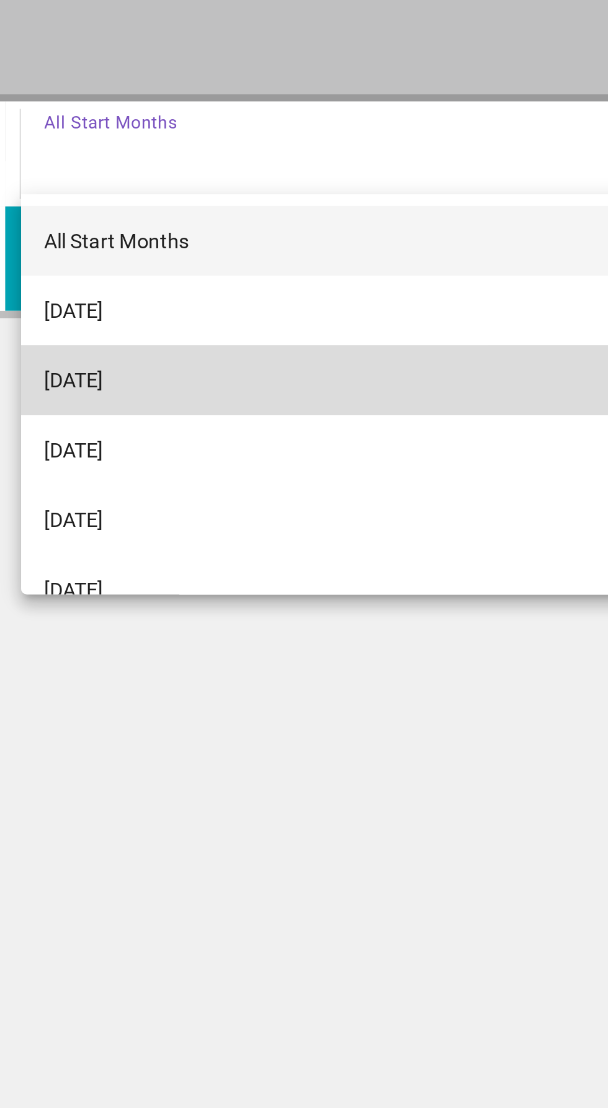
click at [377, 393] on mat-option "[DATE]" at bounding box center [445, 392] width 269 height 30
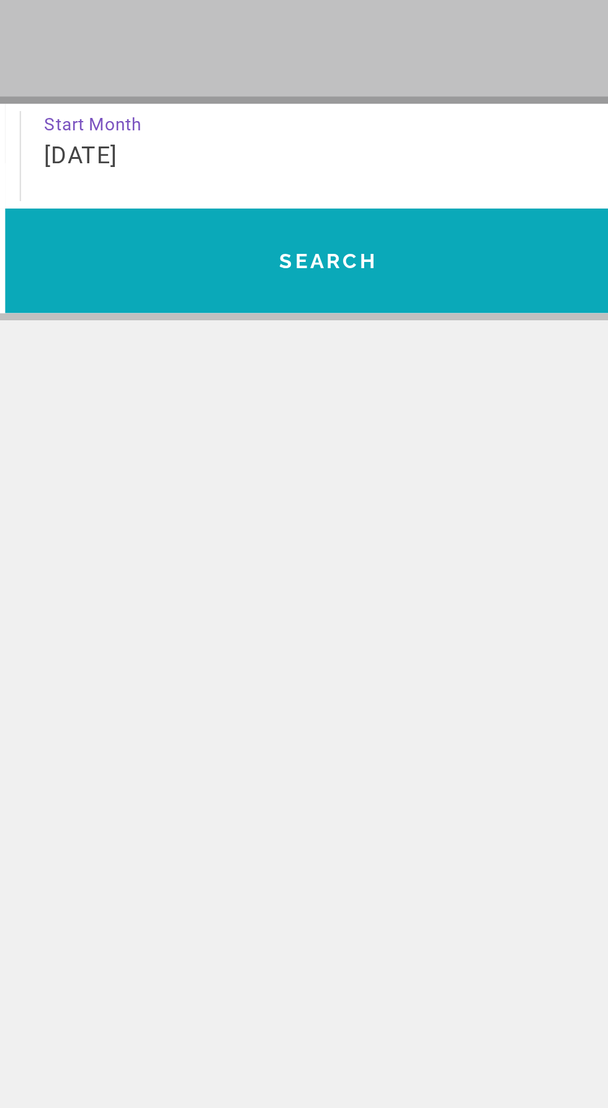
click at [490, 351] on span "Search widget" at bounding box center [442, 340] width 276 height 30
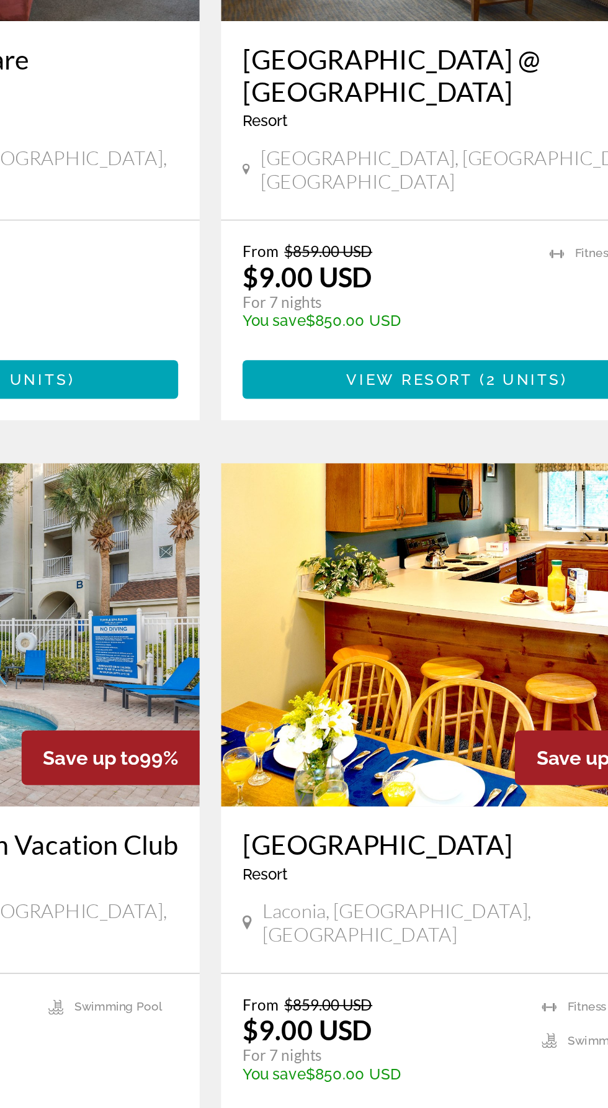
scroll to position [1995, 0]
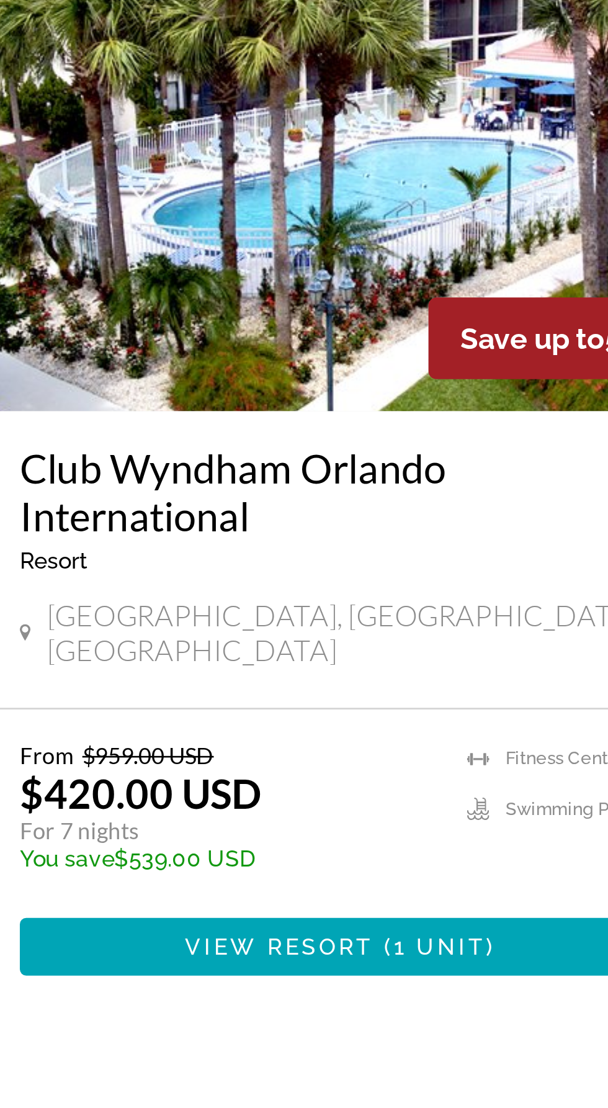
scroll to position [1071, 0]
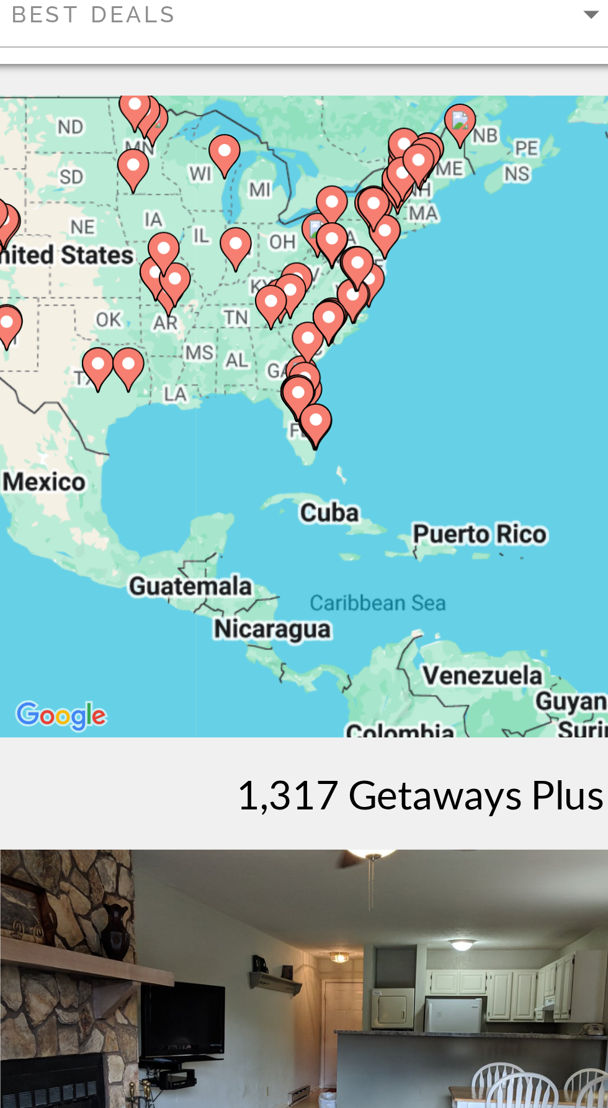
click at [132, 250] on div "To activate drag with keyboard, press Alt + Enter. Once in keyboard drag state,…" at bounding box center [304, 248] width 559 height 248
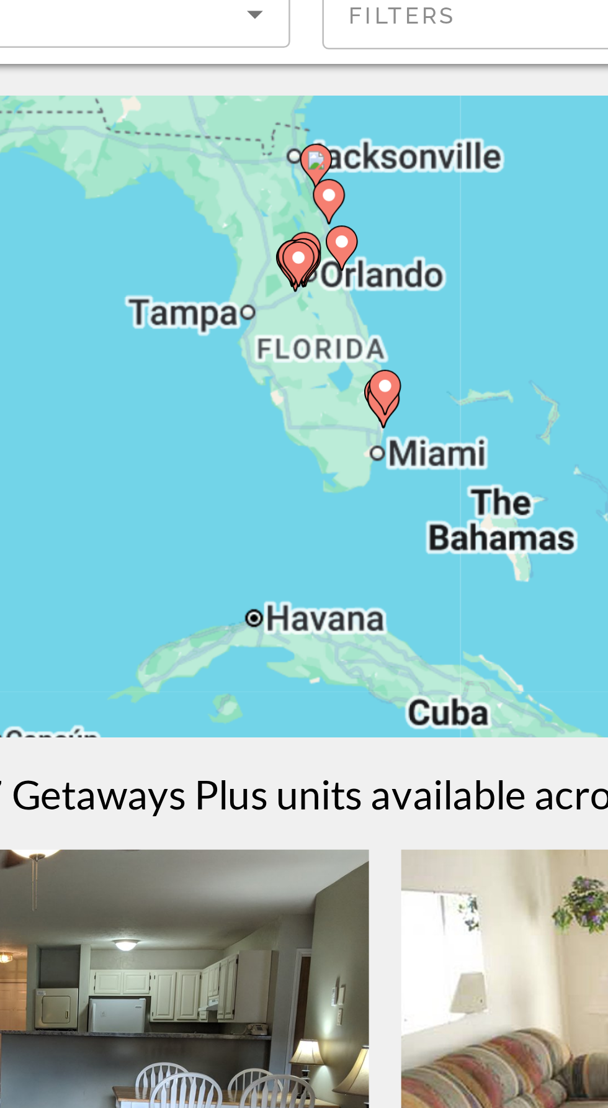
click at [304, 237] on image "Main content" at bounding box center [303, 236] width 7 height 7
type input "**********"
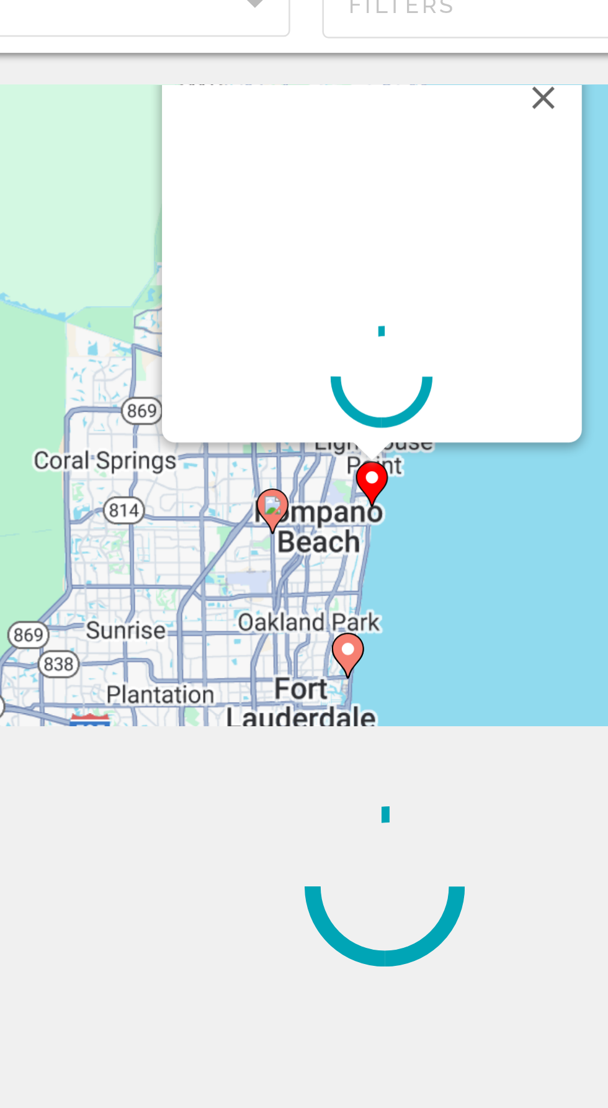
click at [304, 278] on gmp-advanced-marker "Main content" at bounding box center [299, 278] width 12 height 19
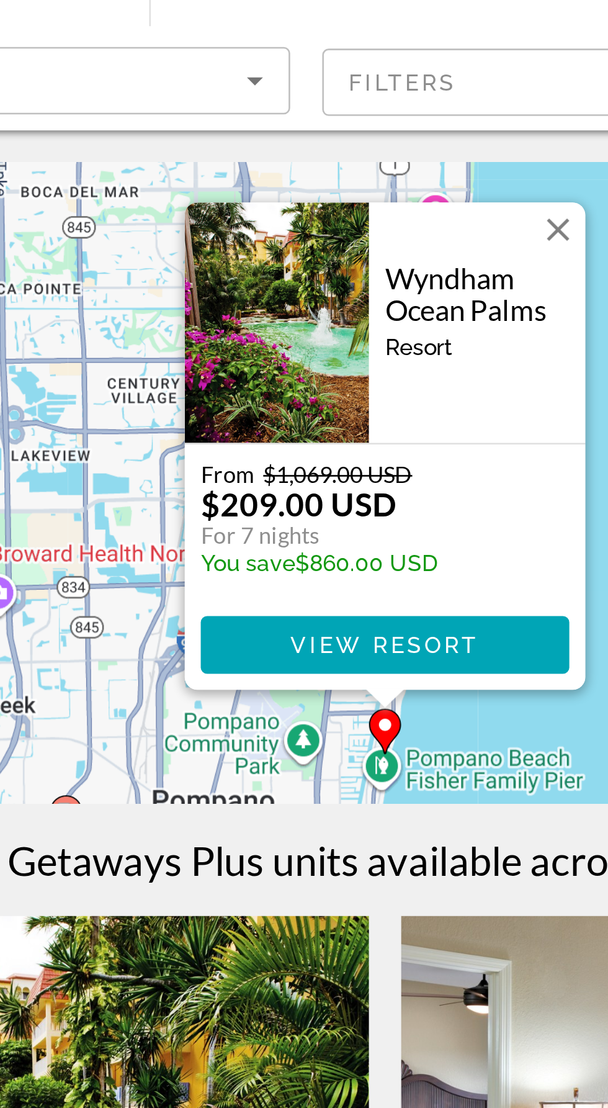
click at [282, 230] on img "Main content" at bounding box center [262, 186] width 71 height 93
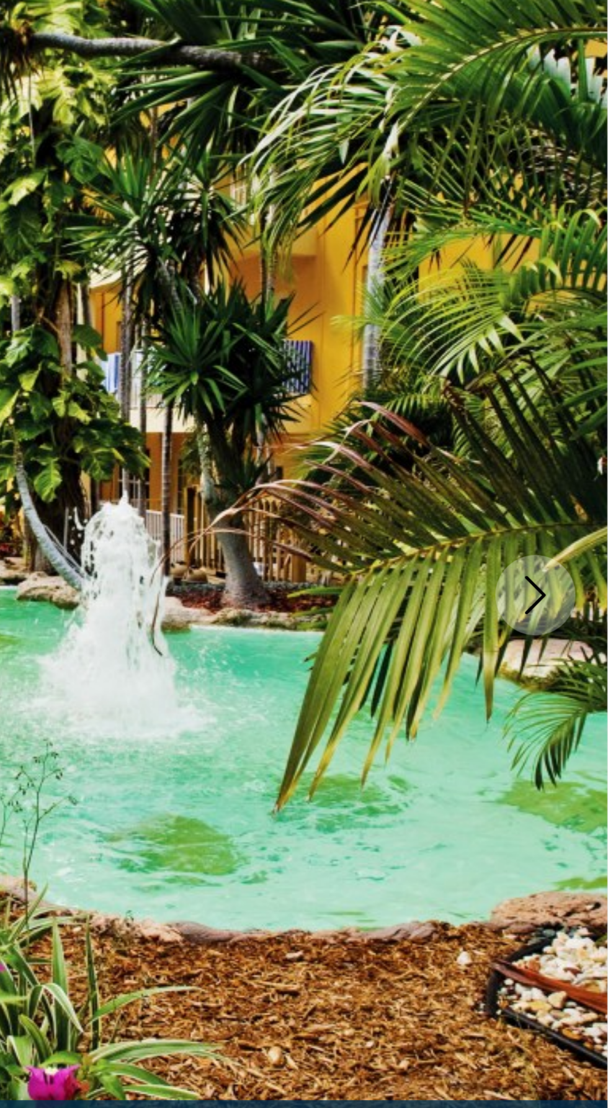
click at [583, 336] on icon "Next image" at bounding box center [580, 332] width 15 height 15
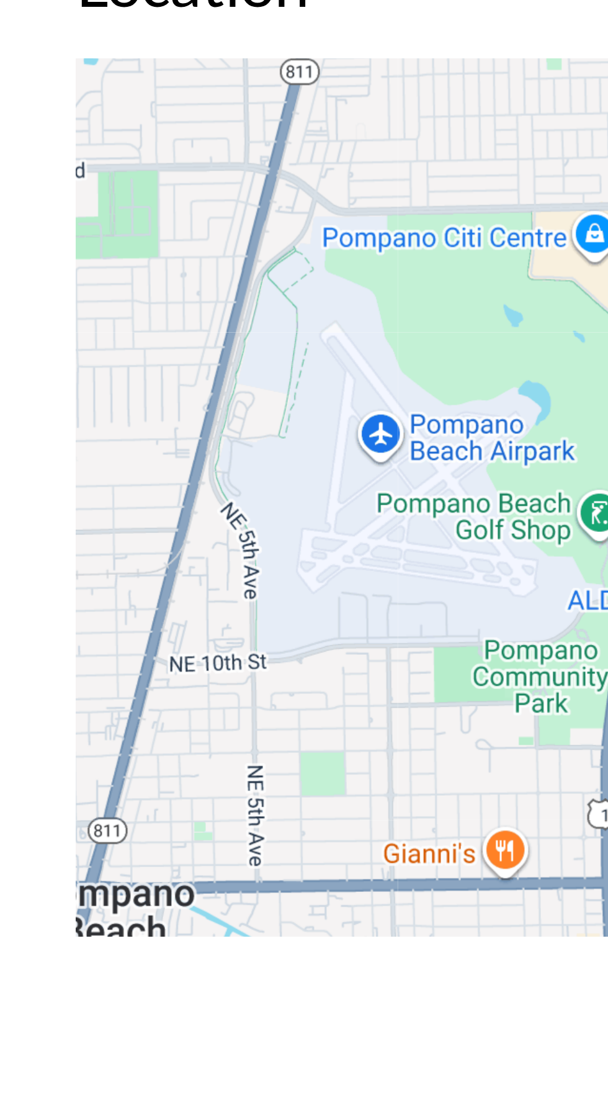
scroll to position [1589, 0]
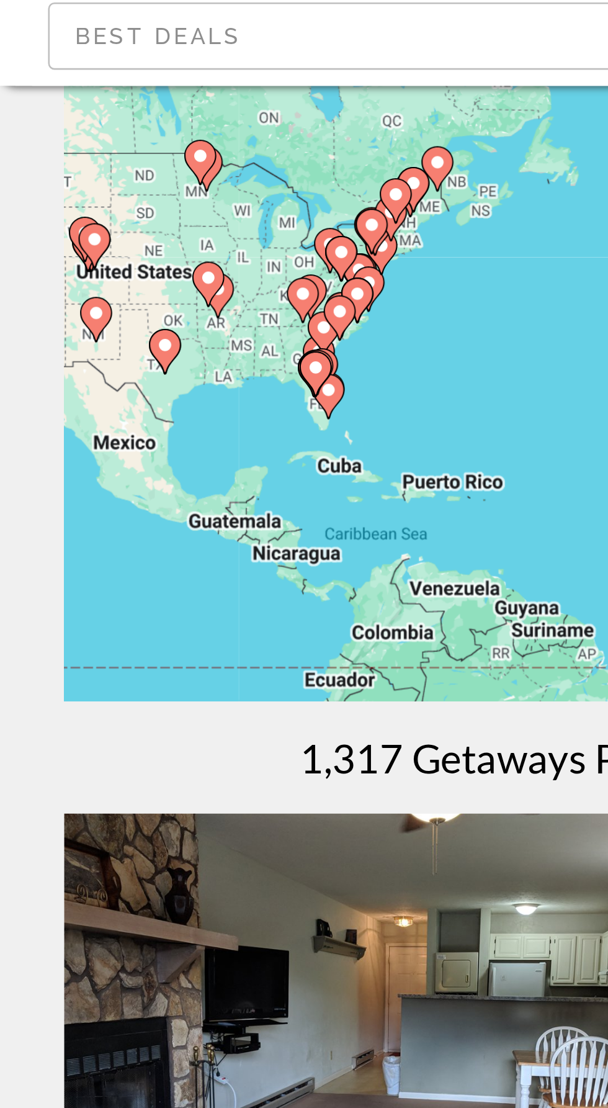
scroll to position [22, 0]
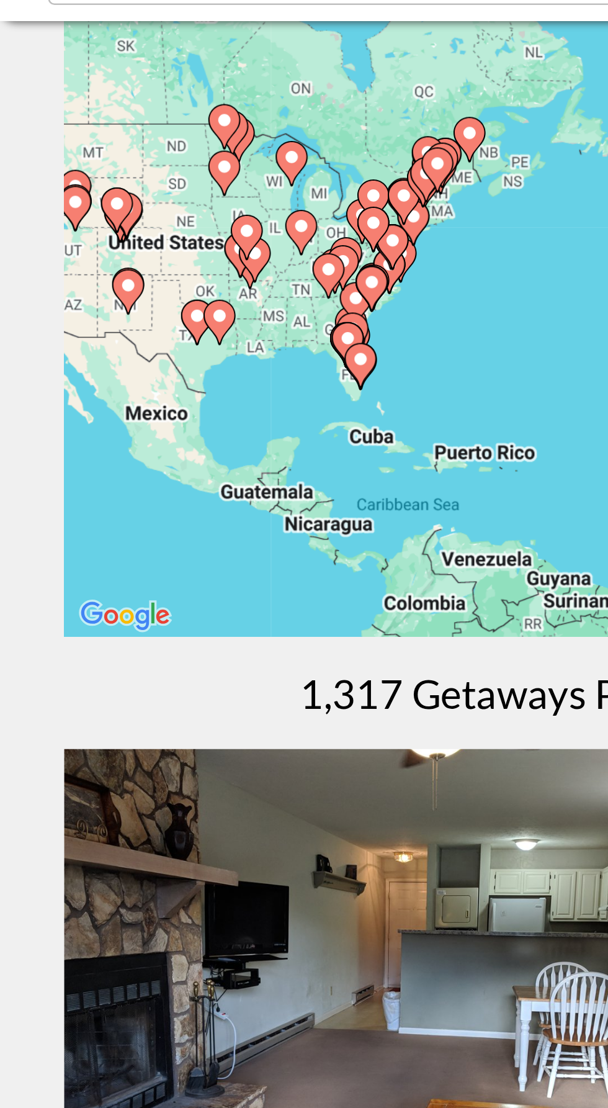
click at [144, 248] on div "To activate drag with keyboard, press Alt + Enter. Once in keyboard drag state,…" at bounding box center [304, 226] width 559 height 248
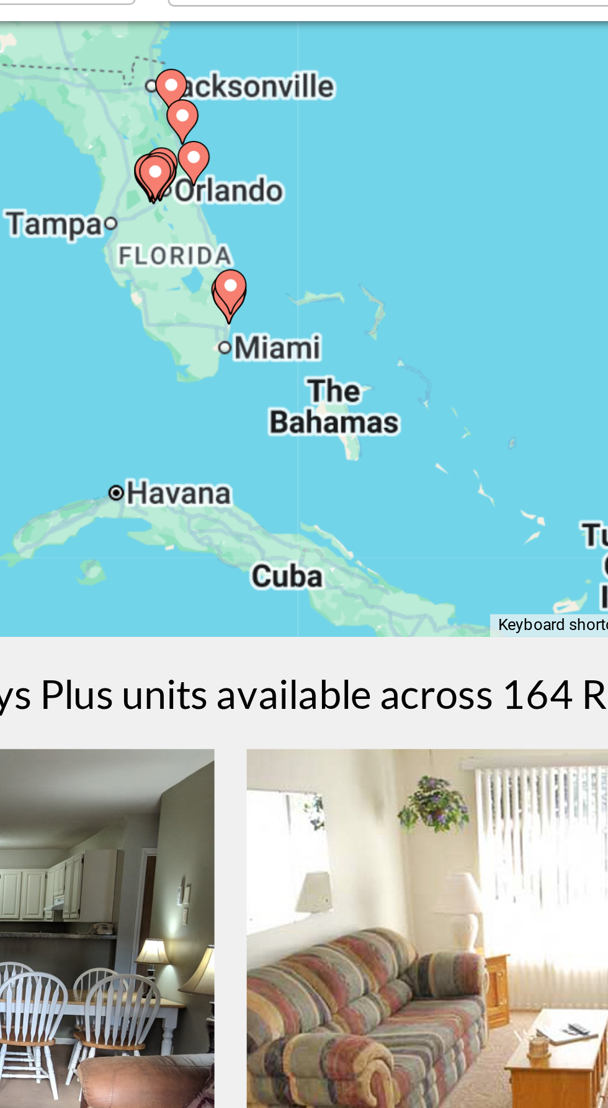
click at [305, 215] on image "Main content" at bounding box center [303, 213] width 7 height 7
type input "**********"
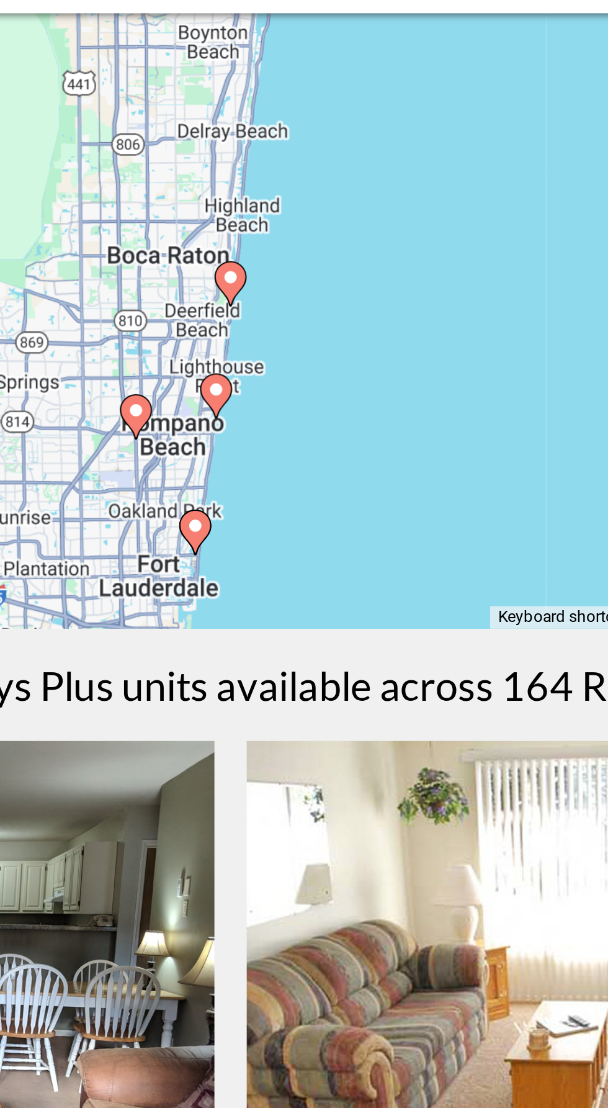
scroll to position [0, 0]
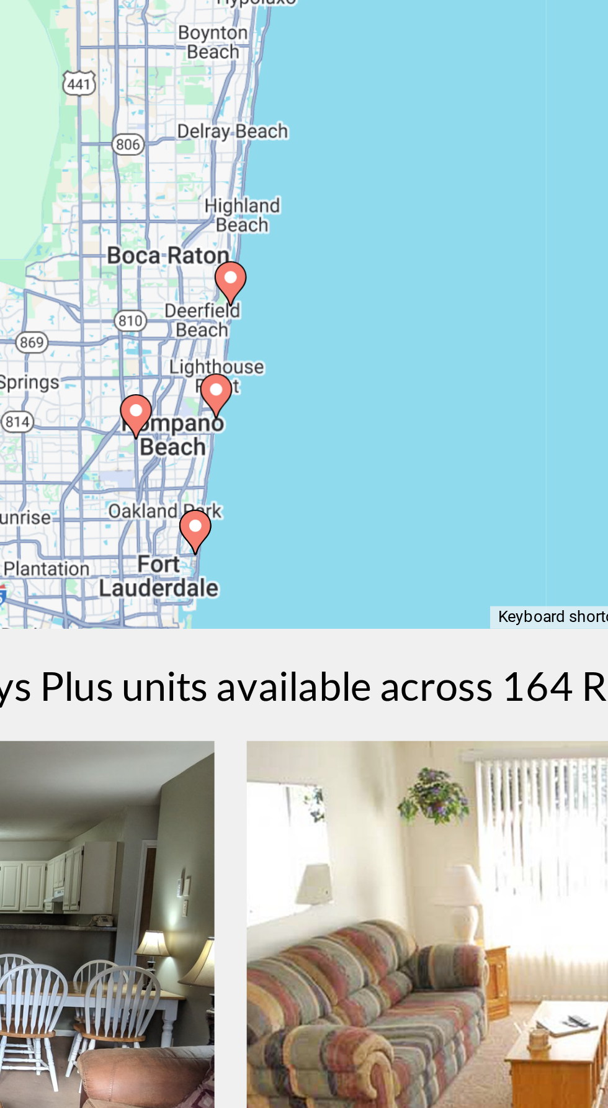
click at [290, 331] on div "To activate drag with keyboard, press Alt + Enter. Once in keyboard drag state,…" at bounding box center [304, 248] width 559 height 248
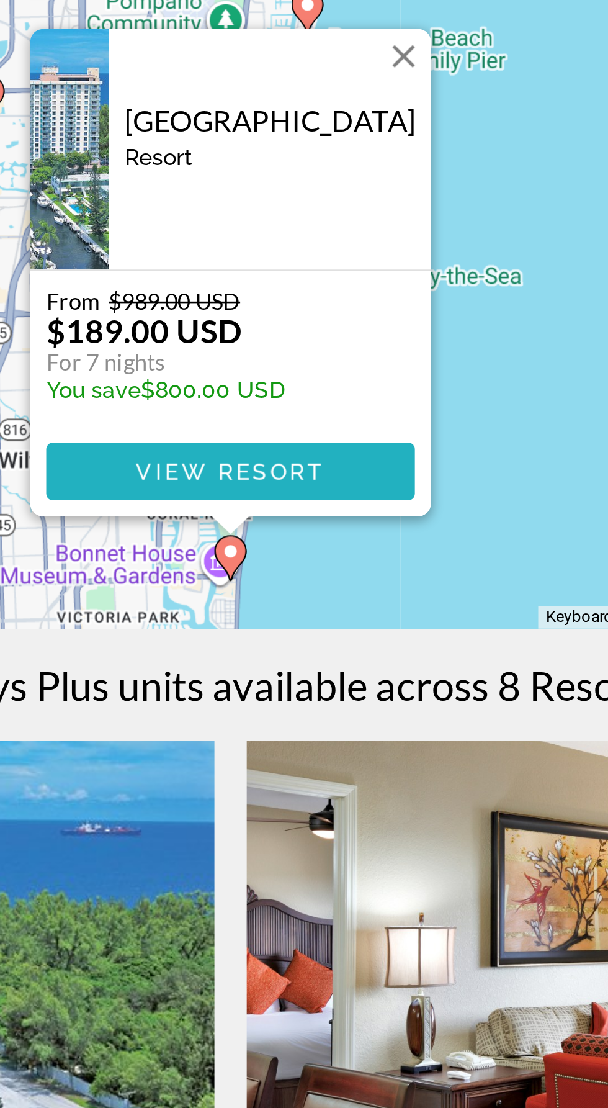
click at [343, 318] on span "Main content" at bounding box center [304, 312] width 143 height 30
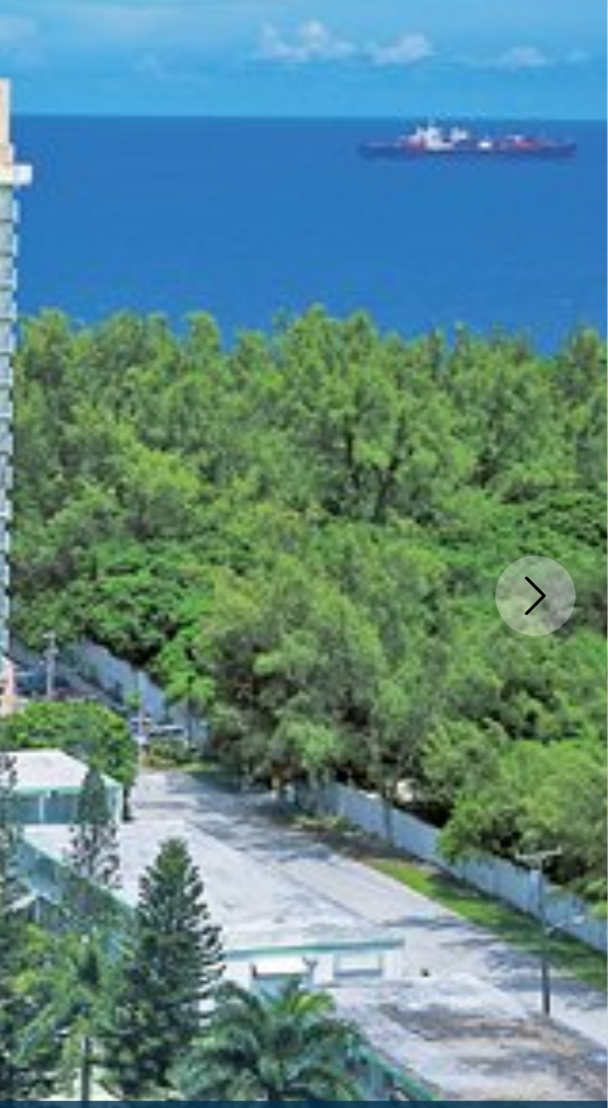
click at [582, 342] on button "Next image" at bounding box center [580, 332] width 31 height 31
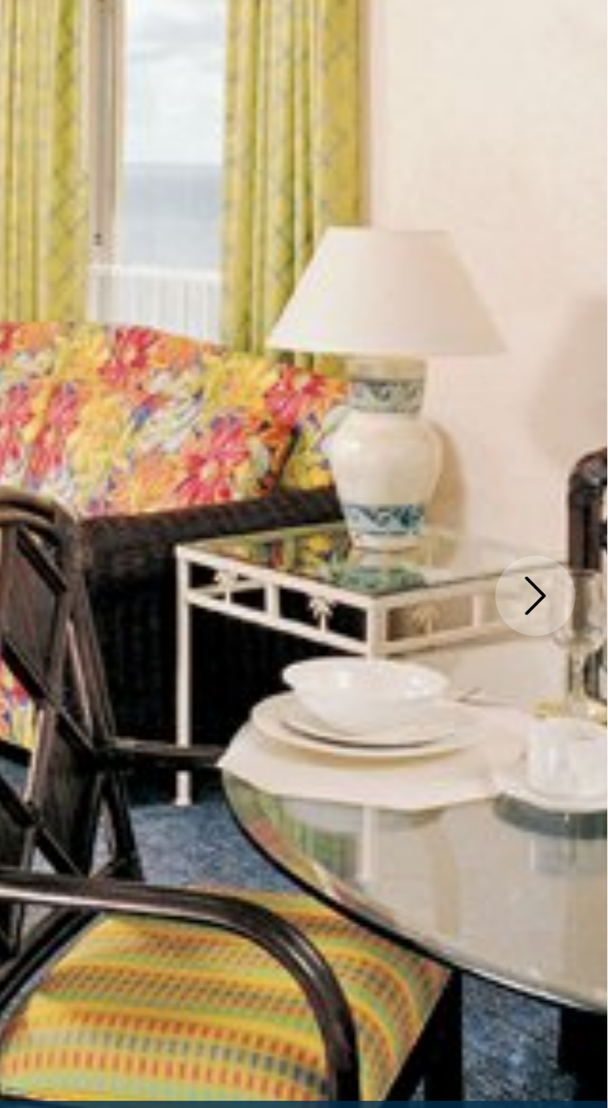
click at [585, 328] on icon "Next image" at bounding box center [580, 332] width 15 height 15
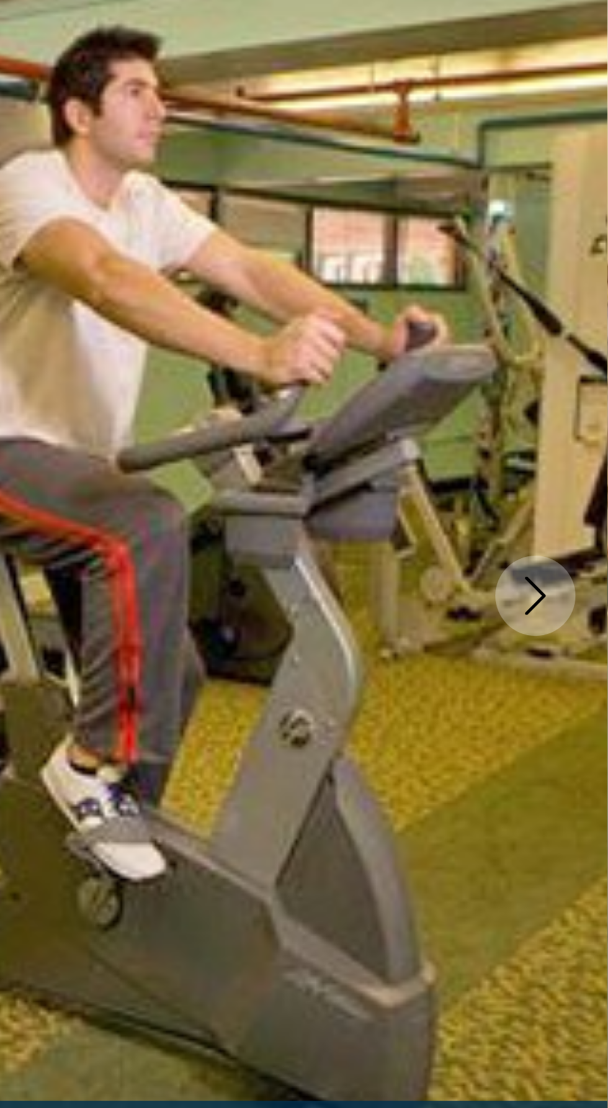
click at [587, 335] on icon "Next image" at bounding box center [580, 332] width 15 height 15
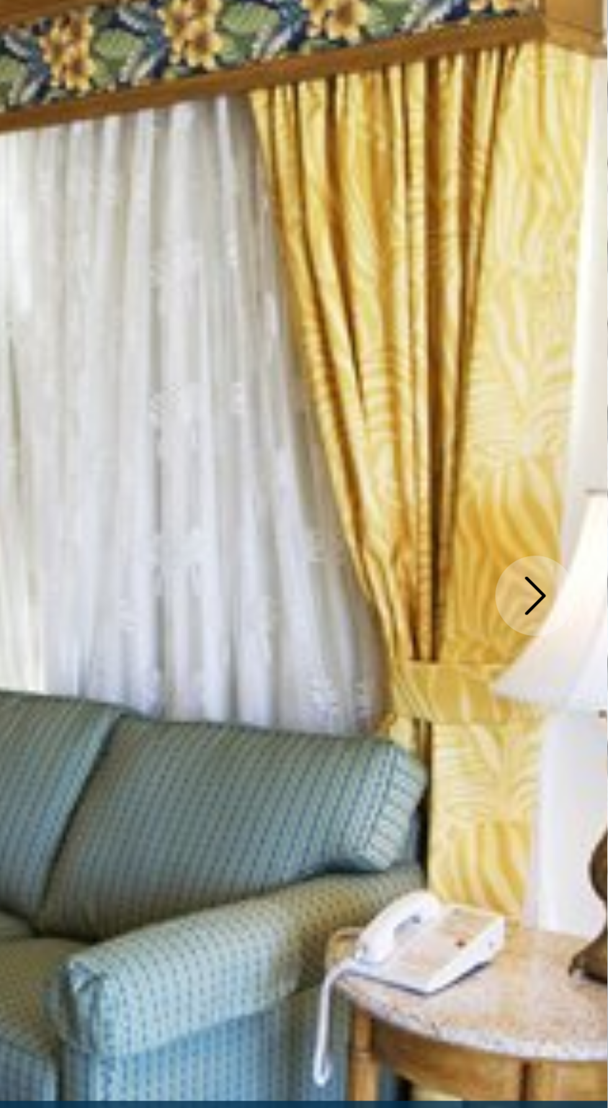
click at [585, 335] on icon "Next image" at bounding box center [580, 332] width 15 height 15
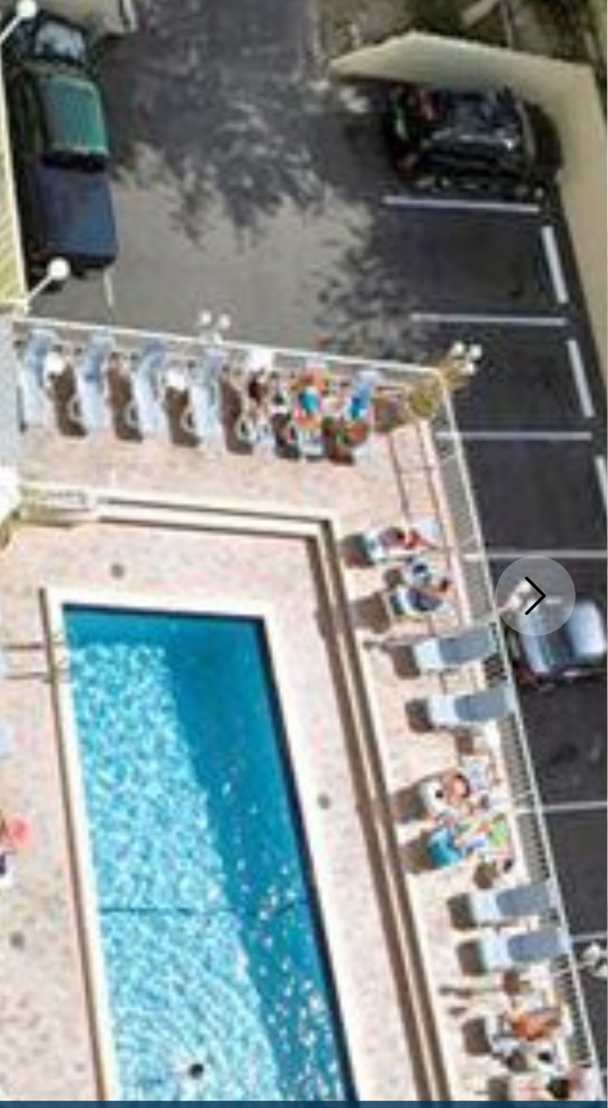
click at [584, 338] on icon "Next image" at bounding box center [580, 332] width 15 height 15
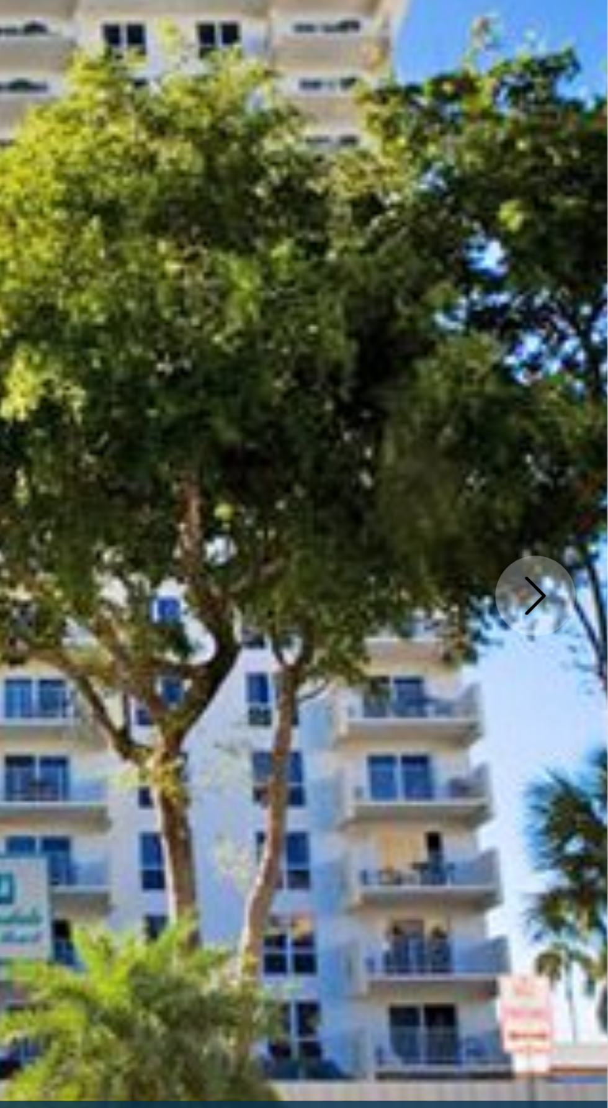
click at [585, 310] on img "Main content" at bounding box center [304, 332] width 608 height 590
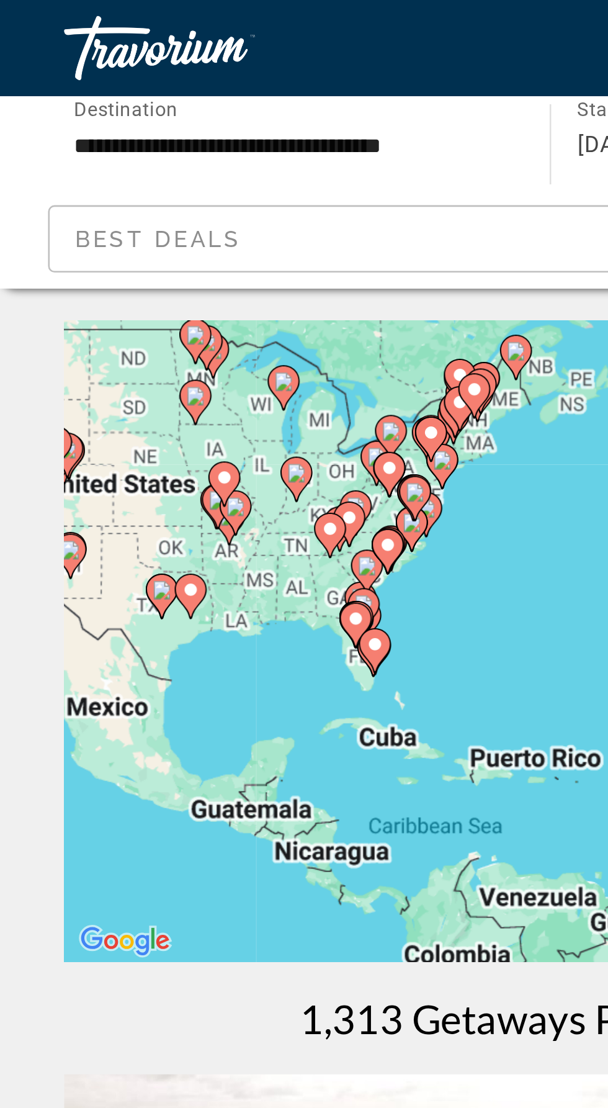
click at [130, 256] on div "To activate drag with keyboard, press Alt + Enter. Once in keyboard drag state,…" at bounding box center [304, 248] width 559 height 248
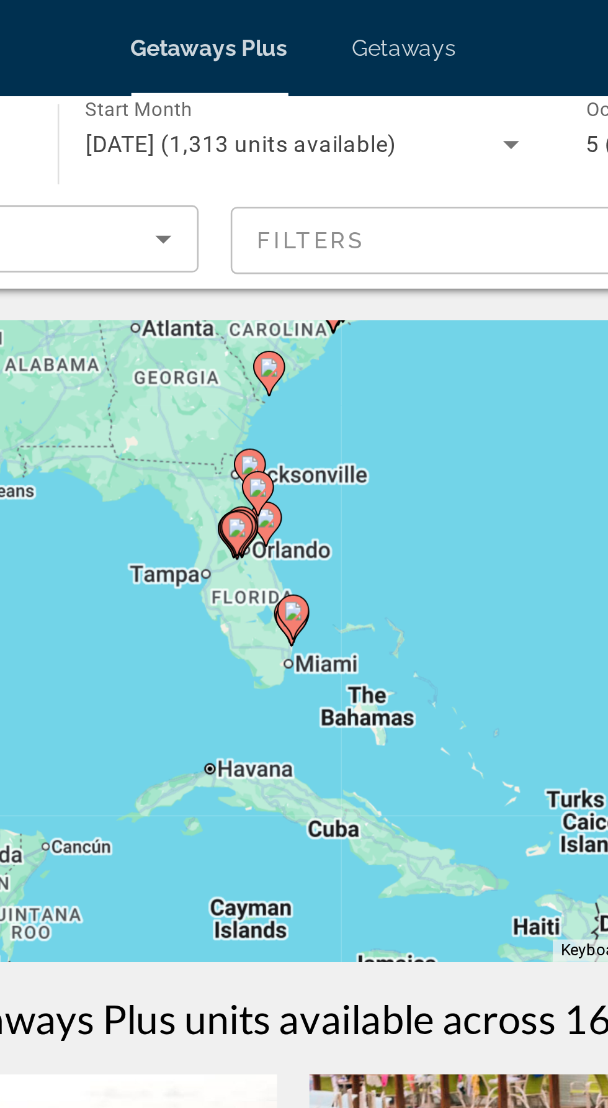
click at [288, 238] on div "To activate drag with keyboard, press Alt + Enter. Once in keyboard drag state,…" at bounding box center [304, 248] width 559 height 248
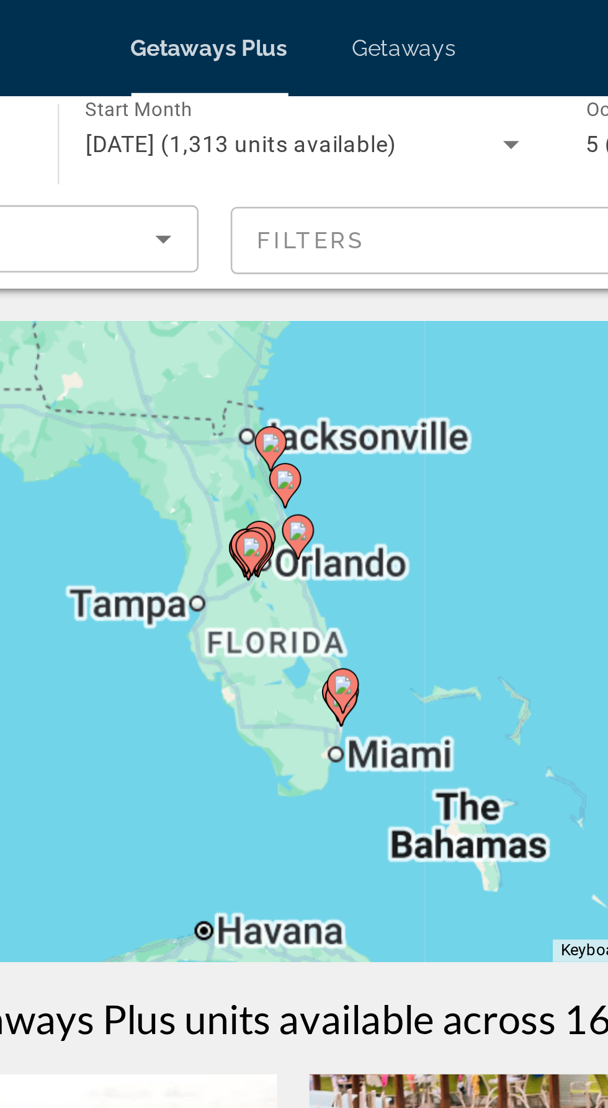
click at [285, 211] on gmp-advanced-marker "Main content" at bounding box center [288, 214] width 12 height 19
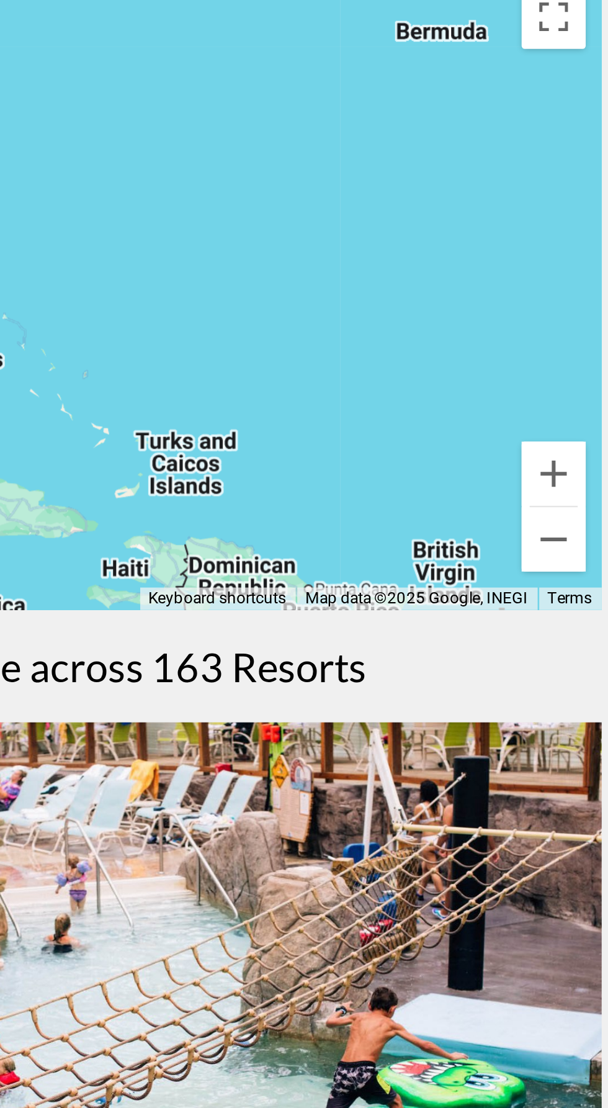
click at [453, 274] on div "To activate drag with keyboard, press Alt + Enter. Once in keyboard drag state,…" at bounding box center [304, 248] width 559 height 248
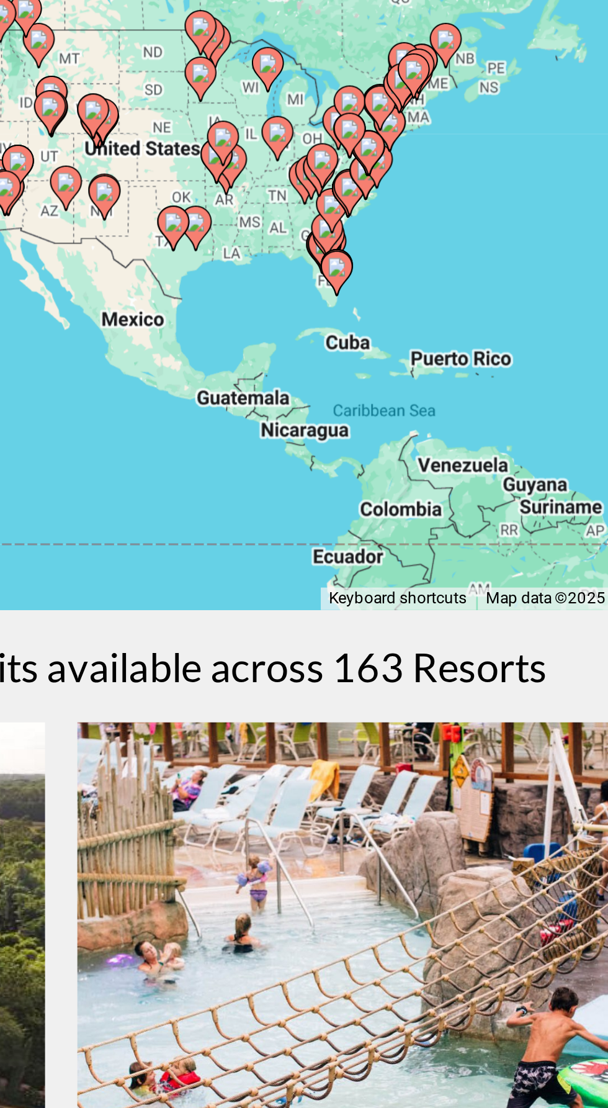
click at [411, 239] on div "To activate drag with keyboard, press Alt + Enter. Once in keyboard drag state,…" at bounding box center [304, 248] width 559 height 248
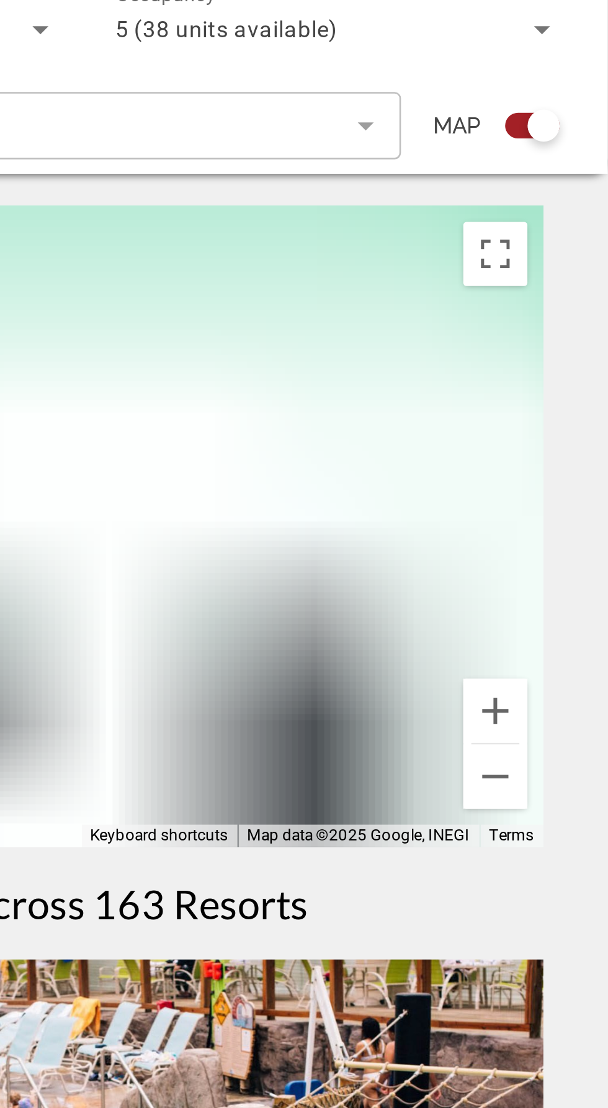
click at [468, 262] on div "Main content" at bounding box center [304, 248] width 559 height 248
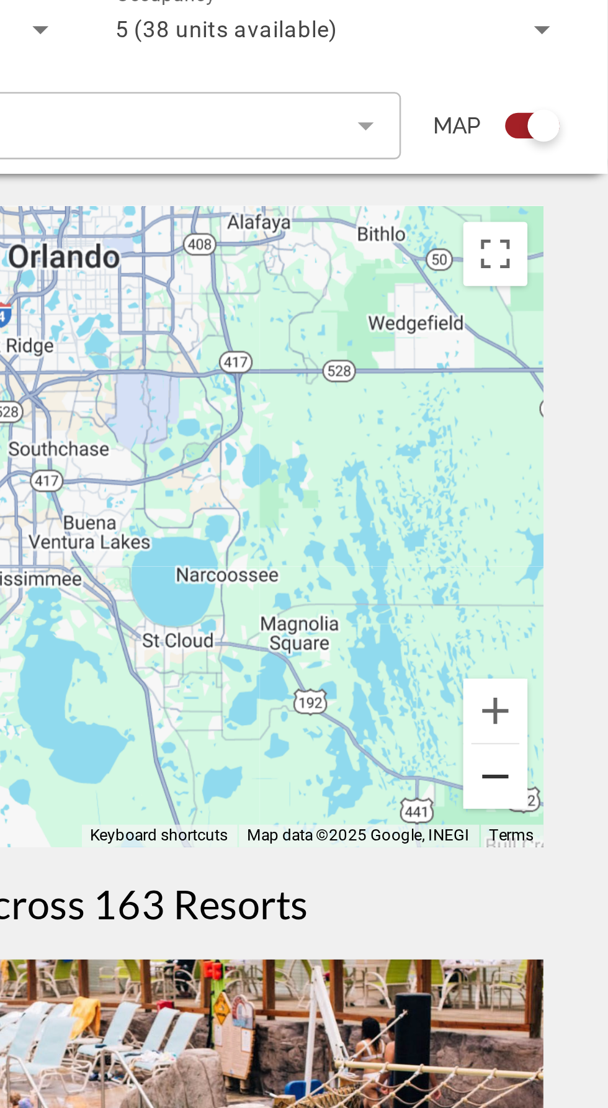
click at [570, 353] on button "Zoom out" at bounding box center [564, 345] width 25 height 25
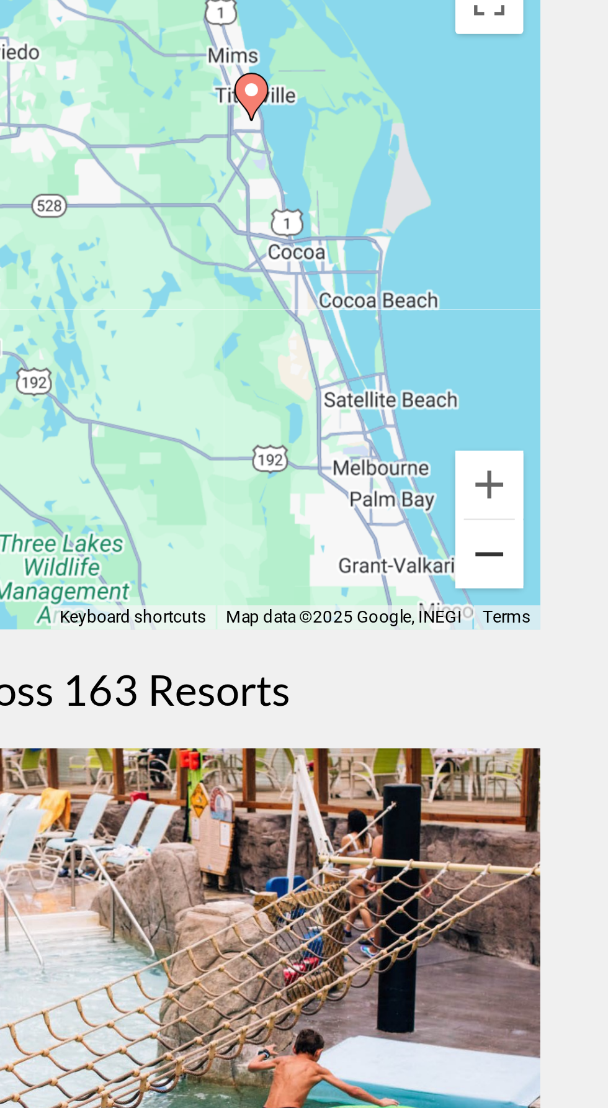
click at [569, 347] on button "Zoom out" at bounding box center [564, 345] width 25 height 25
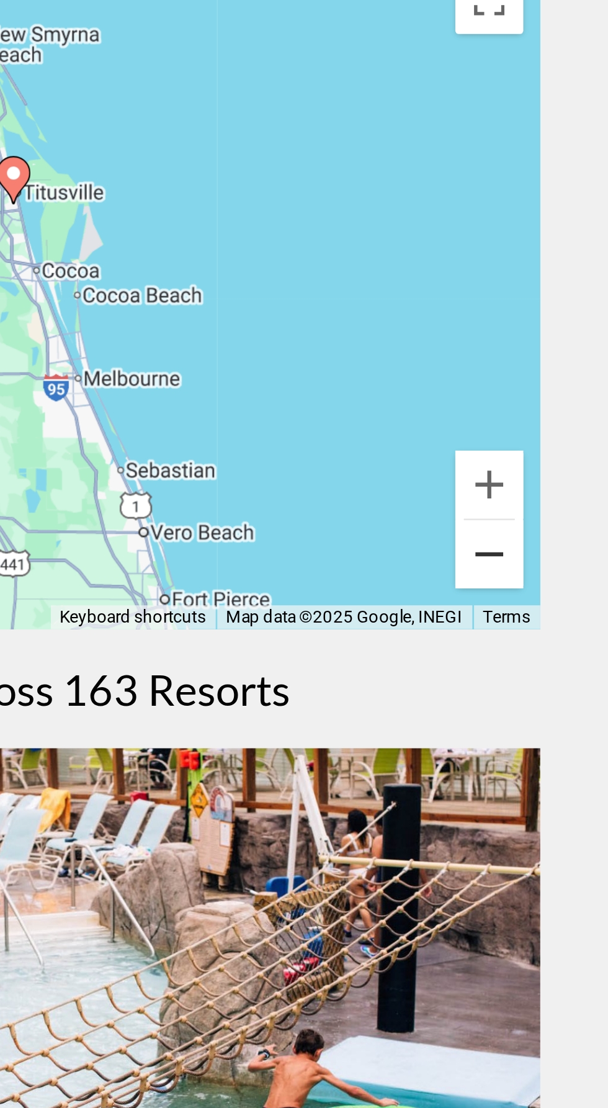
click at [563, 341] on button "Zoom out" at bounding box center [564, 345] width 25 height 25
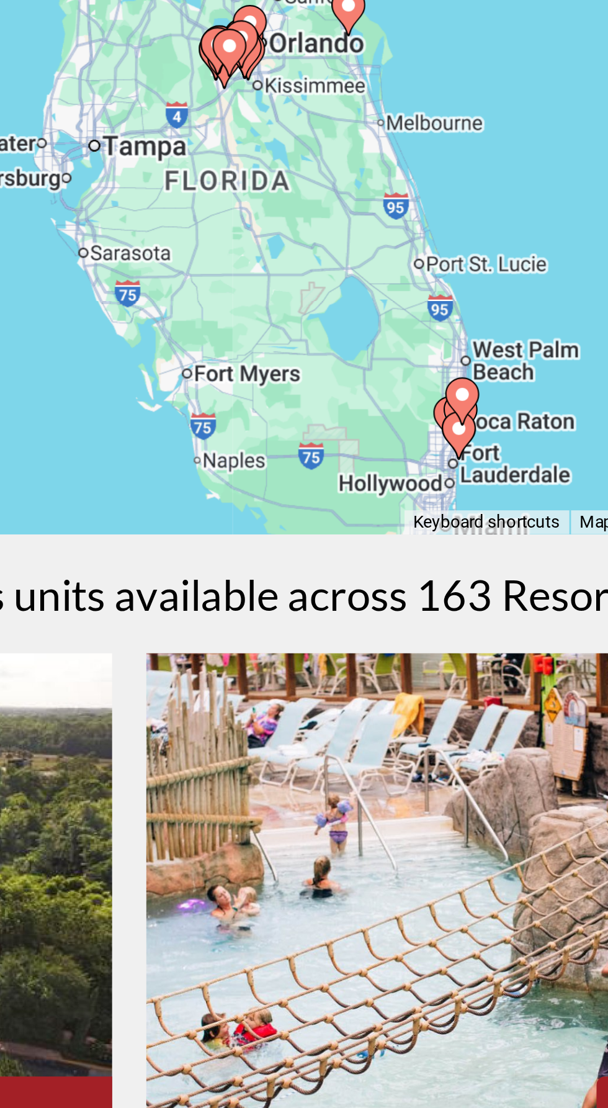
click at [429, 343] on div "To activate drag with keyboard, press Alt + Enter. Once in keyboard drag state,…" at bounding box center [304, 248] width 559 height 248
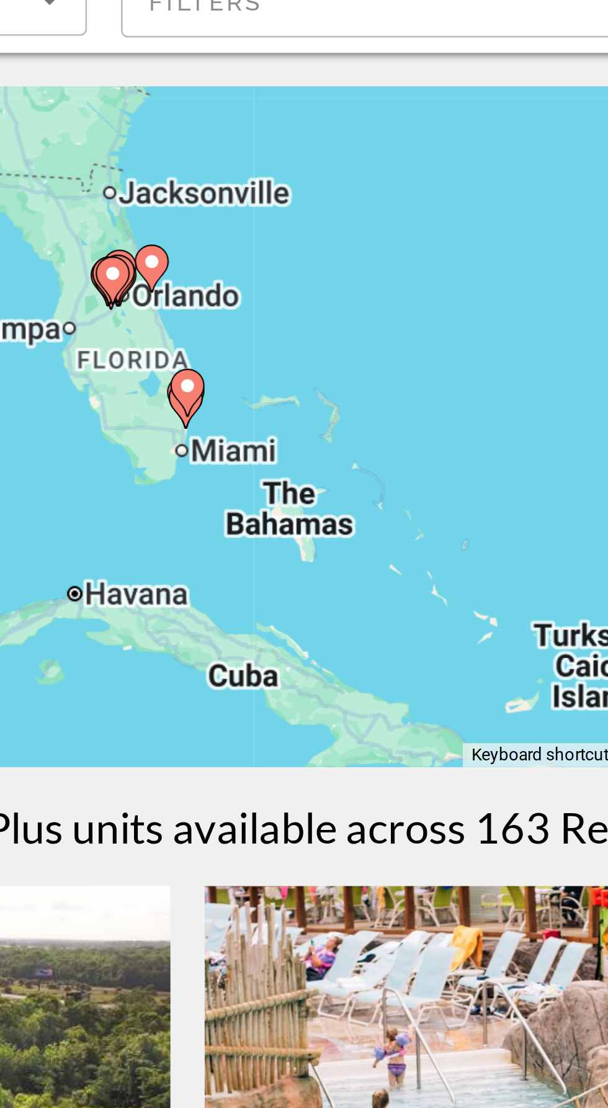
click at [309, 240] on gmp-advanced-marker "Main content" at bounding box center [304, 236] width 12 height 19
type input "**********"
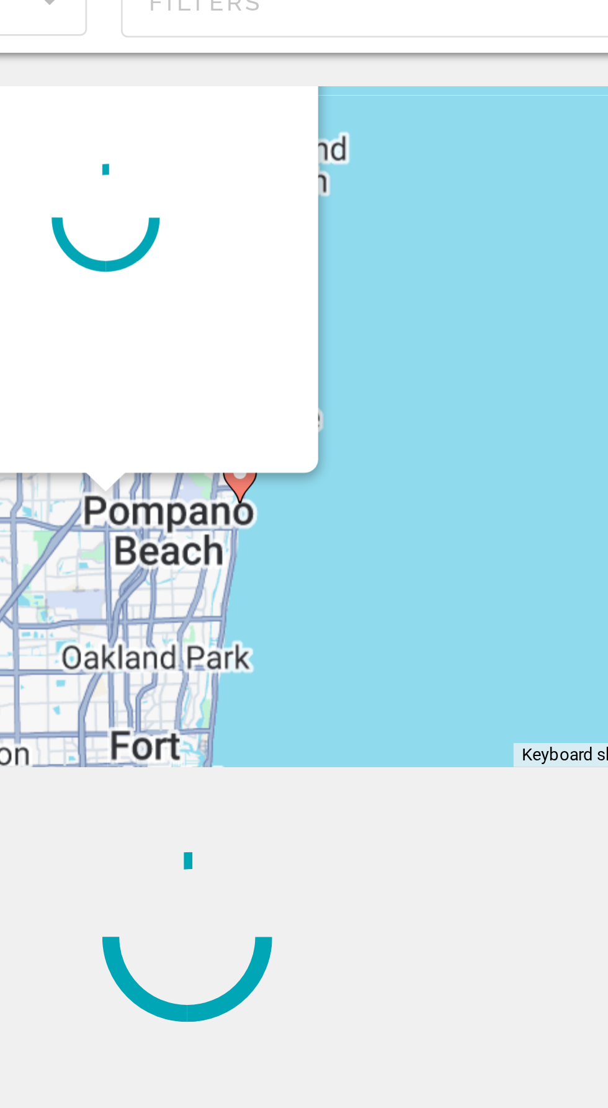
click at [263, 292] on div "To navigate, press the arrow keys. To activate drag with keyboard, press Alt + …" at bounding box center [304, 248] width 559 height 248
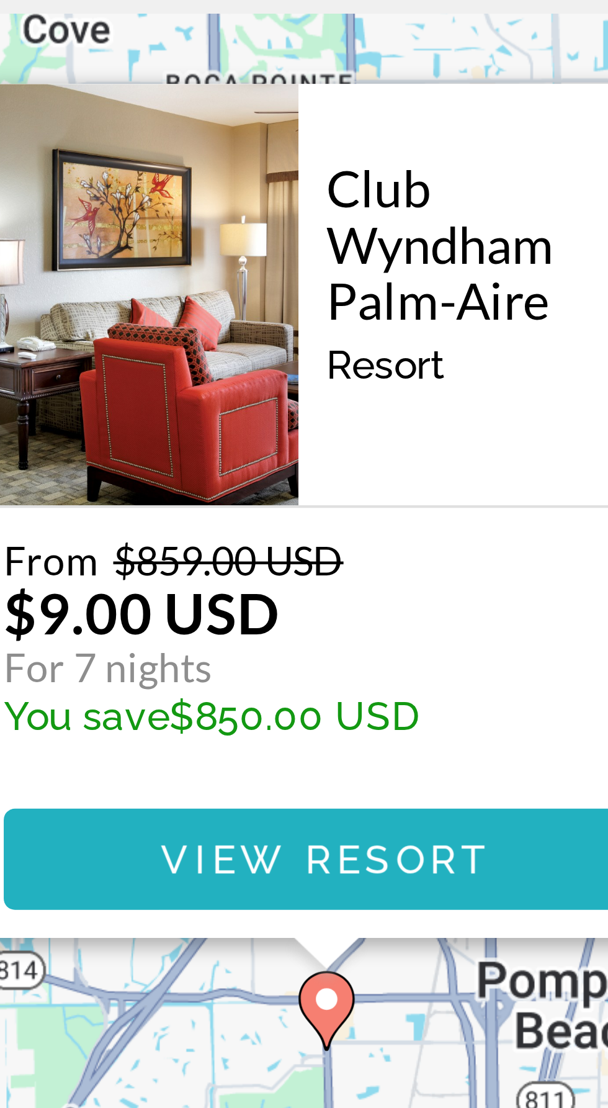
click at [327, 312] on span "View Resort" at bounding box center [304, 311] width 73 height 10
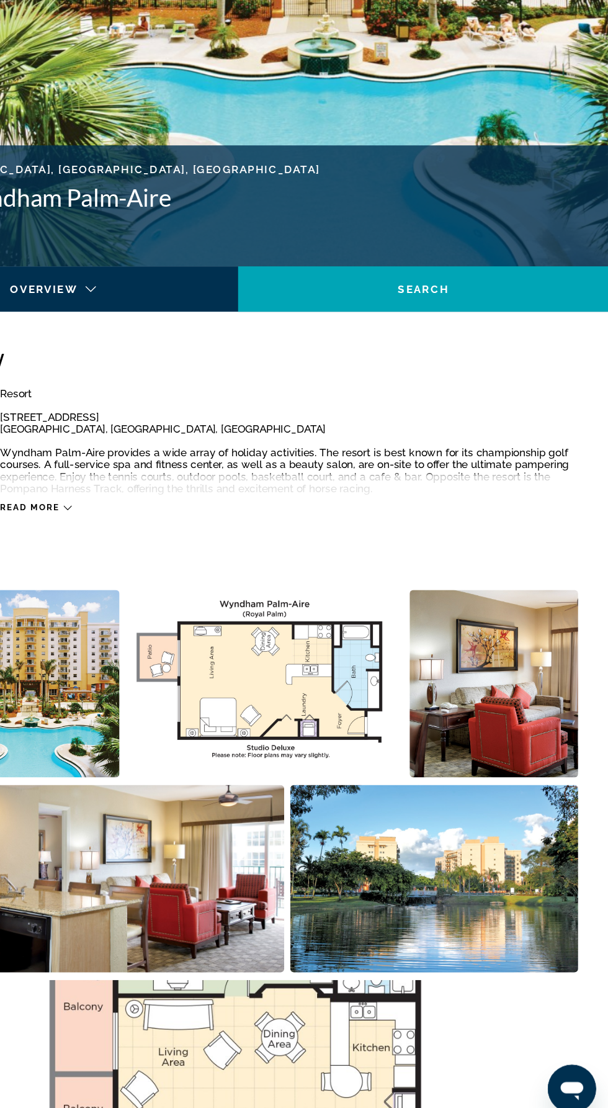
scroll to position [224, 0]
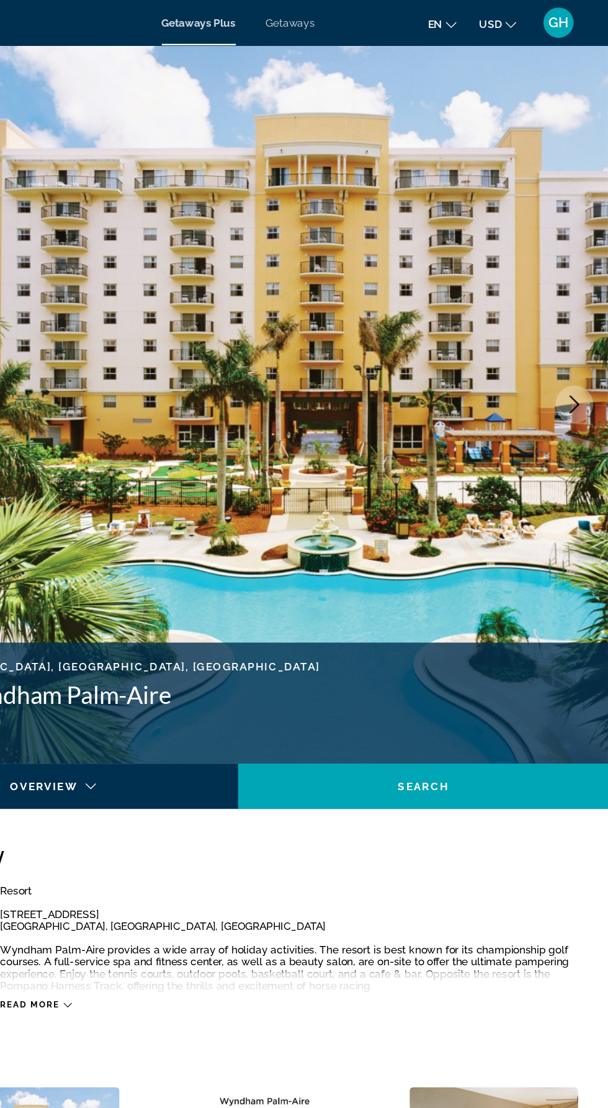
click at [587, 334] on icon "Next image" at bounding box center [580, 332] width 15 height 15
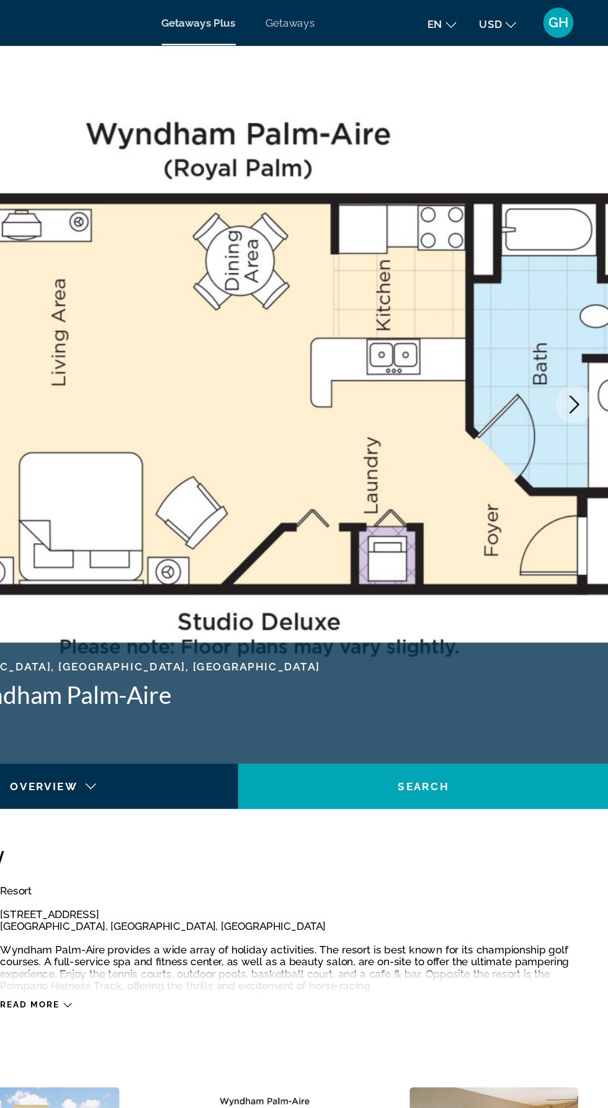
click at [582, 347] on button "Next image" at bounding box center [580, 332] width 31 height 31
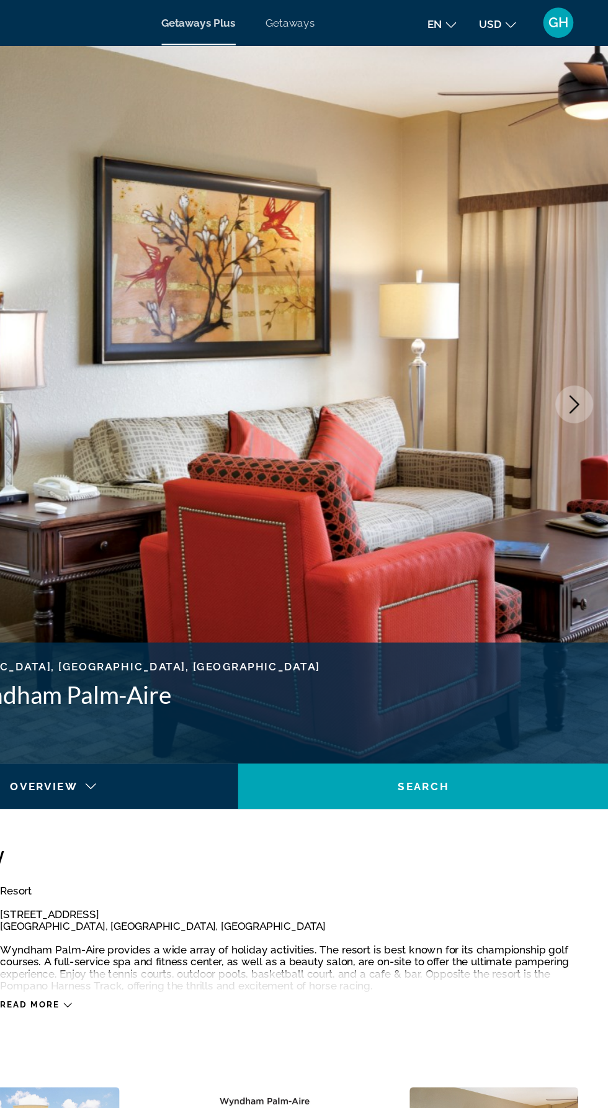
scroll to position [0, 0]
click at [562, 362] on img "Main content" at bounding box center [304, 332] width 608 height 590
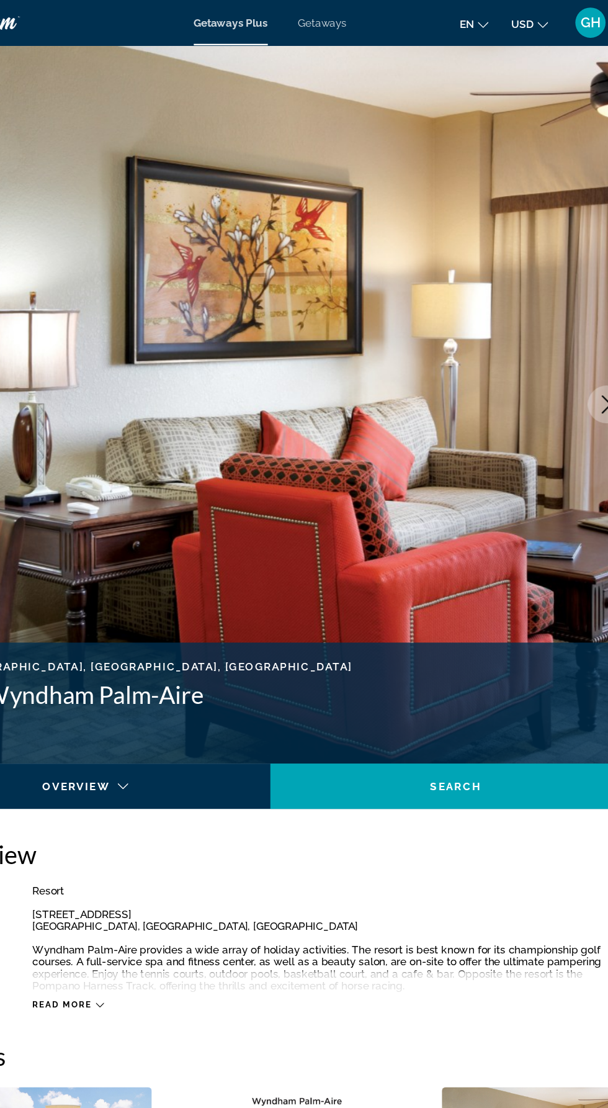
click at [571, 348] on img "Main content" at bounding box center [304, 332] width 608 height 590
click at [568, 367] on img "Main content" at bounding box center [304, 332] width 608 height 590
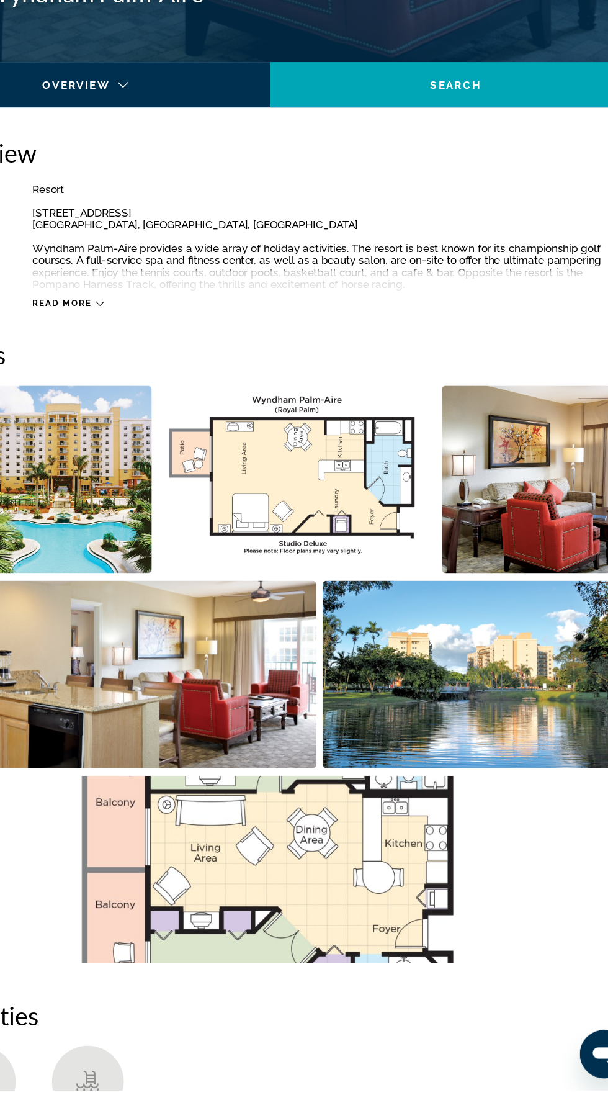
scroll to position [366, 0]
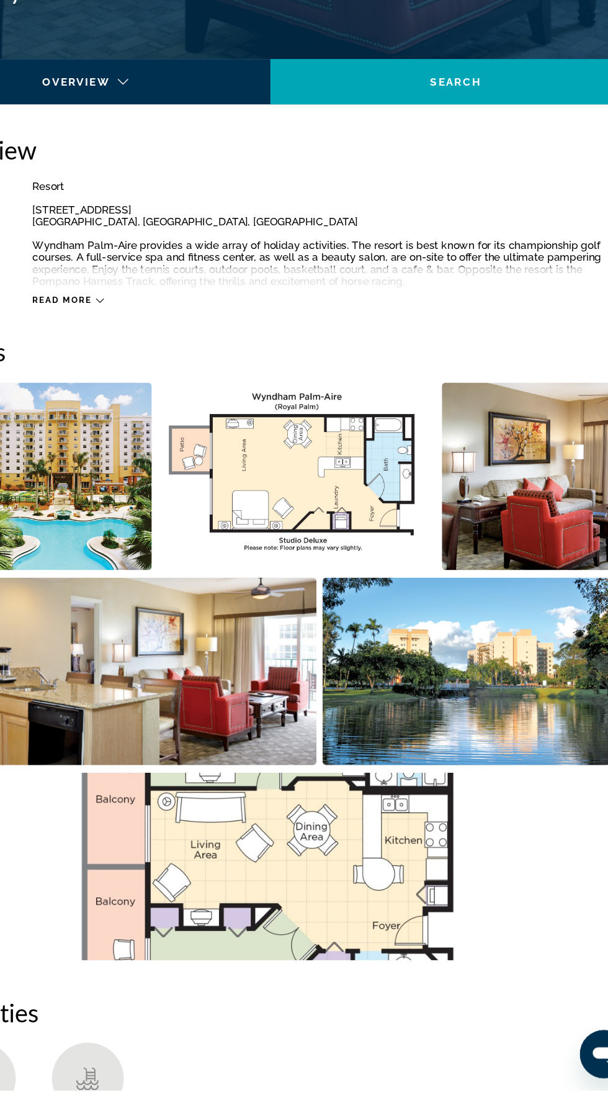
click at [412, 940] on img "Open full-screen image slider" at bounding box center [304, 924] width 559 height 154
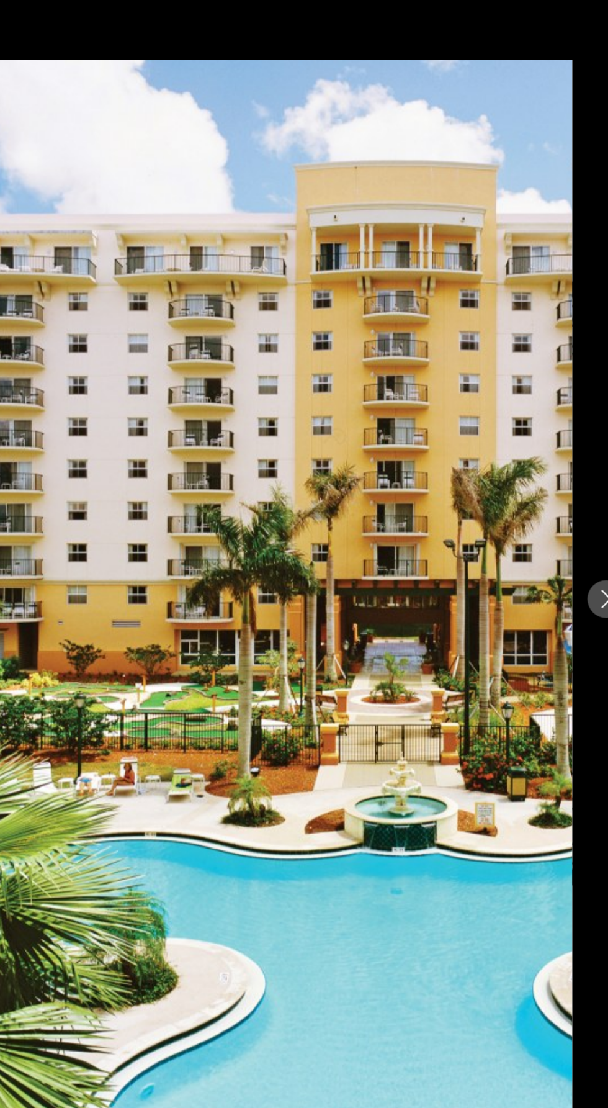
scroll to position [365, 0]
